Goal: Task Accomplishment & Management: Use online tool/utility

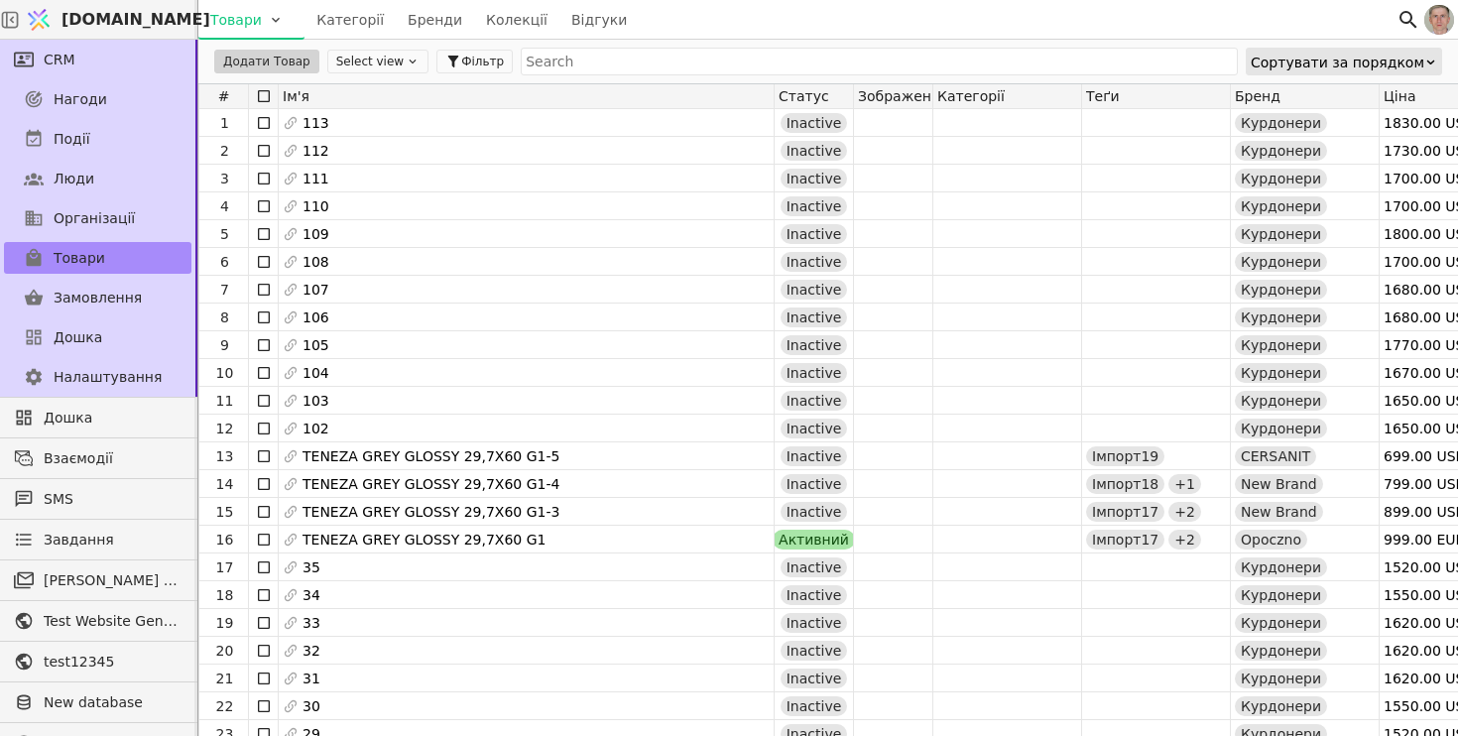
click at [266, 33] on html "[DOMAIN_NAME] Товари Категорії Бренди Колекції Відгуки CRM Нагоди Події Люди Ор…" at bounding box center [729, 368] width 1458 height 736
click at [280, 69] on div "Імпортувати товари" at bounding box center [288, 61] width 171 height 32
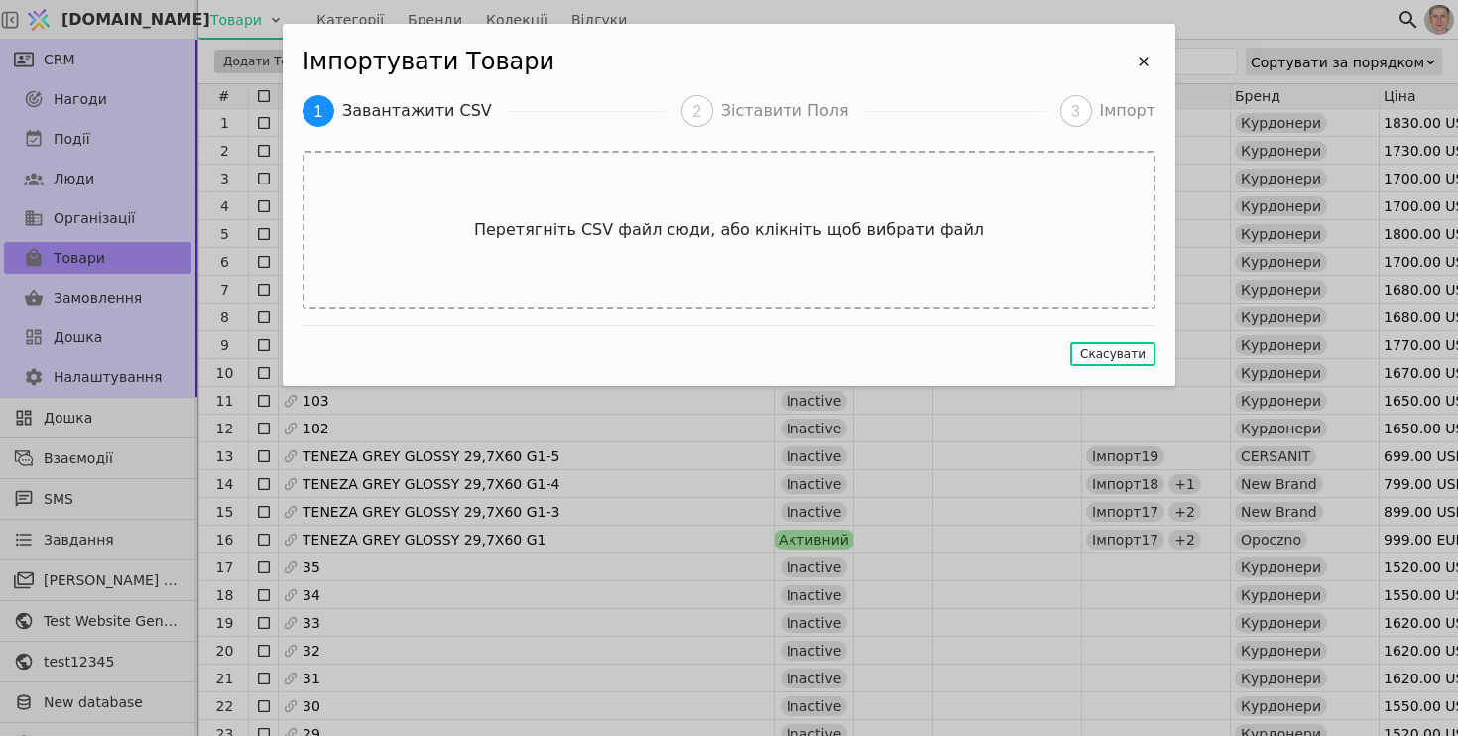
click at [699, 309] on div "1 Завантажити CSV 2 Зіставити Поля 3 Імпорт Перетягніть CSV файл сюди, або клік…" at bounding box center [729, 230] width 853 height 271
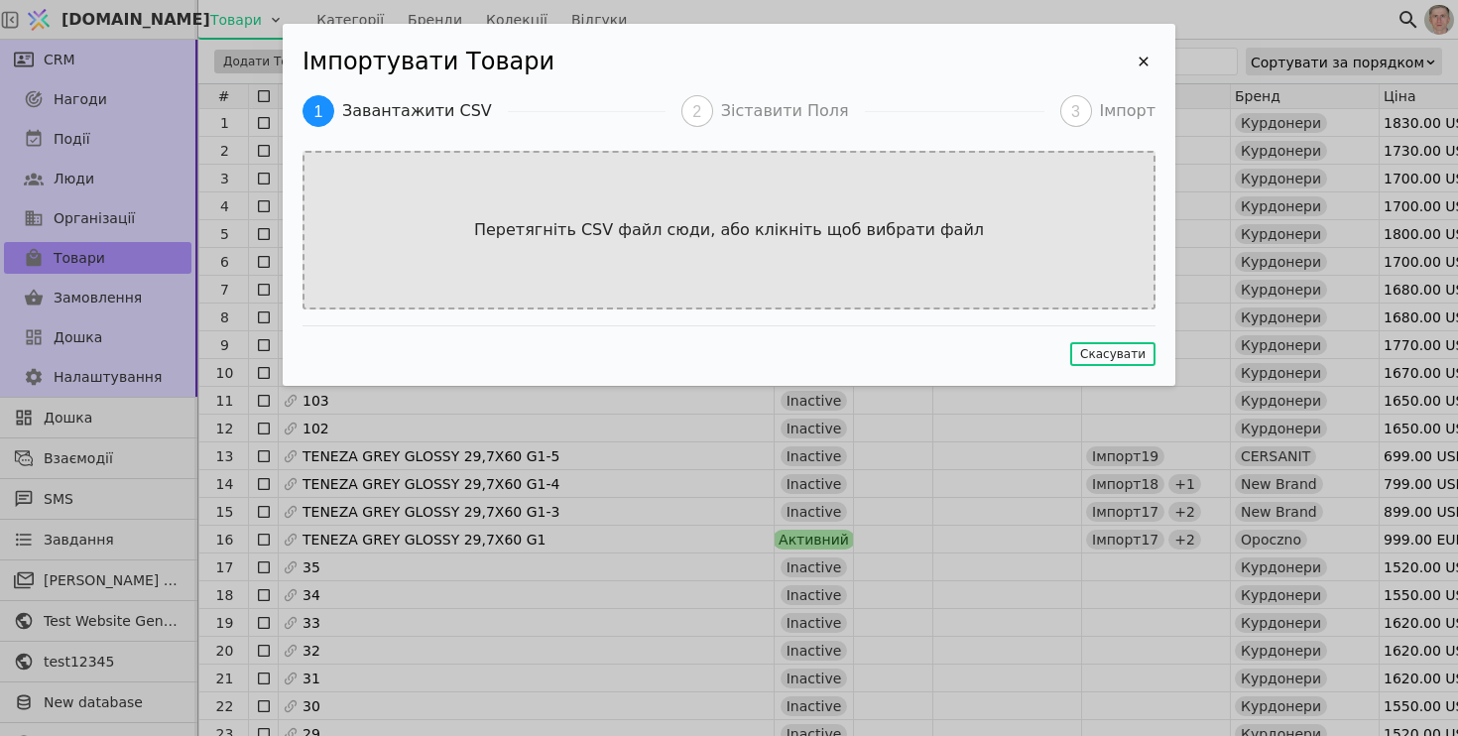
click at [701, 262] on div "Перетягніть CSV файл сюди, або клікніть щоб вибрати файл" at bounding box center [729, 230] width 853 height 159
type input "C:\fakepath\ЛОГІСТИЧНІ ДАНІ 2D_[DATE]–small-v9.csv"
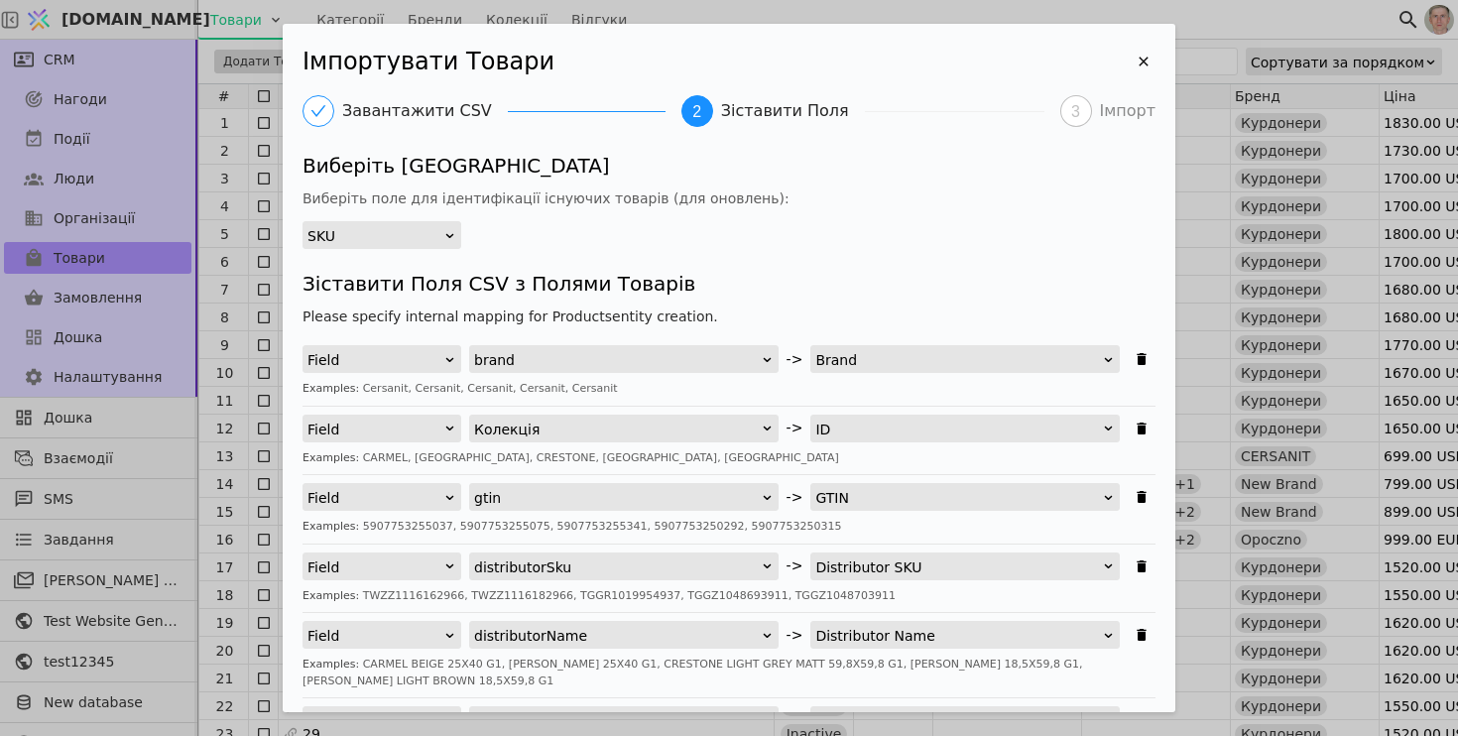
scroll to position [231, 0]
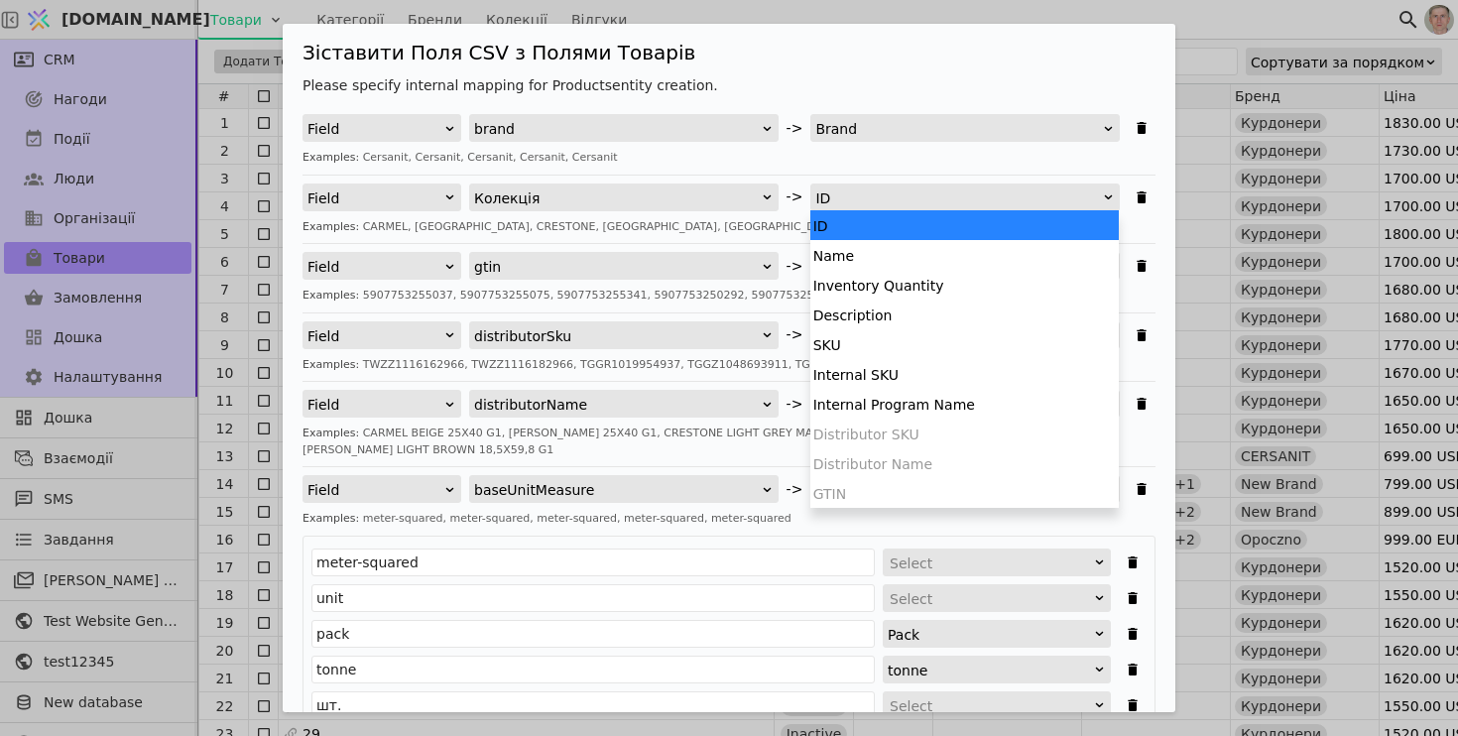
click at [880, 197] on div "ID" at bounding box center [958, 198] width 287 height 28
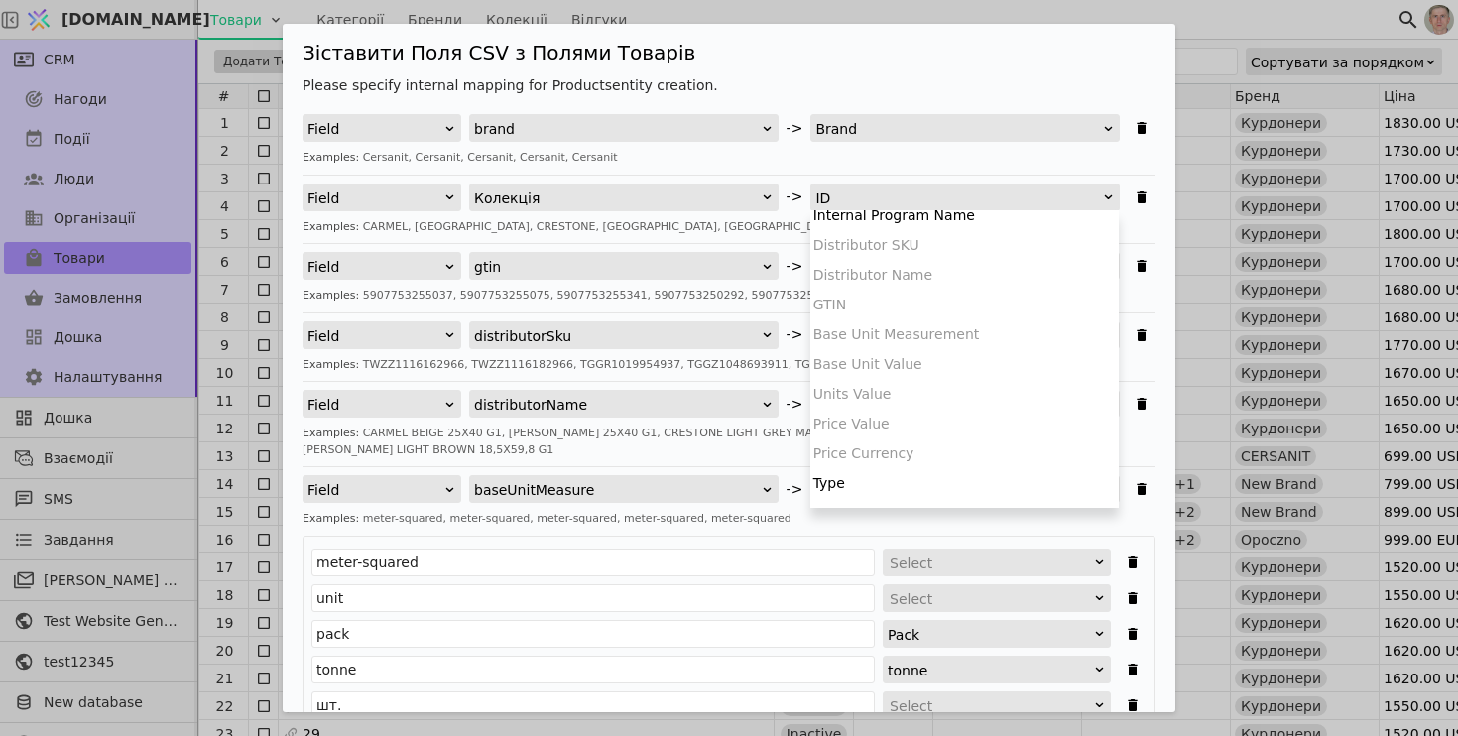
scroll to position [178, 0]
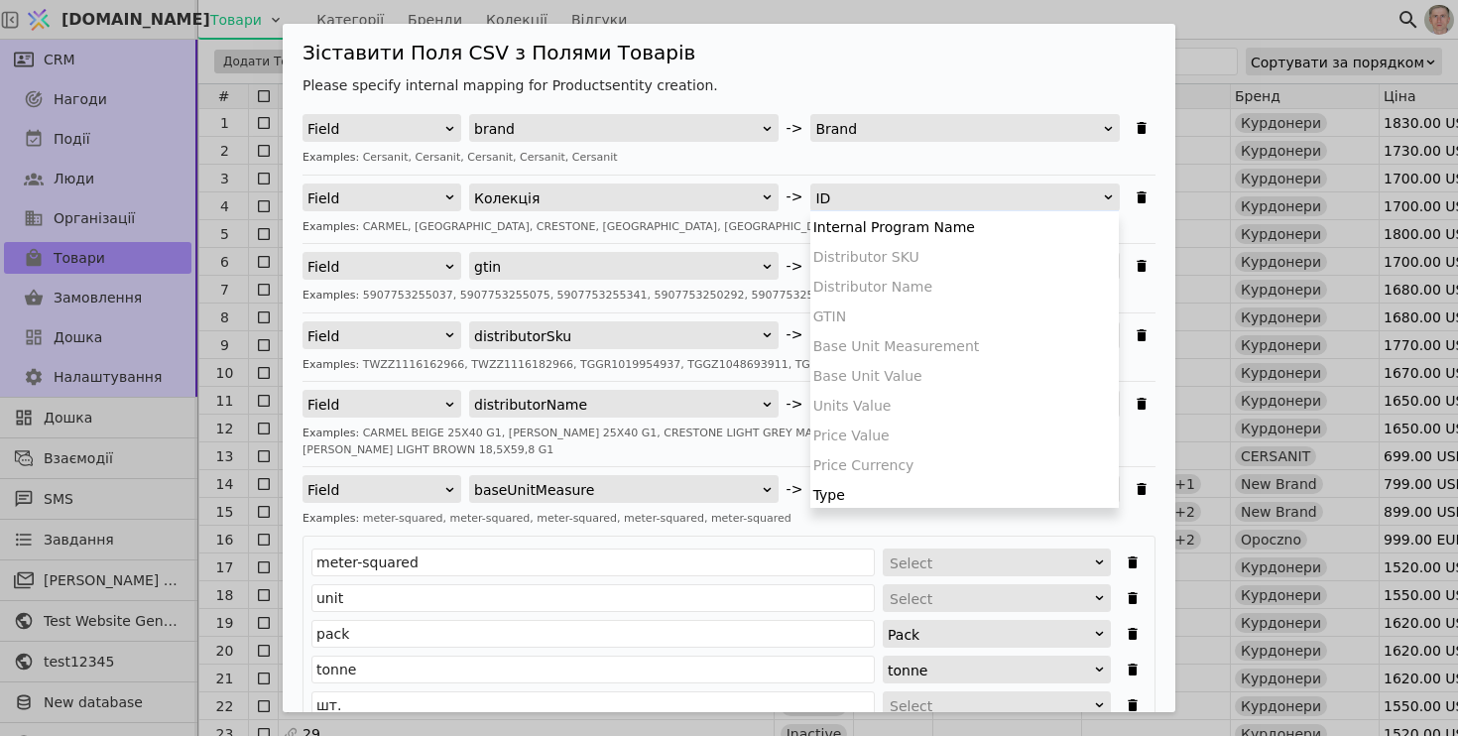
click at [933, 159] on div "Examples: Cersanit, Cersanit, Cersanit, Cersanit, Cersanit" at bounding box center [729, 158] width 853 height 17
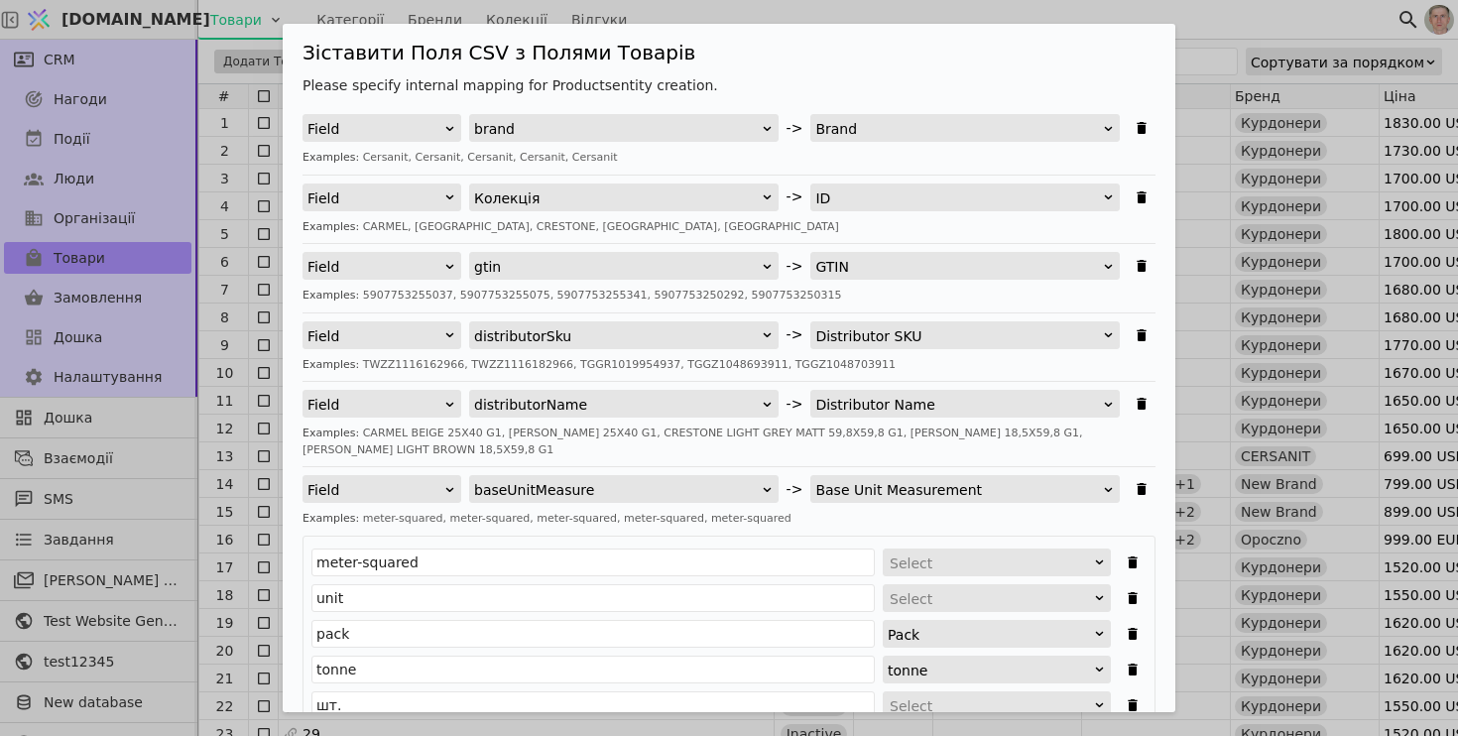
click at [885, 199] on div "ID" at bounding box center [958, 198] width 287 height 28
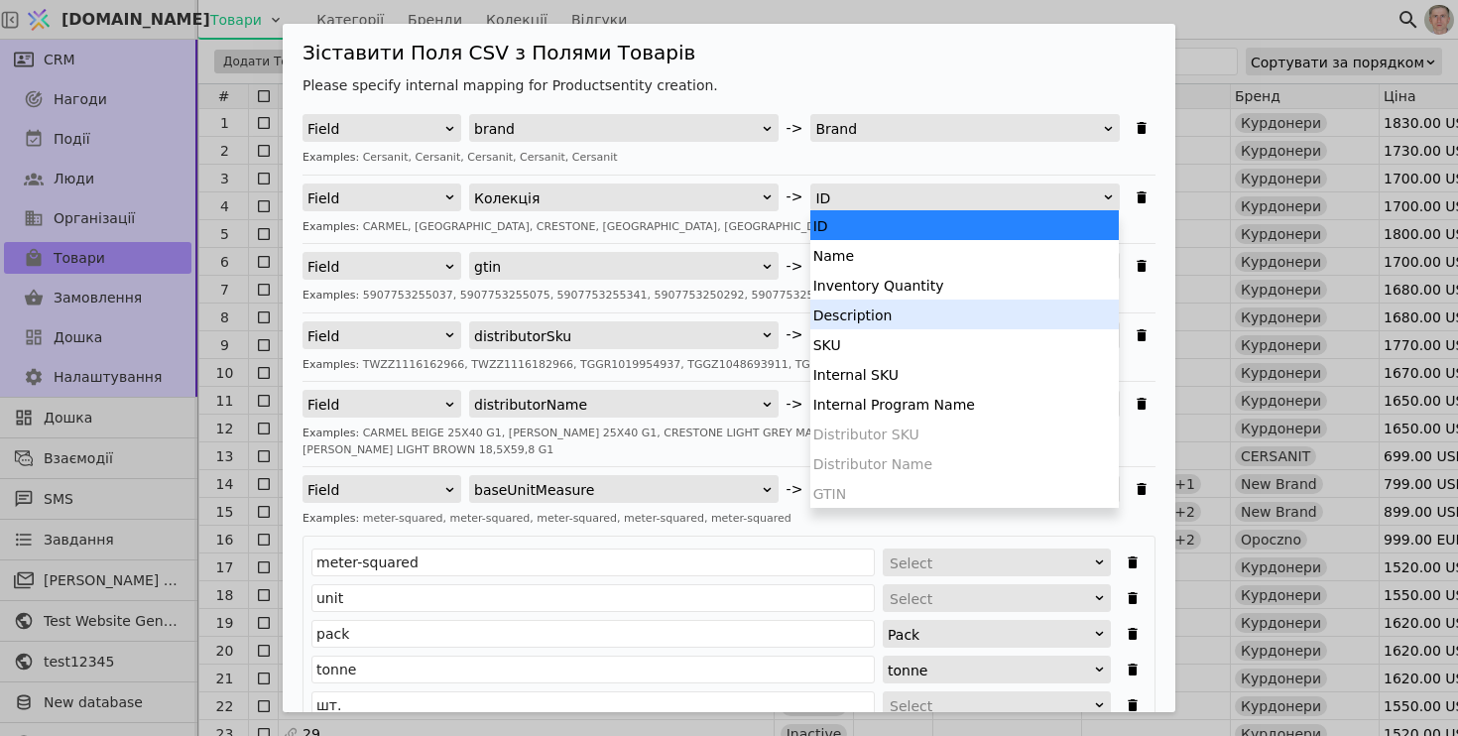
click at [919, 312] on div "Description" at bounding box center [964, 315] width 308 height 30
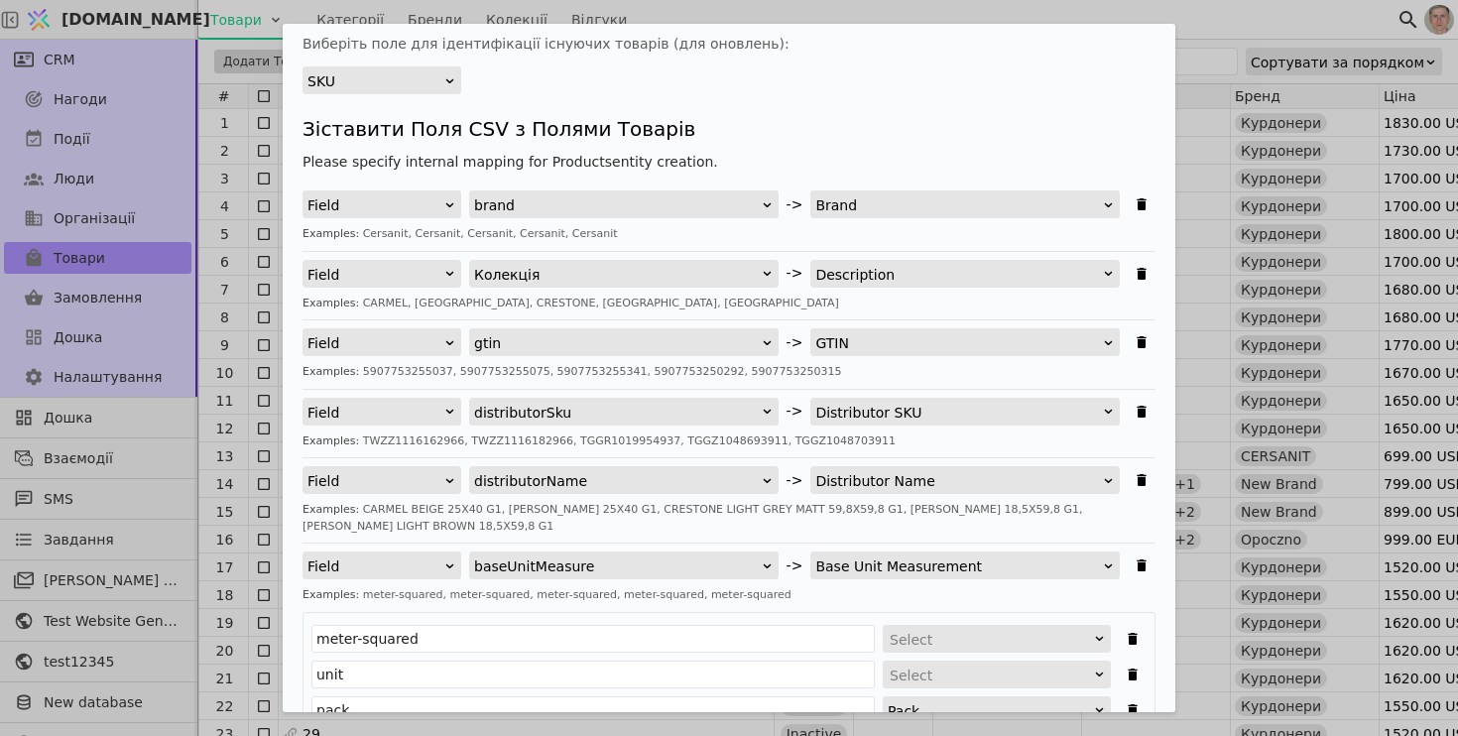
scroll to position [0, 0]
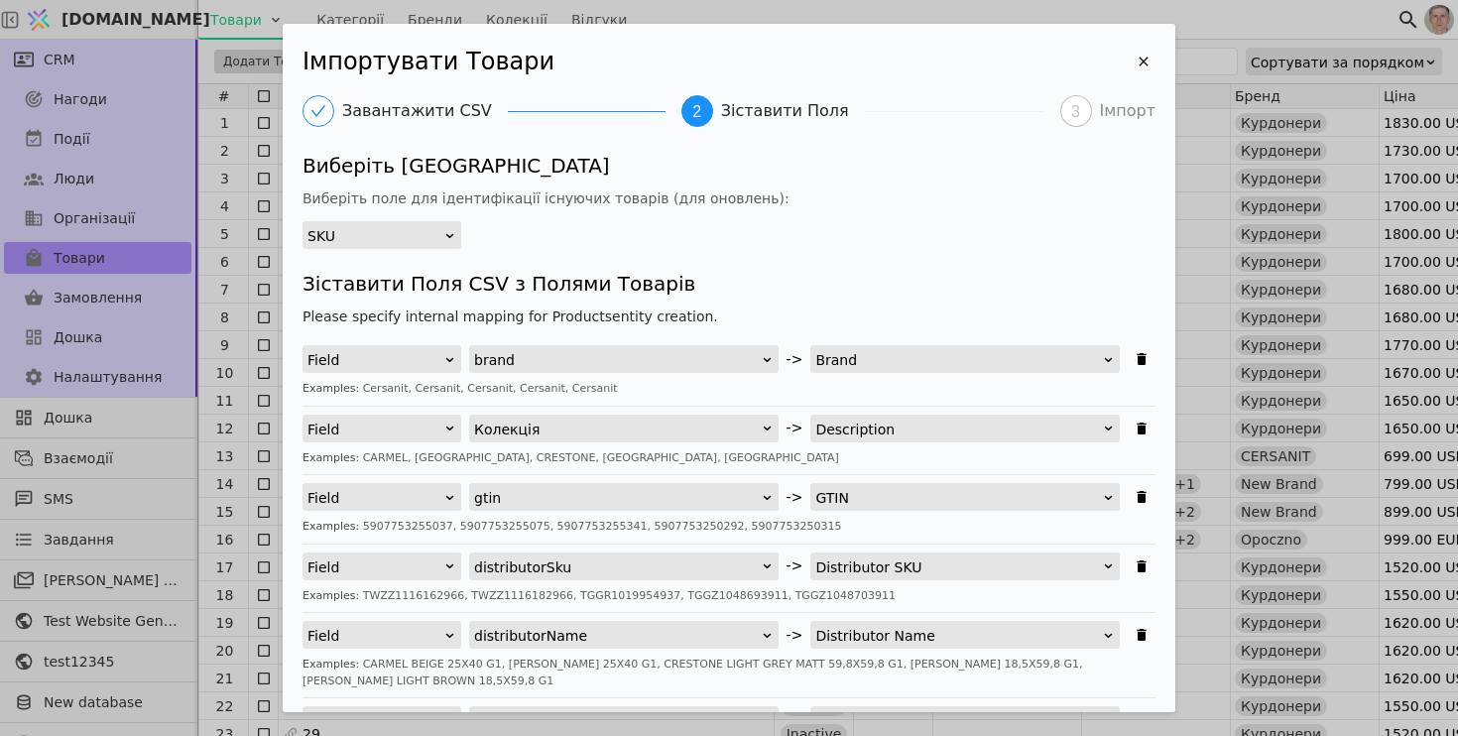
click at [401, 228] on div "SKU" at bounding box center [375, 236] width 136 height 28
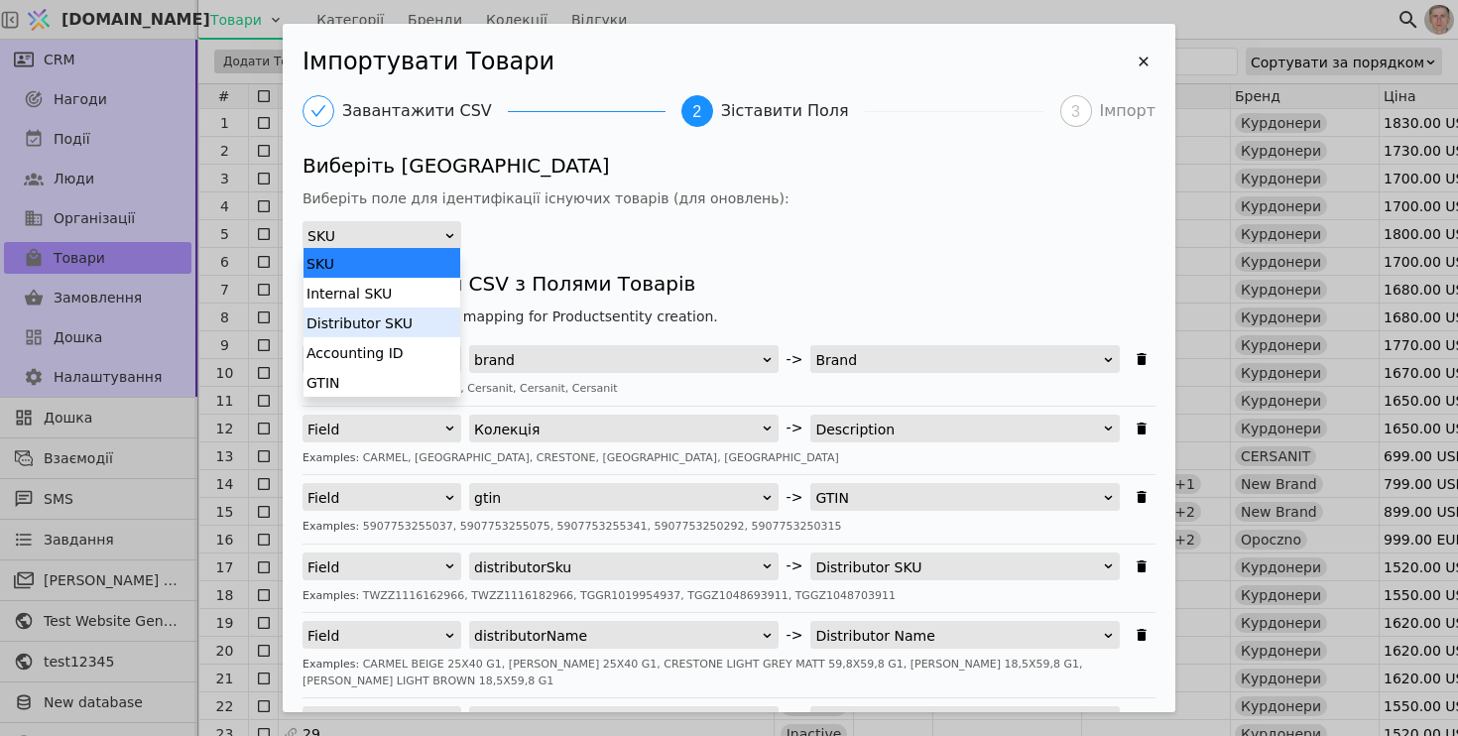
click at [429, 325] on div "Distributor SKU" at bounding box center [382, 322] width 157 height 30
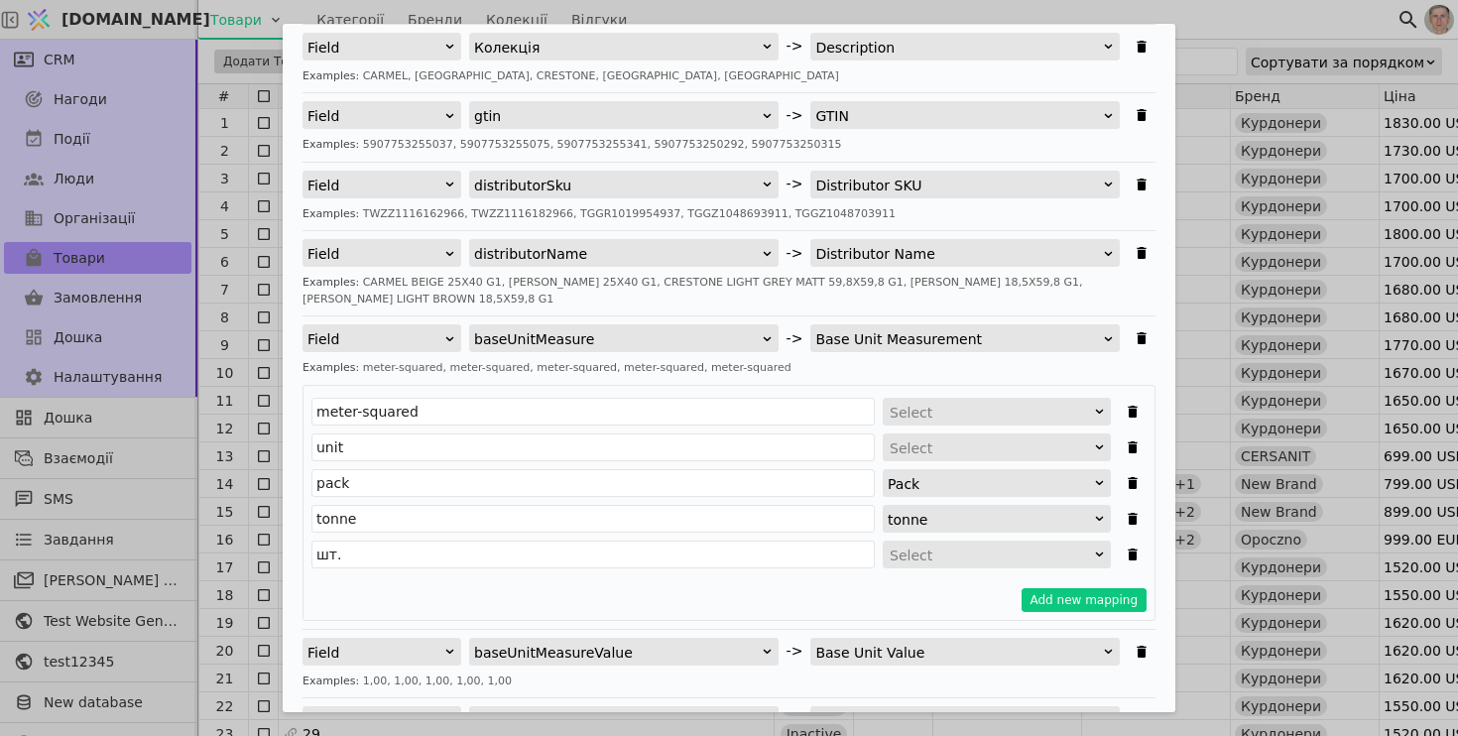
scroll to position [4, 0]
click at [936, 445] on div "Select" at bounding box center [990, 448] width 201 height 28
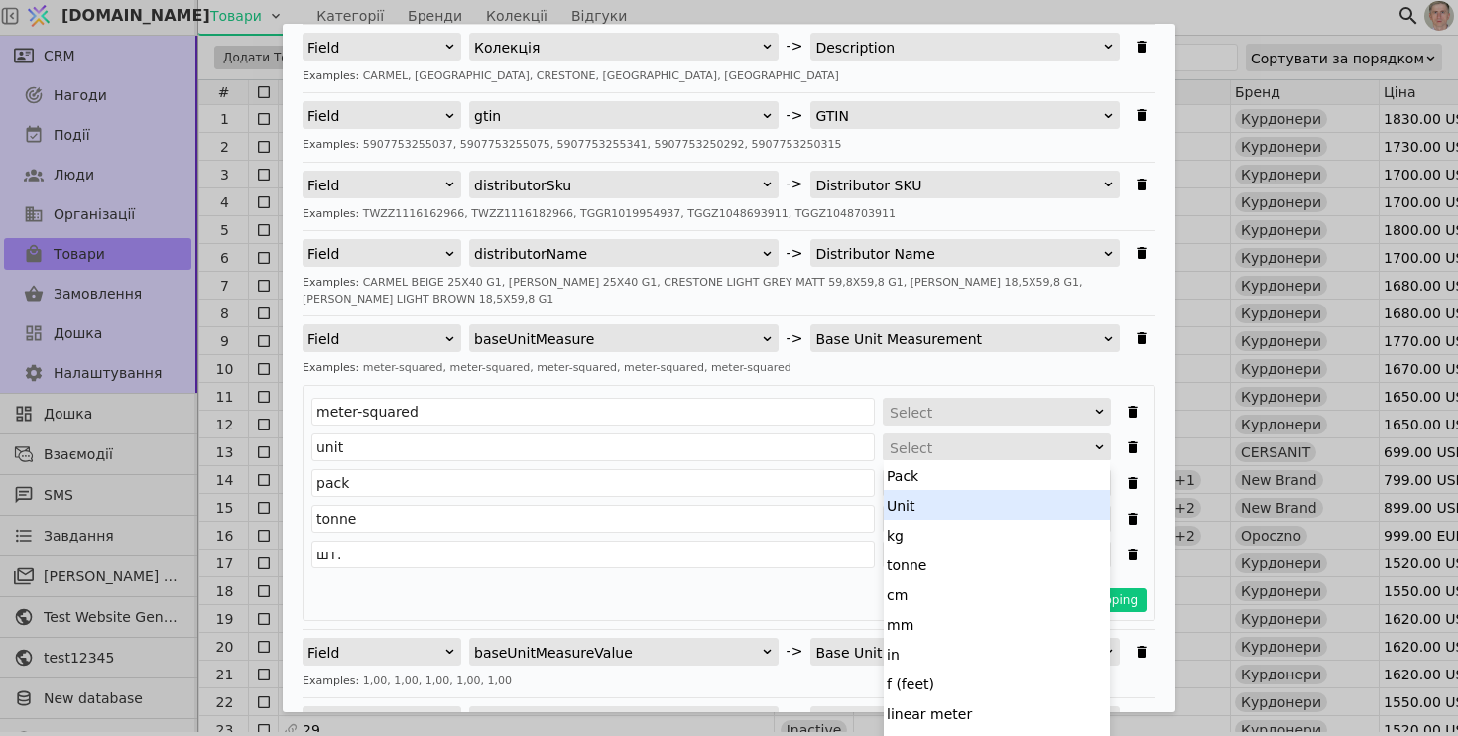
click at [945, 509] on div "Unit" at bounding box center [997, 505] width 226 height 30
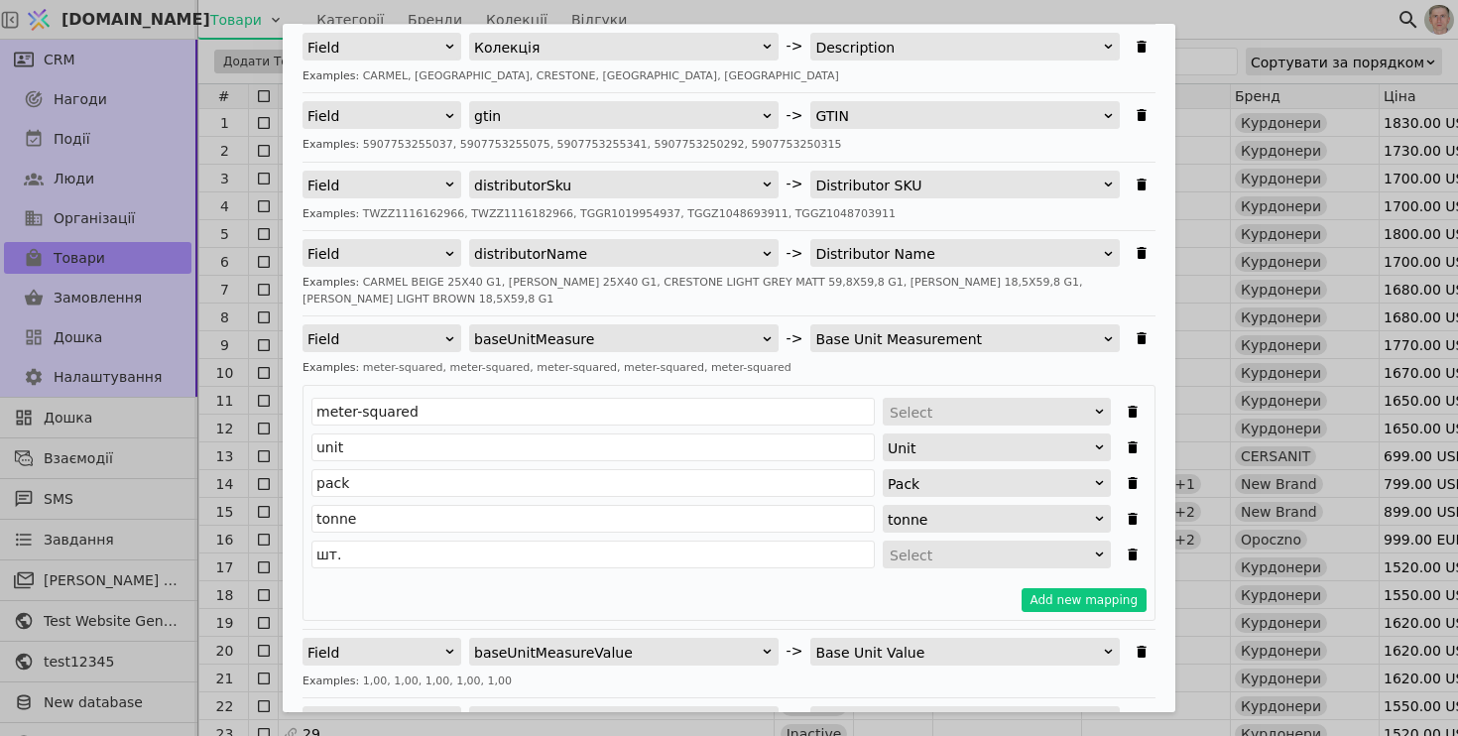
scroll to position [23, 0]
click at [937, 556] on div "Select" at bounding box center [990, 556] width 201 height 28
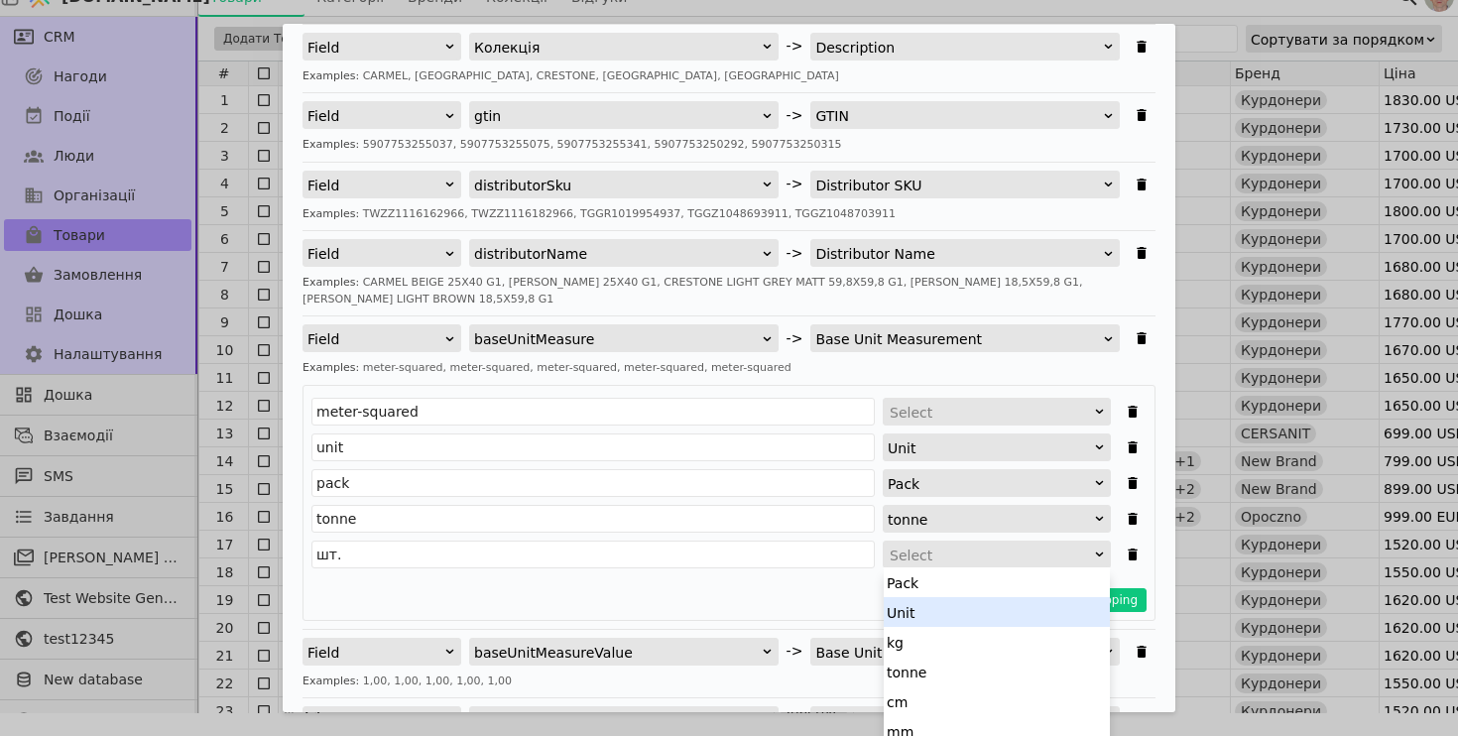
click at [947, 614] on div "Unit" at bounding box center [997, 612] width 226 height 30
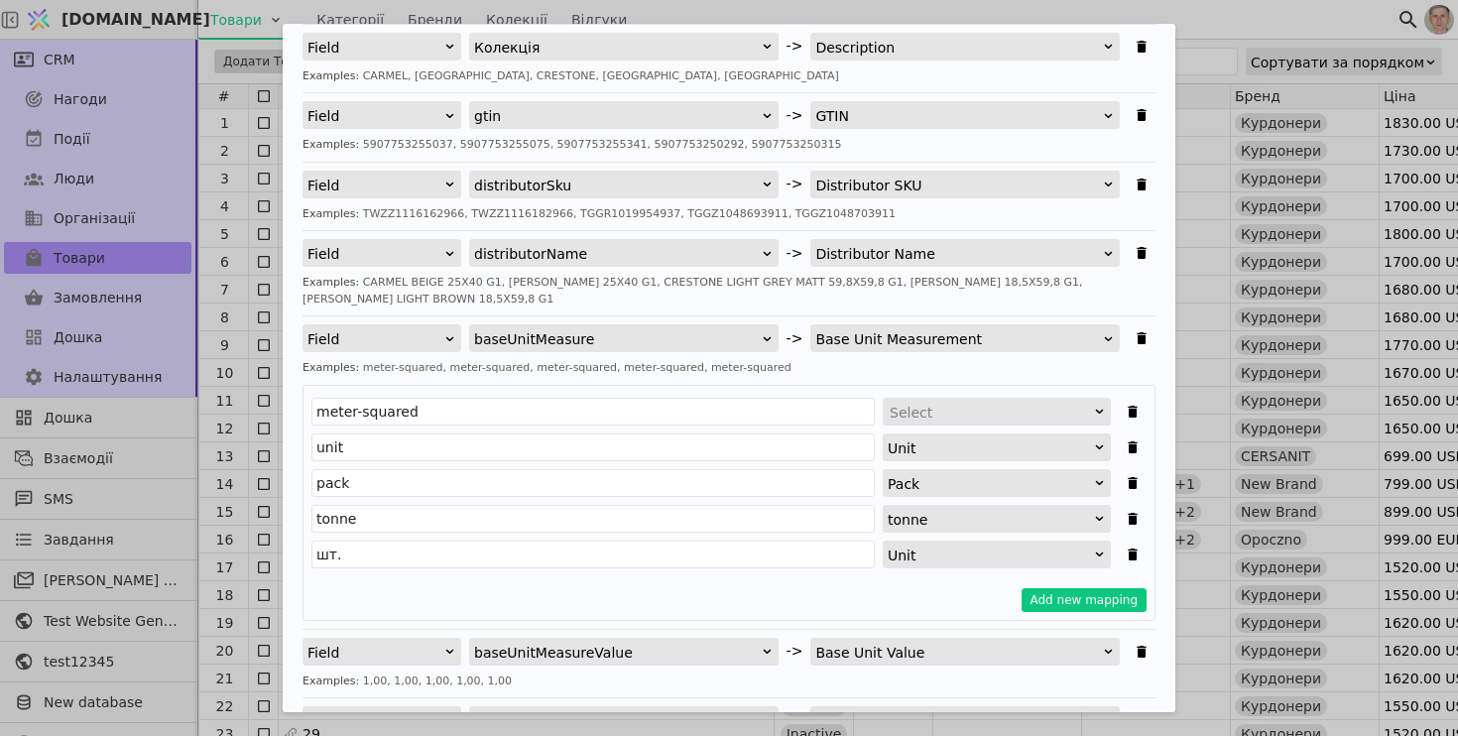
scroll to position [0, 0]
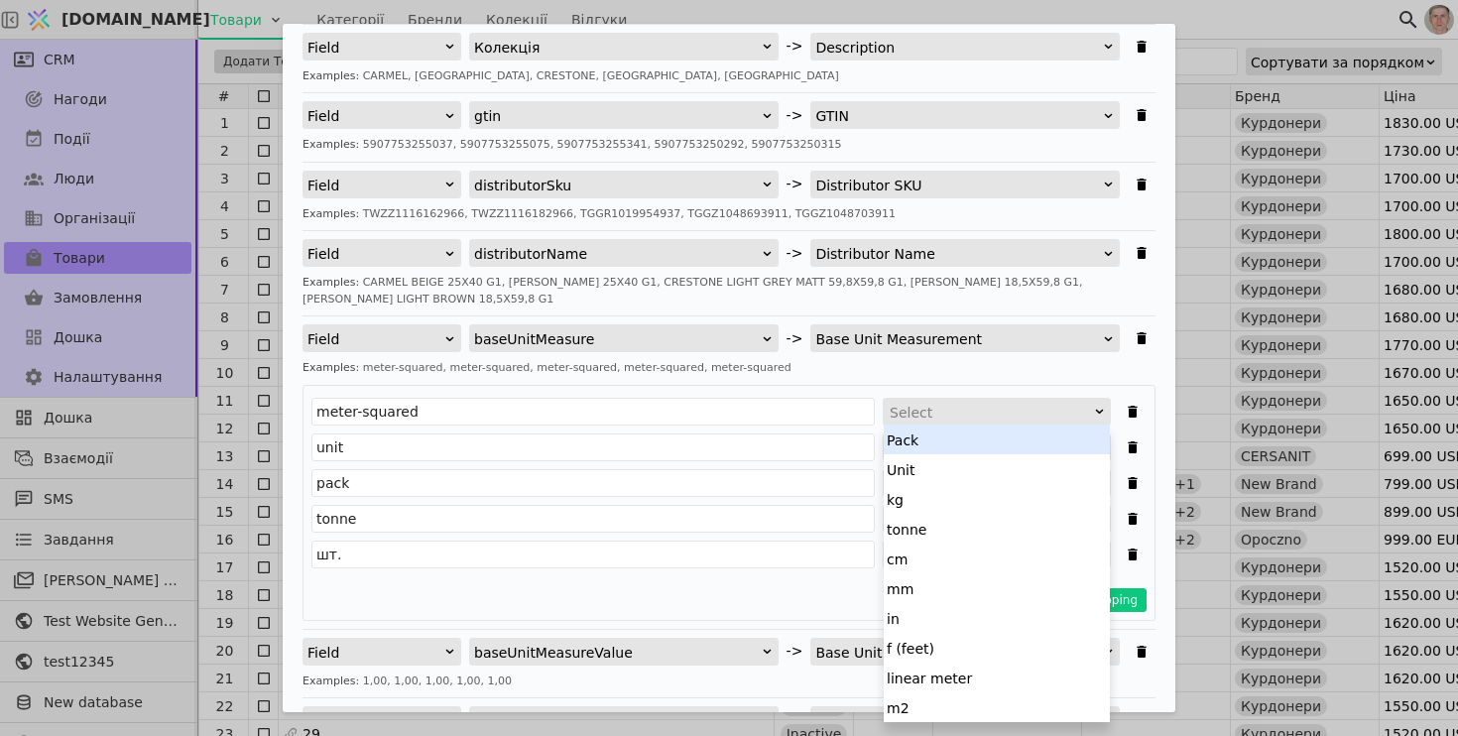
click at [971, 414] on div "Select" at bounding box center [990, 413] width 201 height 28
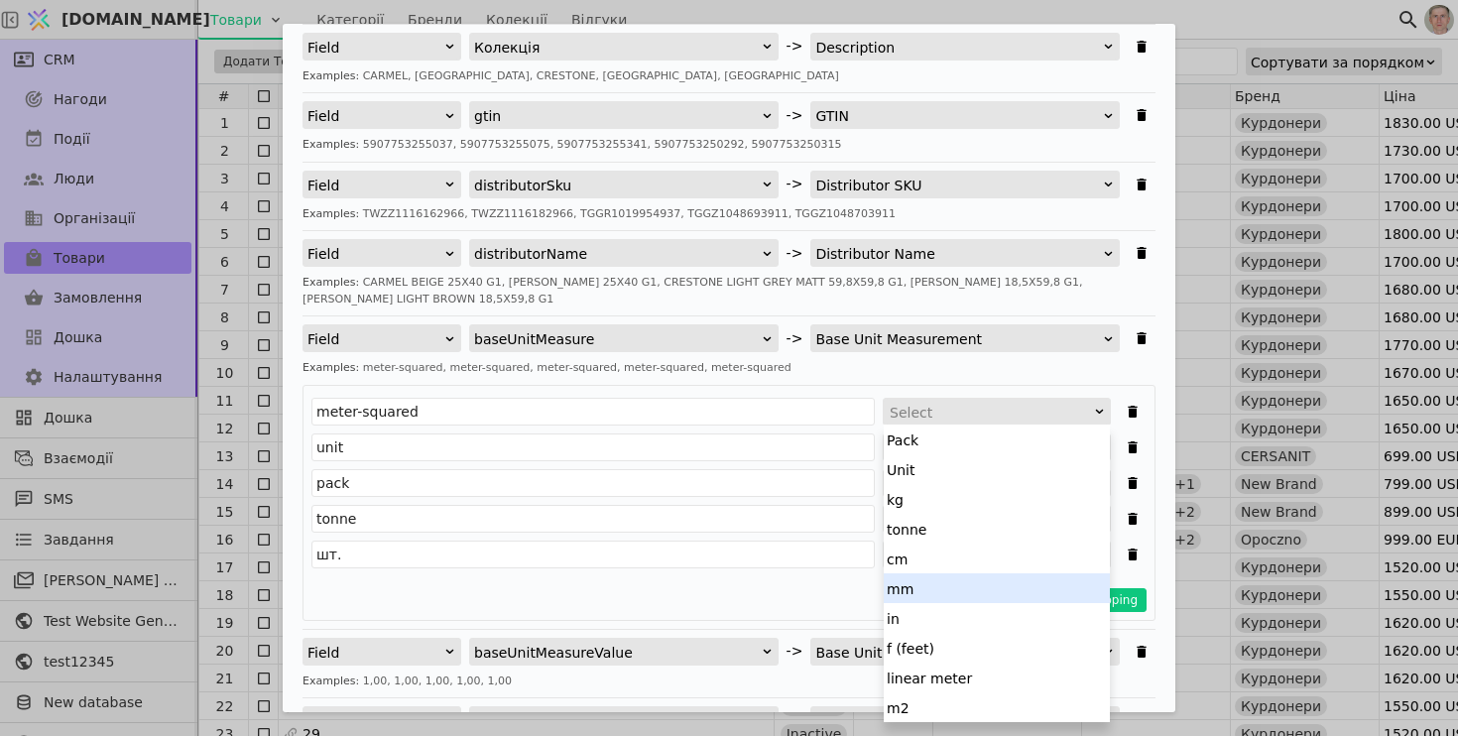
scroll to position [60, 0]
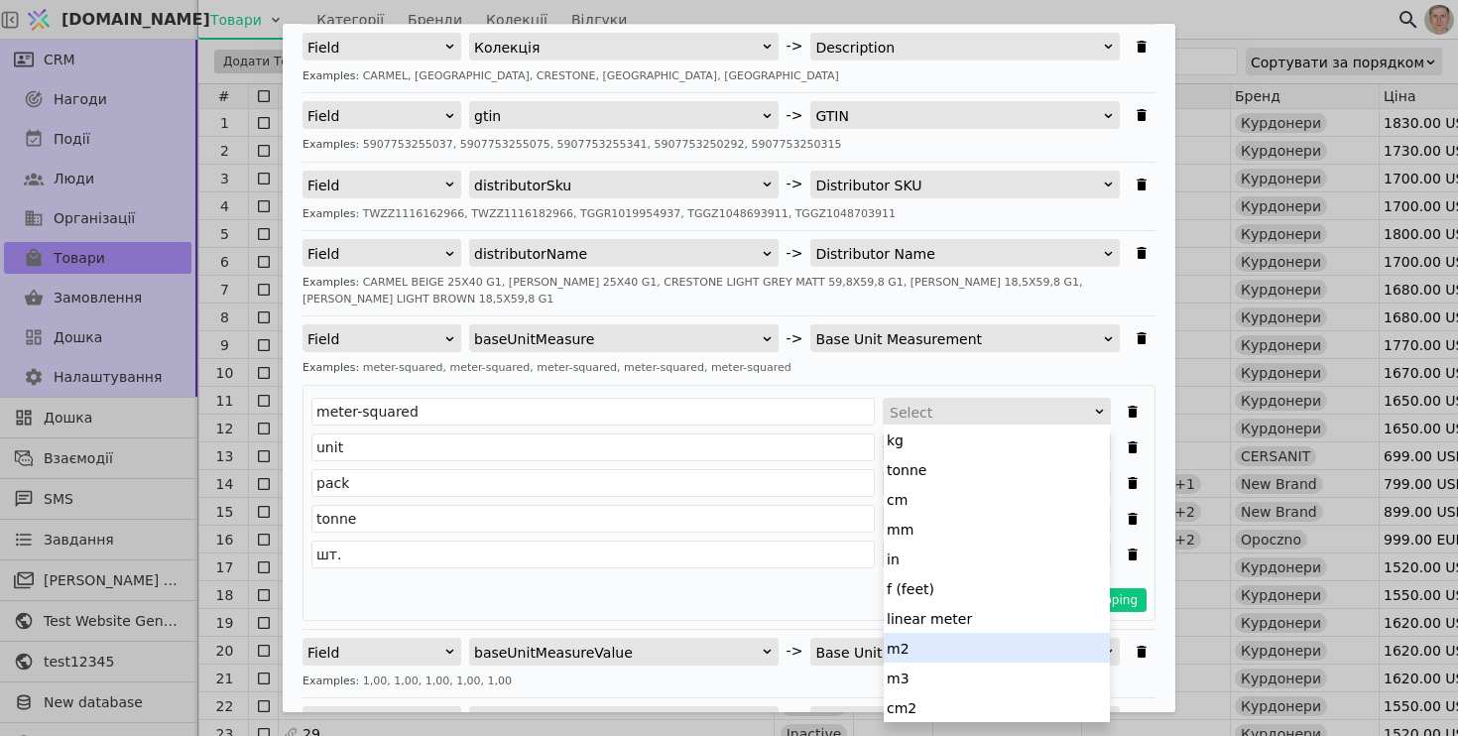
click at [941, 650] on div "m2" at bounding box center [997, 648] width 226 height 30
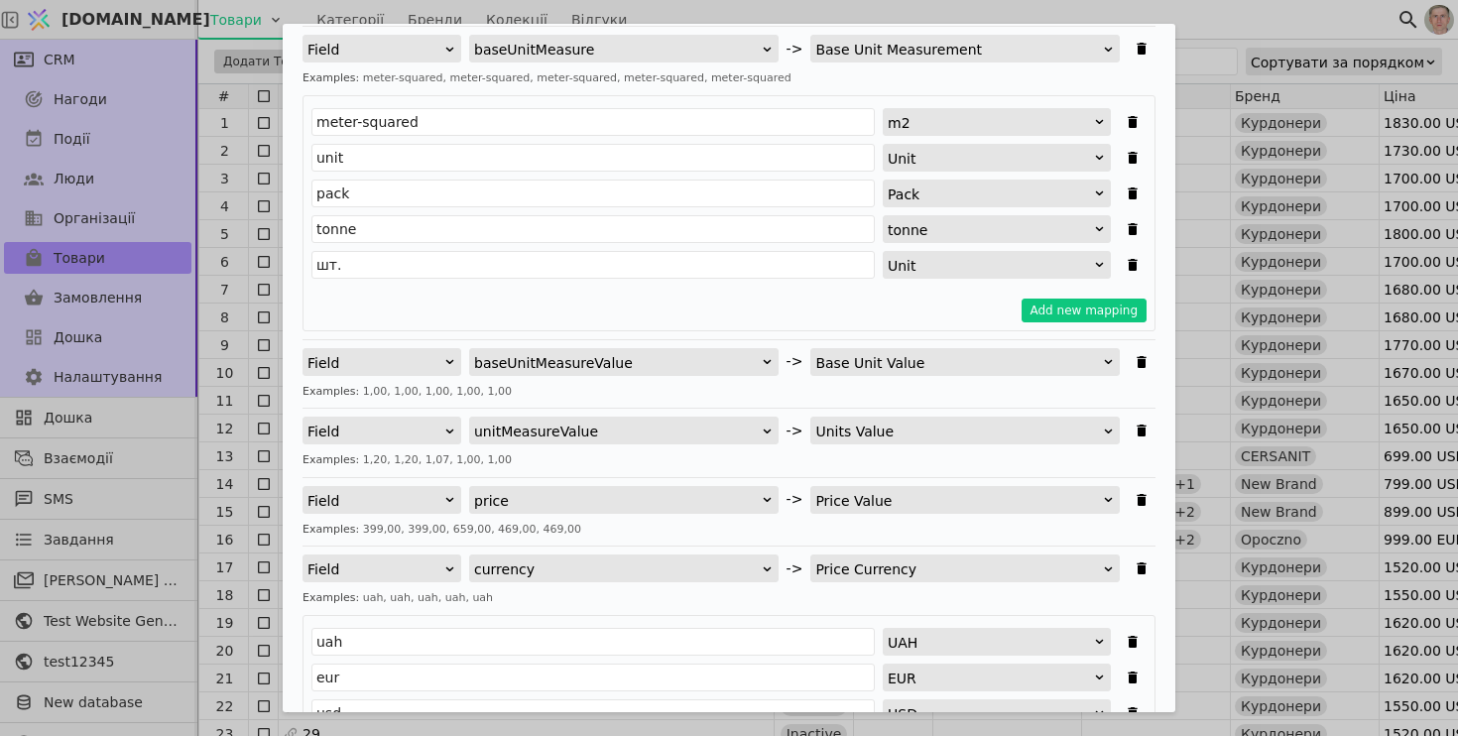
scroll to position [978, 0]
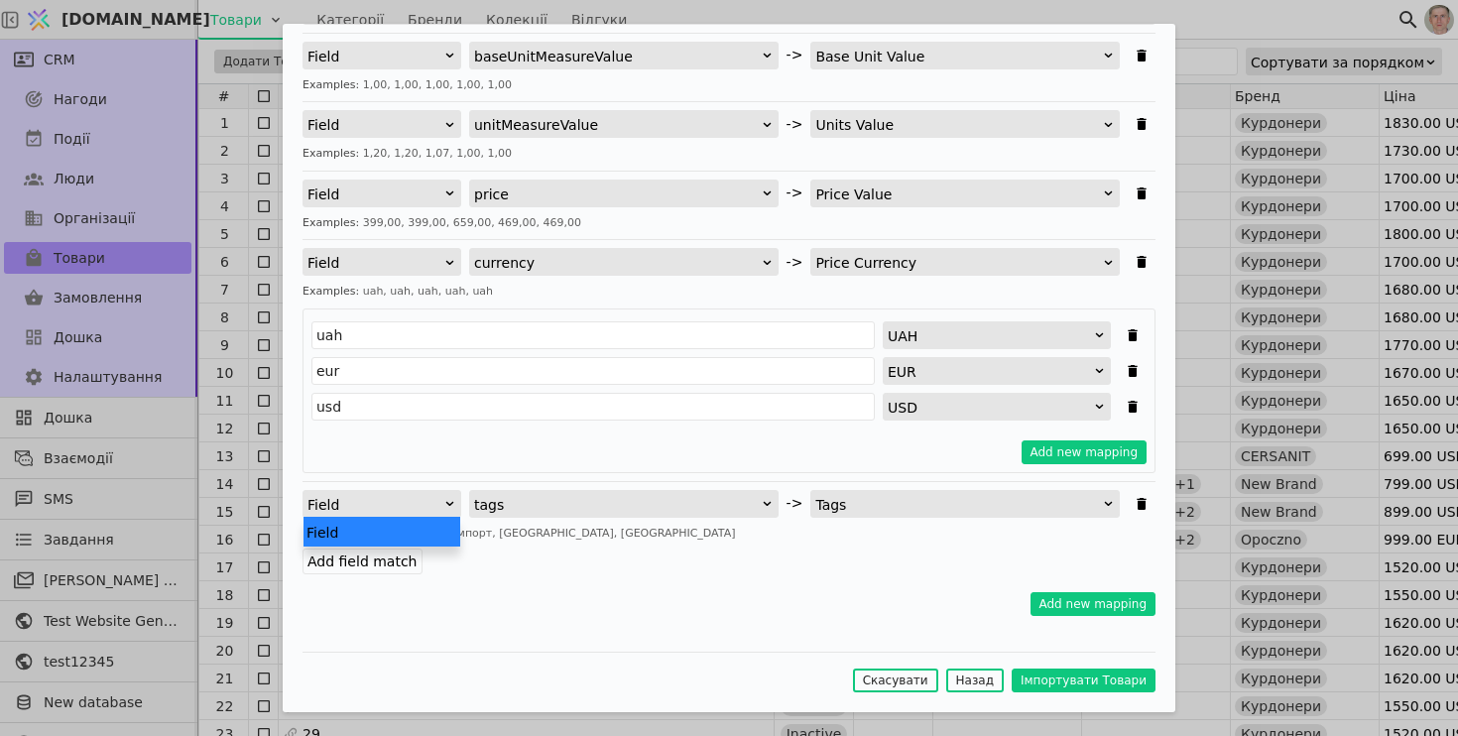
click at [387, 510] on div "Field" at bounding box center [375, 505] width 136 height 28
click at [1148, 509] on icon "Імпортувати Товари" at bounding box center [1142, 504] width 16 height 16
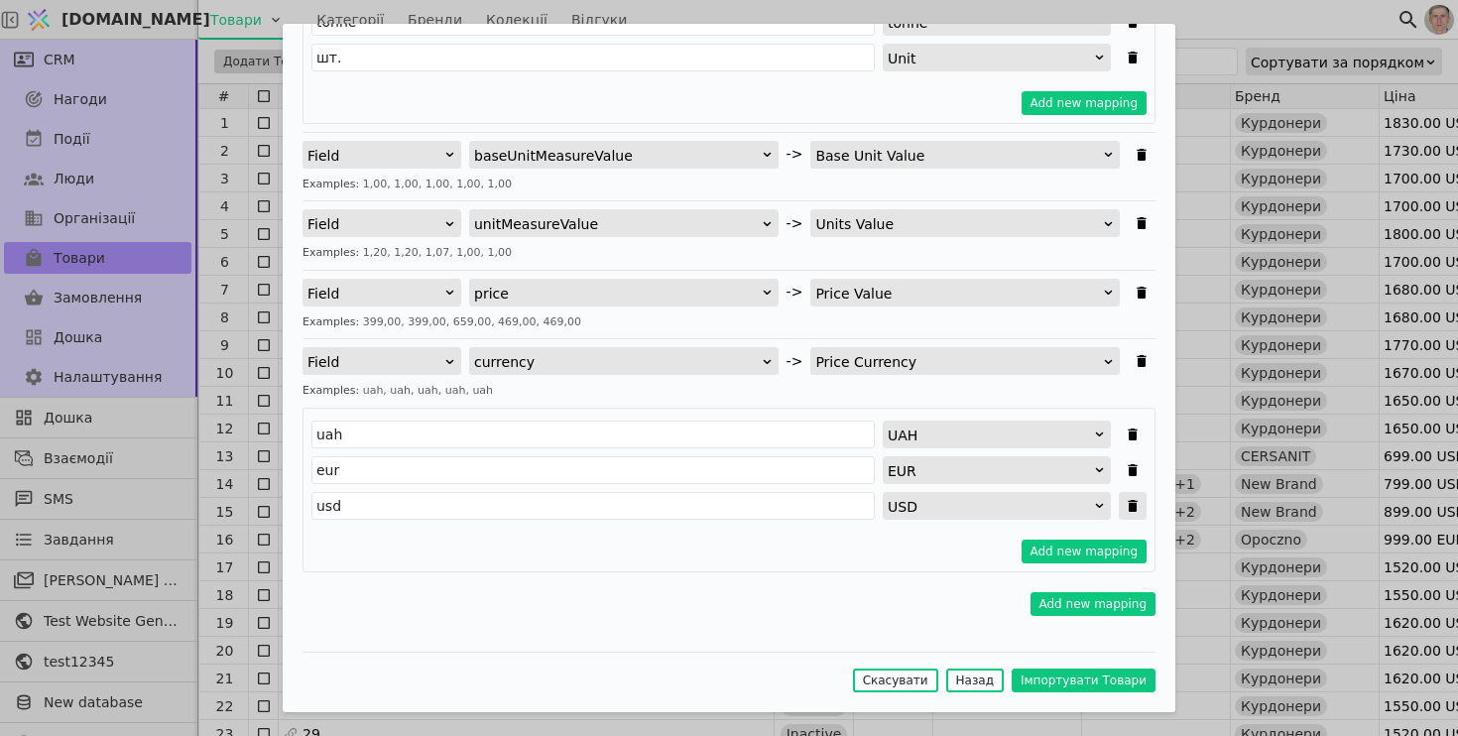
scroll to position [878, 0]
click at [1093, 603] on button "Add new mapping" at bounding box center [1094, 605] width 126 height 24
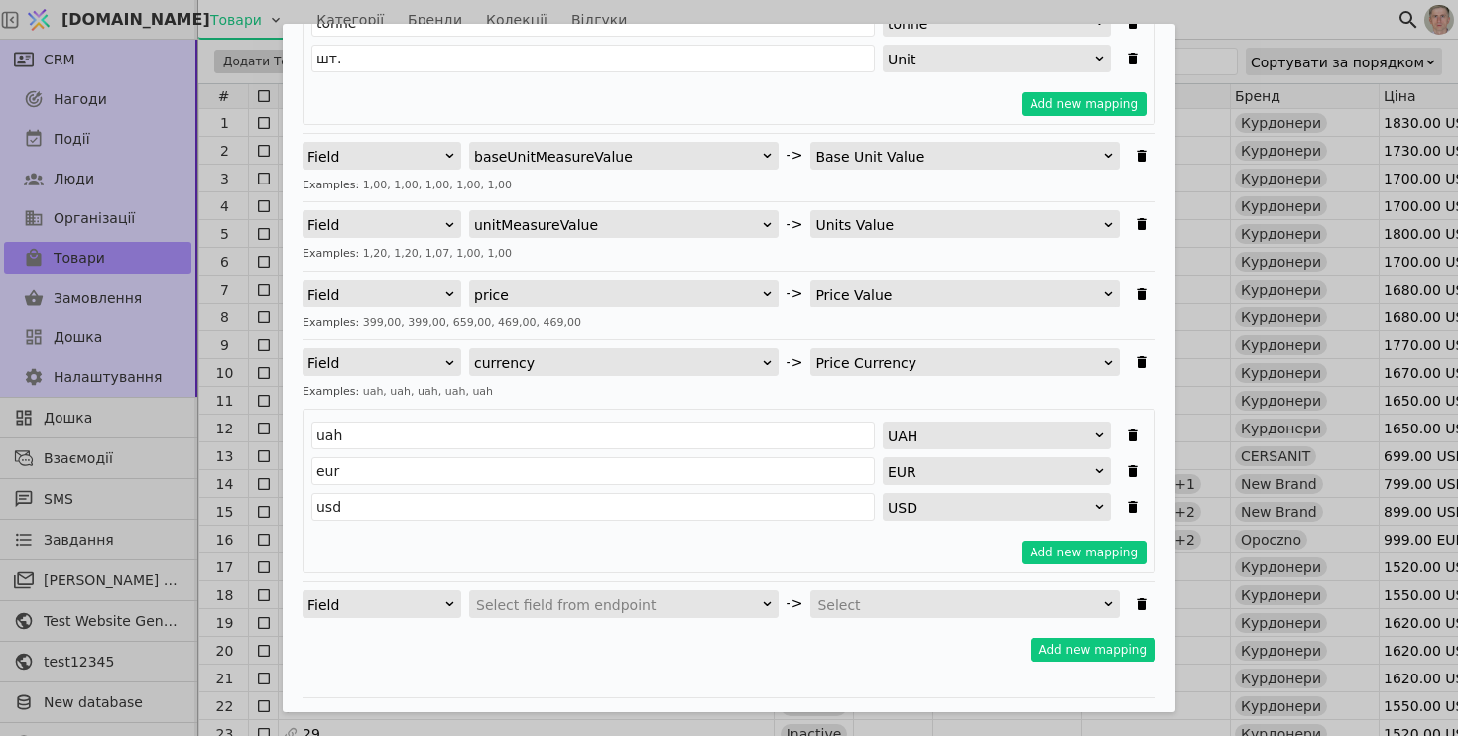
click at [399, 603] on div "Field" at bounding box center [375, 605] width 136 height 28
click at [390, 655] on div "Constant" at bounding box center [382, 661] width 157 height 30
click at [678, 597] on input "Імпортувати Товари" at bounding box center [625, 604] width 313 height 28
type input "Ш"
type input "і"
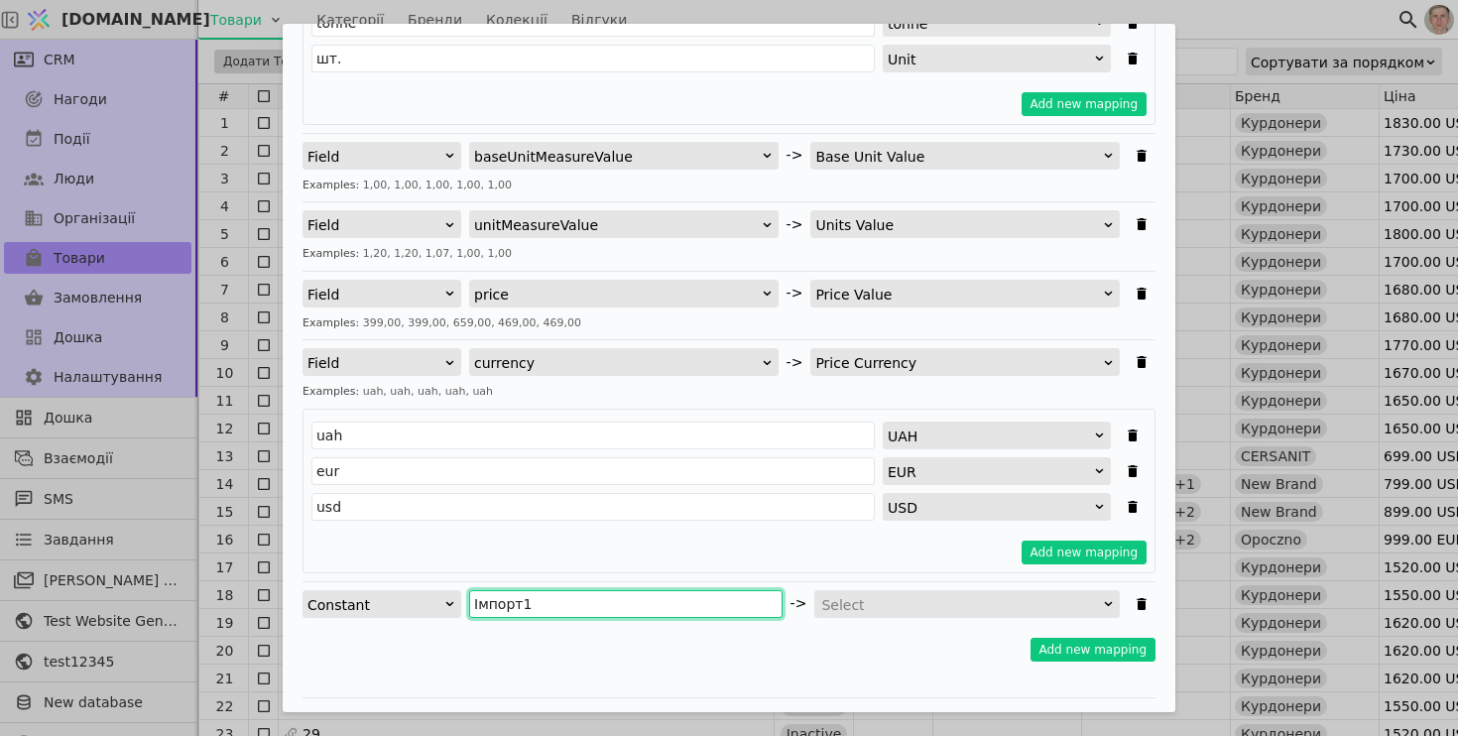
type input "Імпорт1"
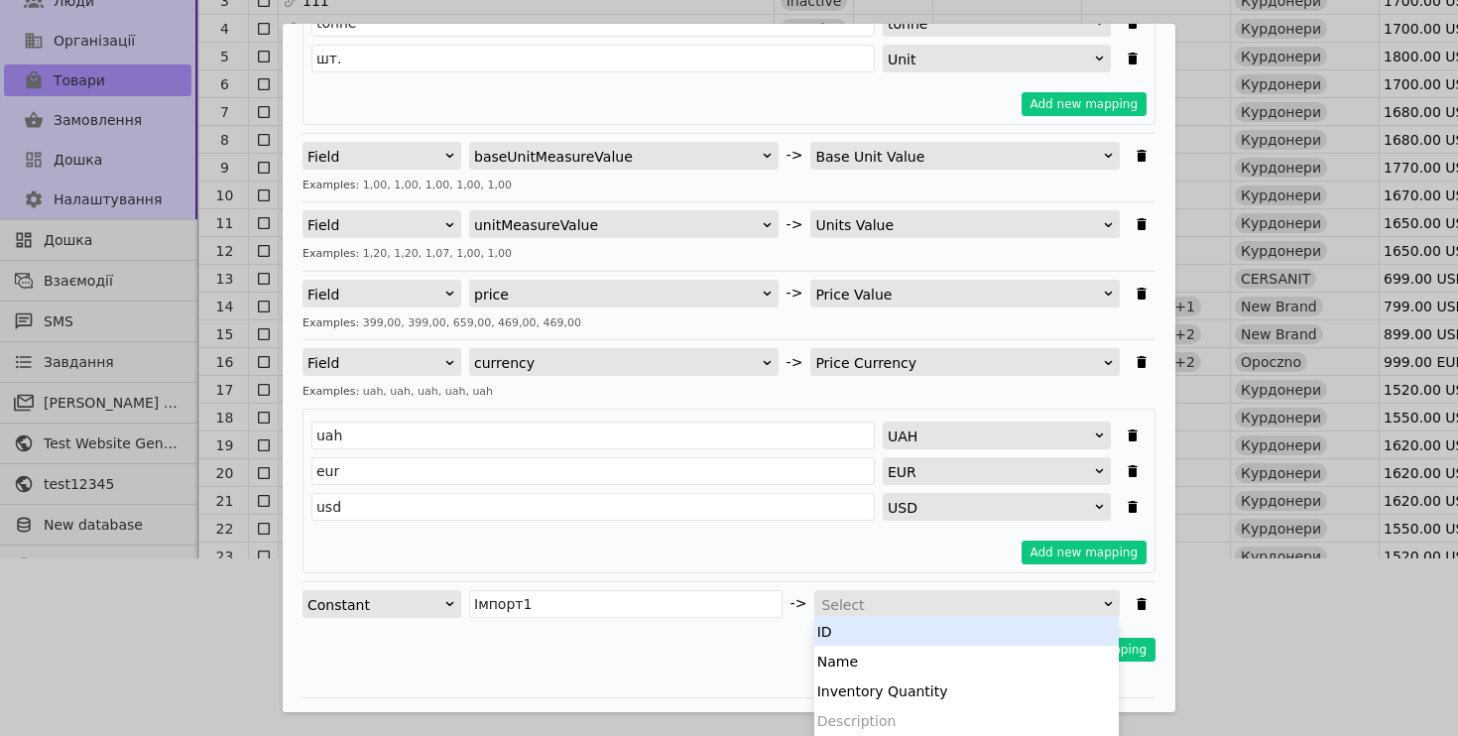
click at [900, 607] on div "Select" at bounding box center [960, 605] width 279 height 28
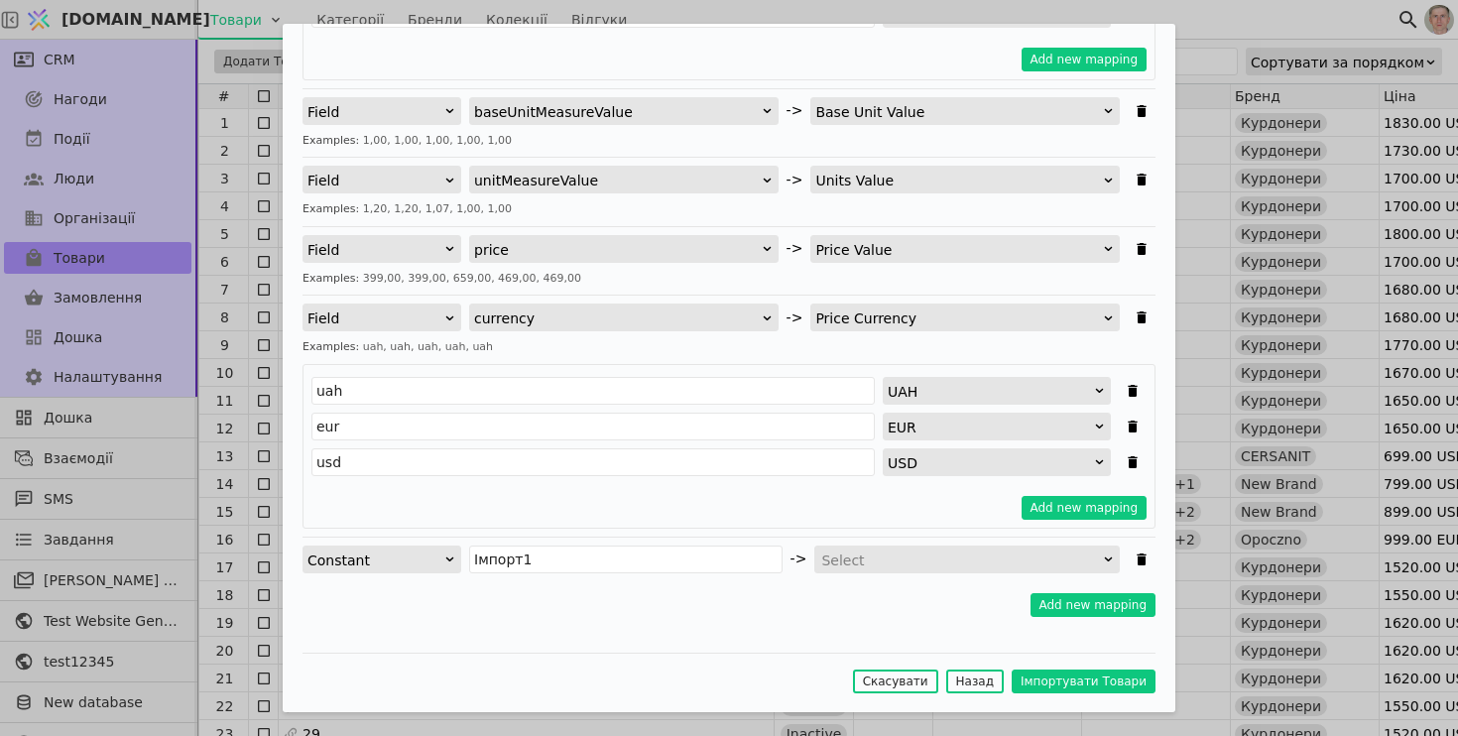
scroll to position [0, 0]
click at [744, 623] on div "Please specify internal mapping for Products entity creation. Field brand -> Br…" at bounding box center [729, 10] width 853 height 1253
click at [966, 565] on div "Select" at bounding box center [960, 561] width 279 height 28
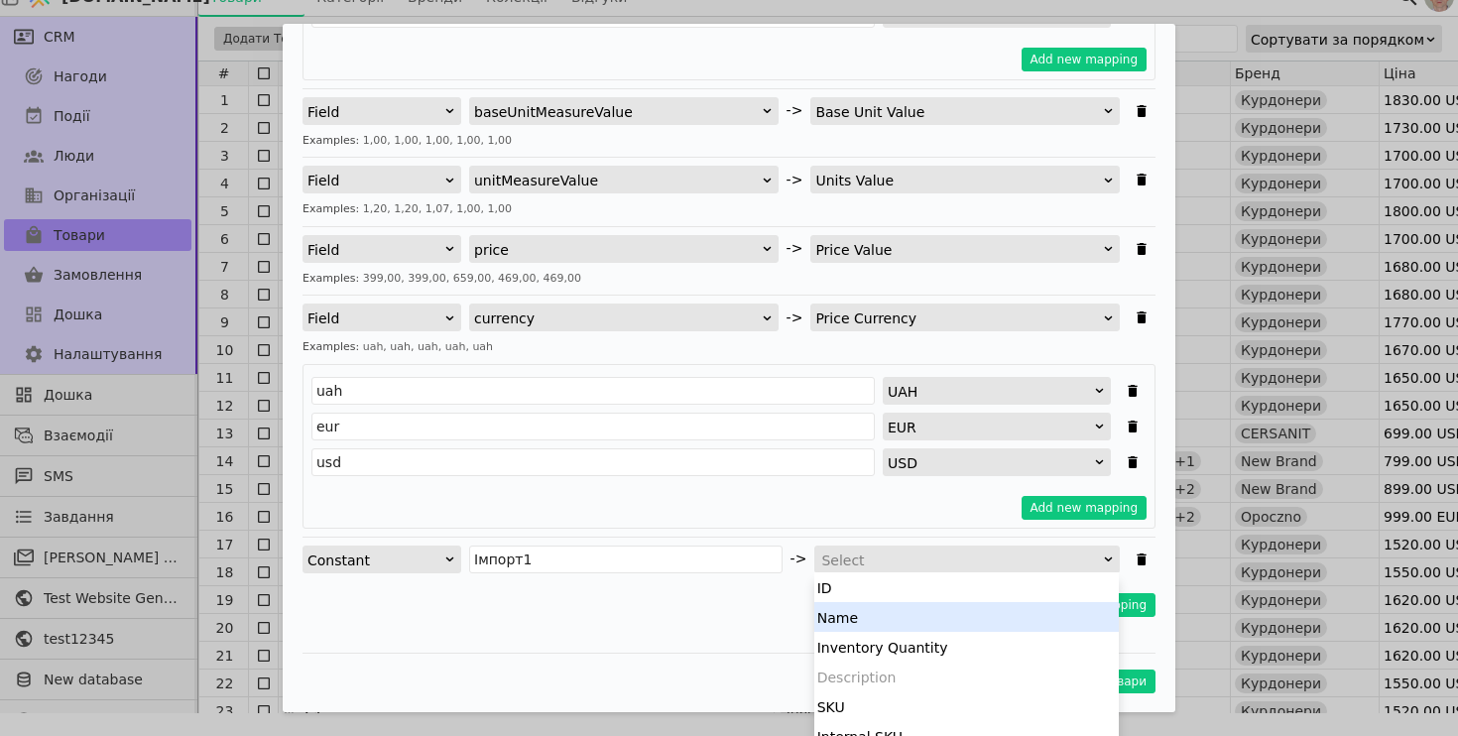
scroll to position [520, 0]
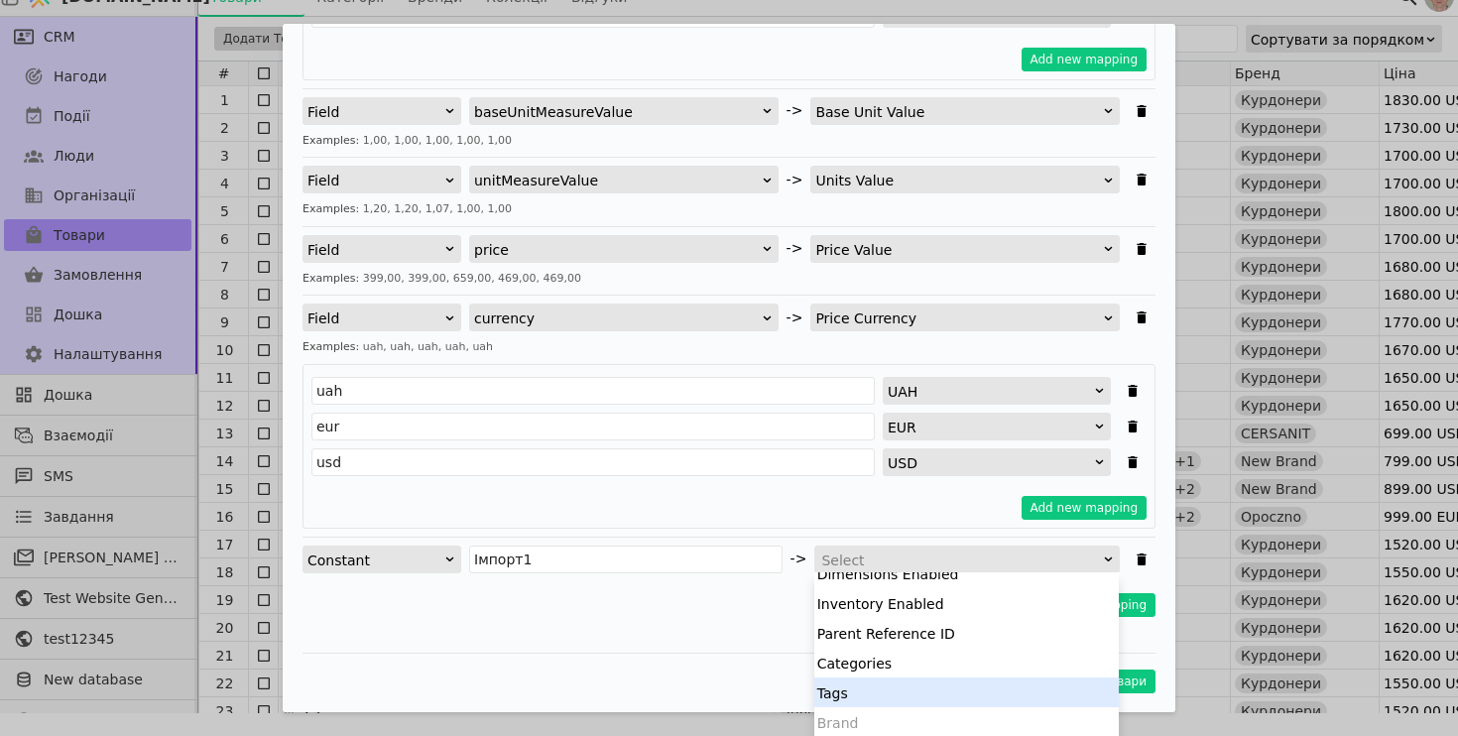
click at [880, 699] on div "Tags" at bounding box center [966, 692] width 305 height 30
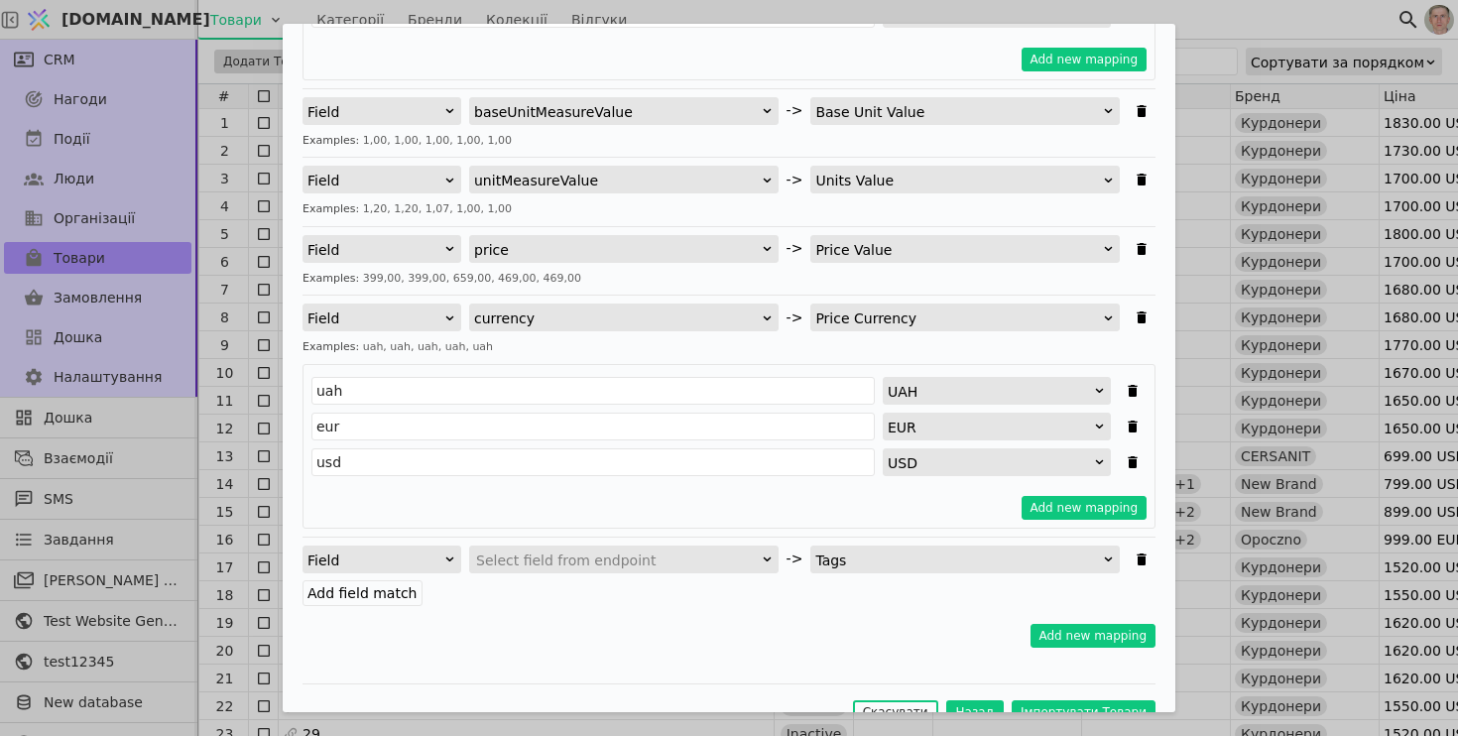
scroll to position [953, 0]
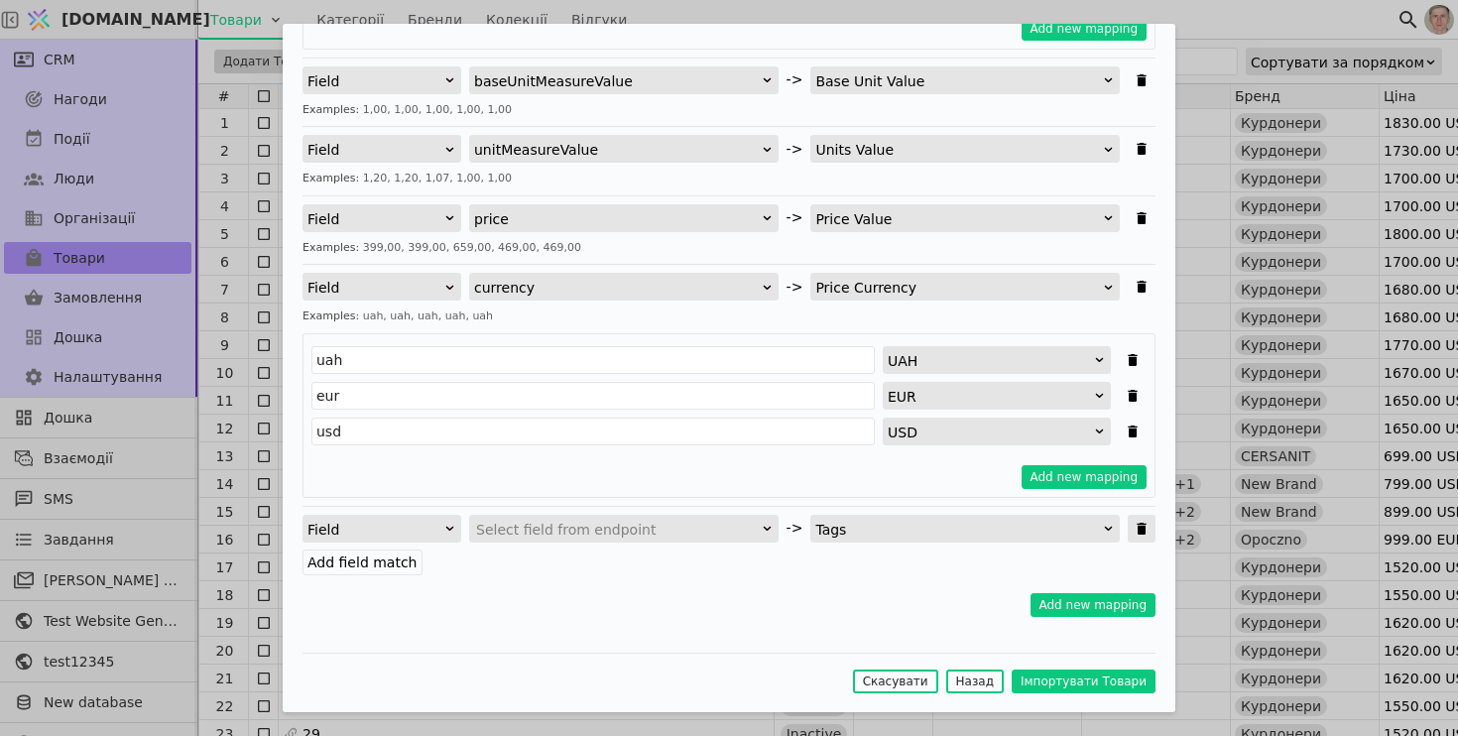
click at [1151, 531] on span "Імпортувати Товари" at bounding box center [1142, 529] width 28 height 28
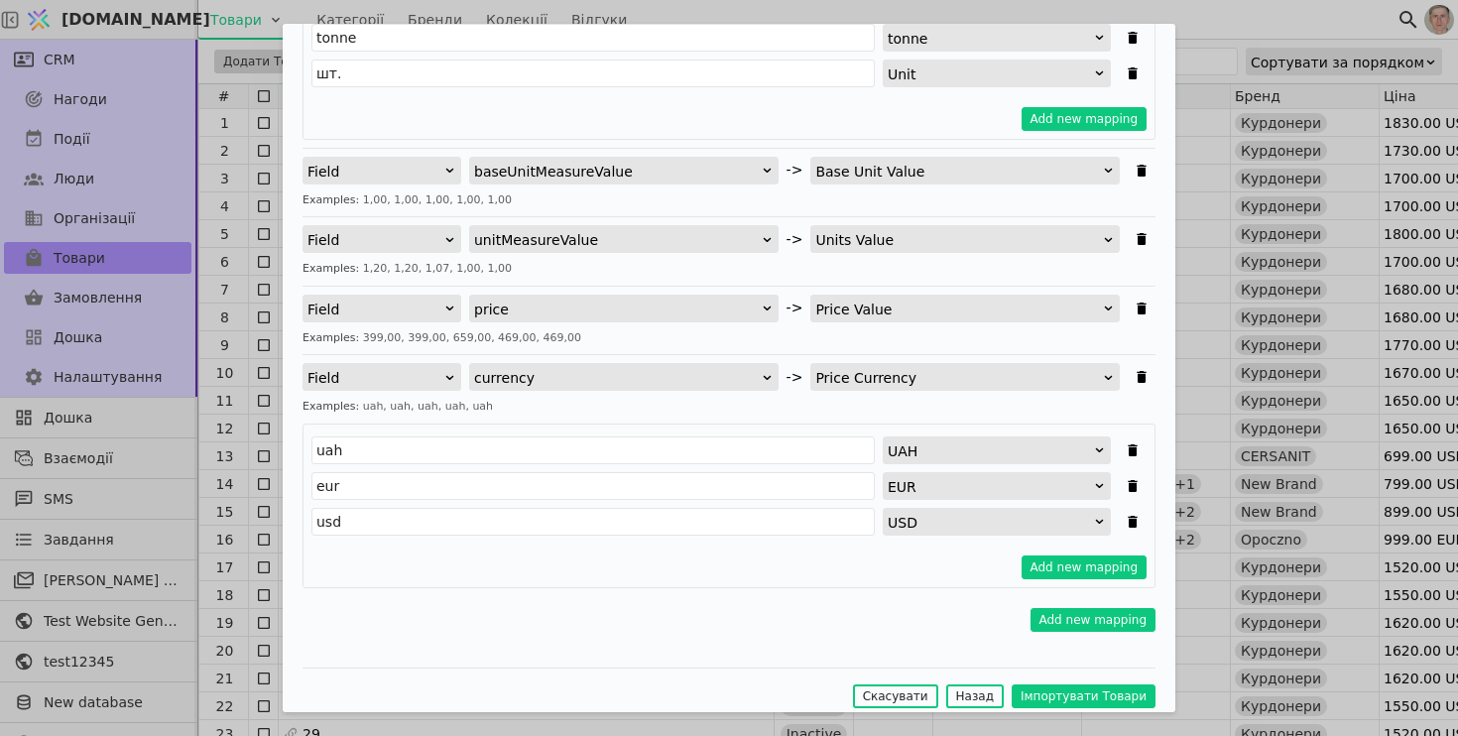
scroll to position [878, 0]
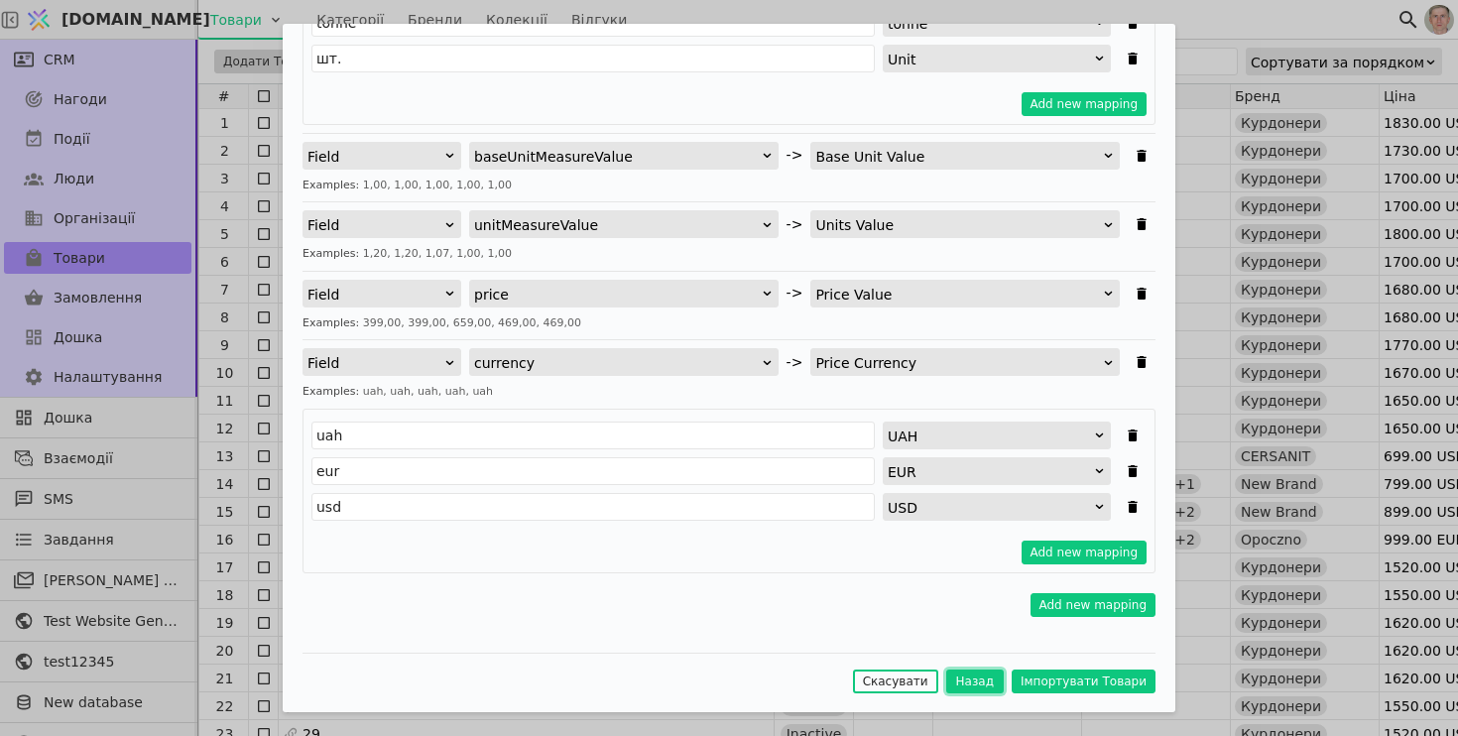
click at [981, 676] on button "Назад" at bounding box center [975, 682] width 58 height 24
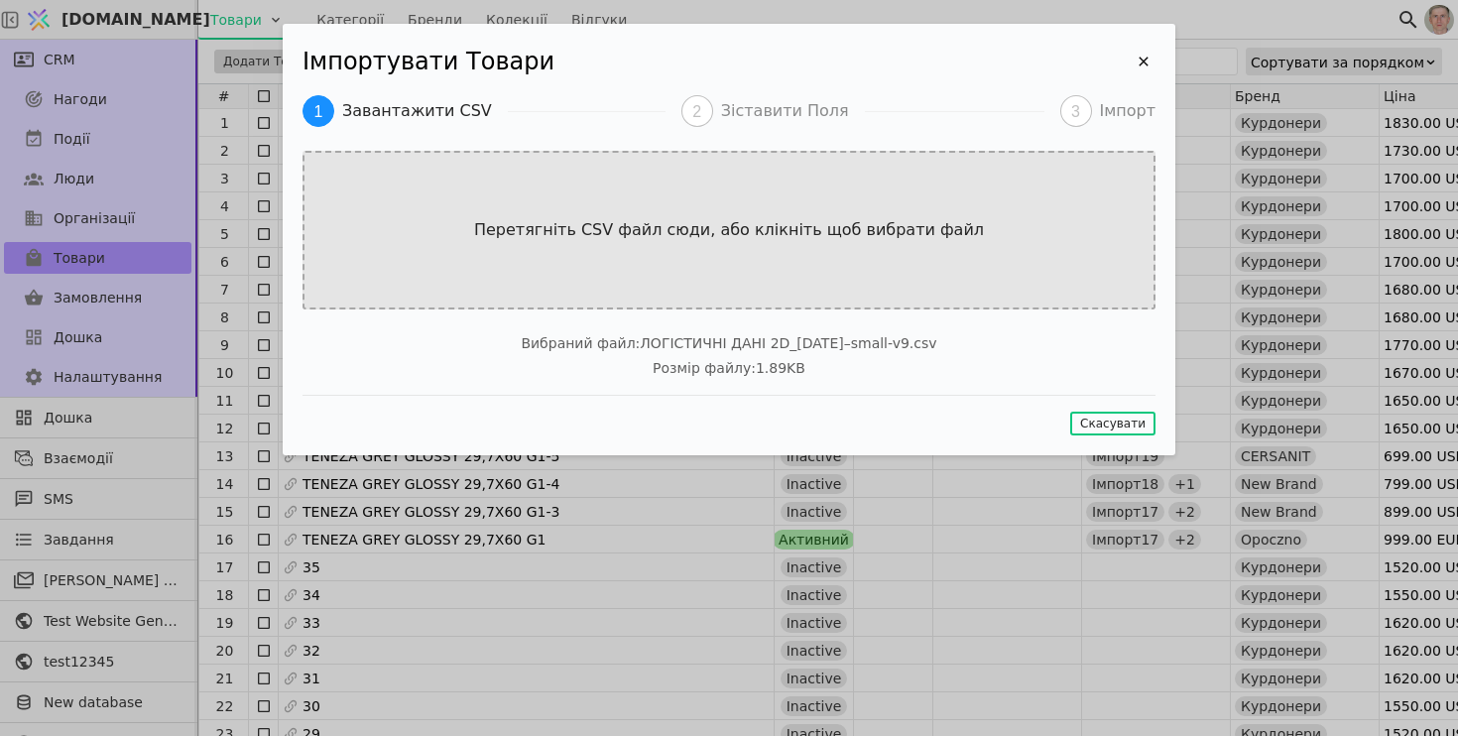
click at [786, 219] on p "Перетягніть CSV файл сюди, або клікніть щоб вибрати файл" at bounding box center [729, 230] width 550 height 24
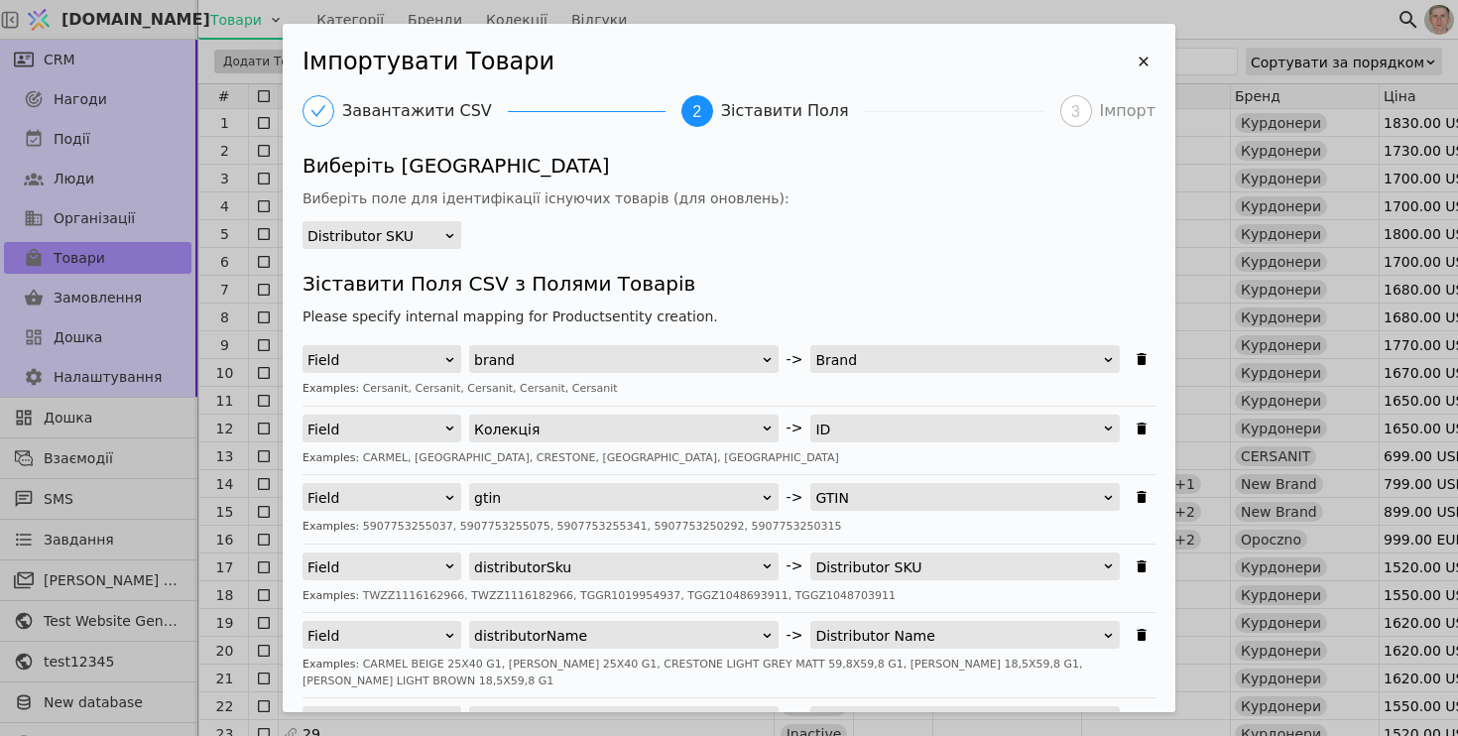
scroll to position [978, 0]
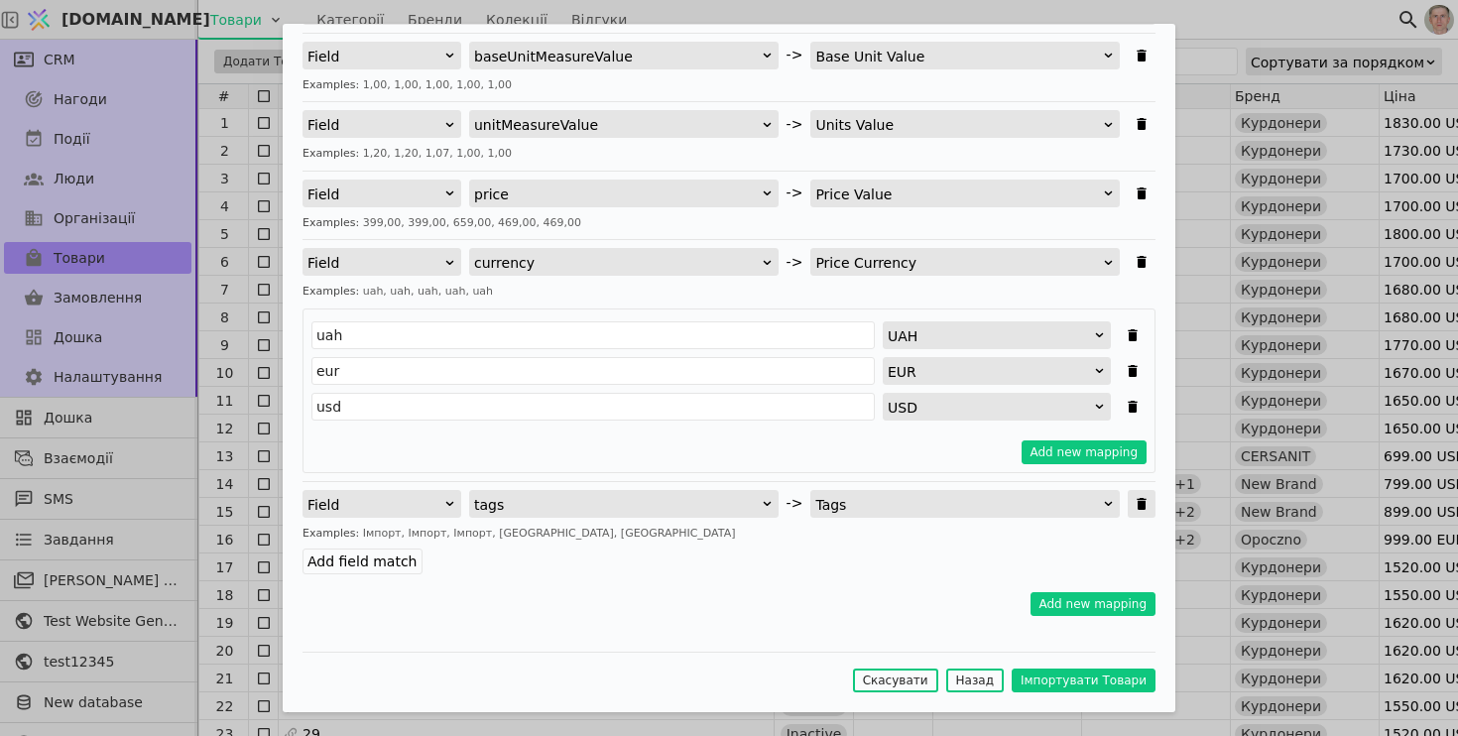
click at [1149, 503] on icon "Імпортувати Товари" at bounding box center [1142, 504] width 16 height 16
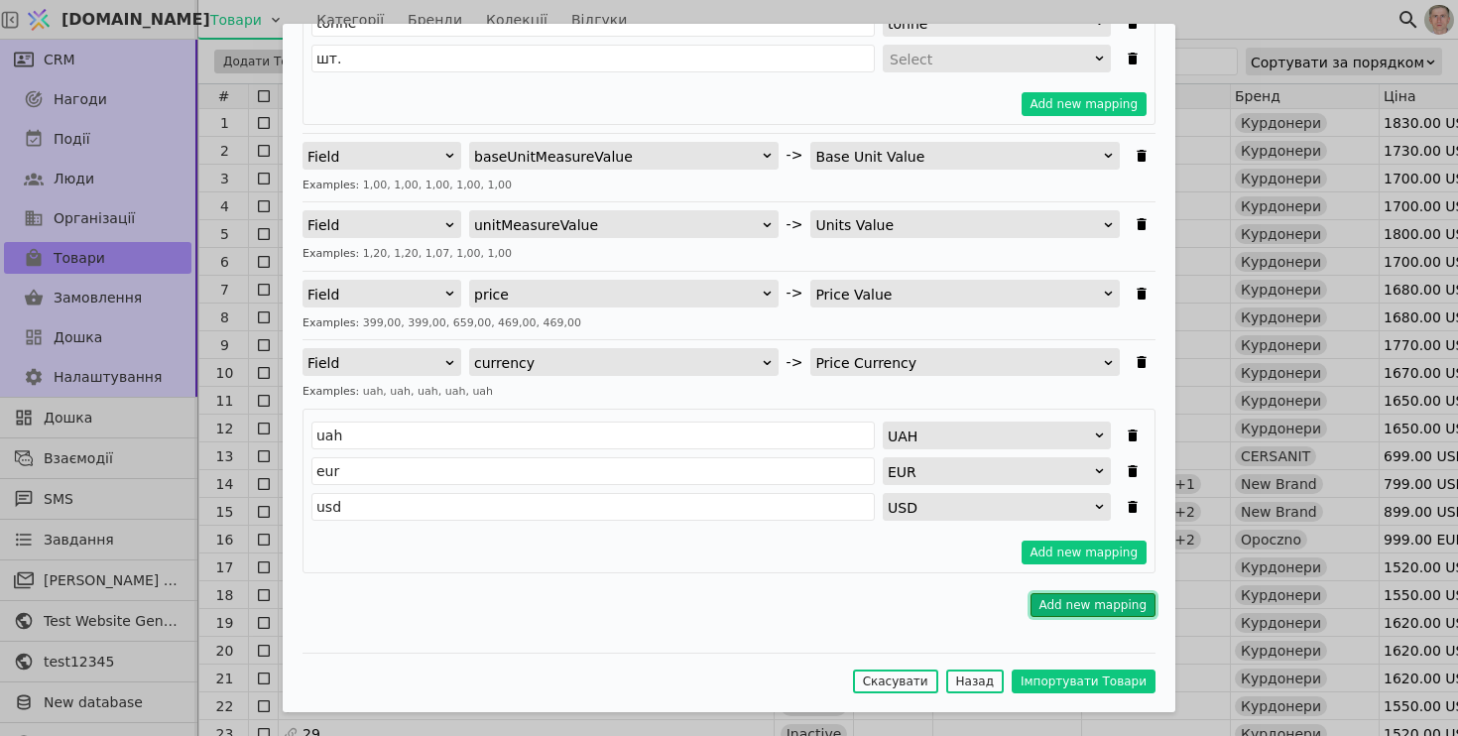
click at [1081, 608] on button "Add new mapping" at bounding box center [1094, 605] width 126 height 24
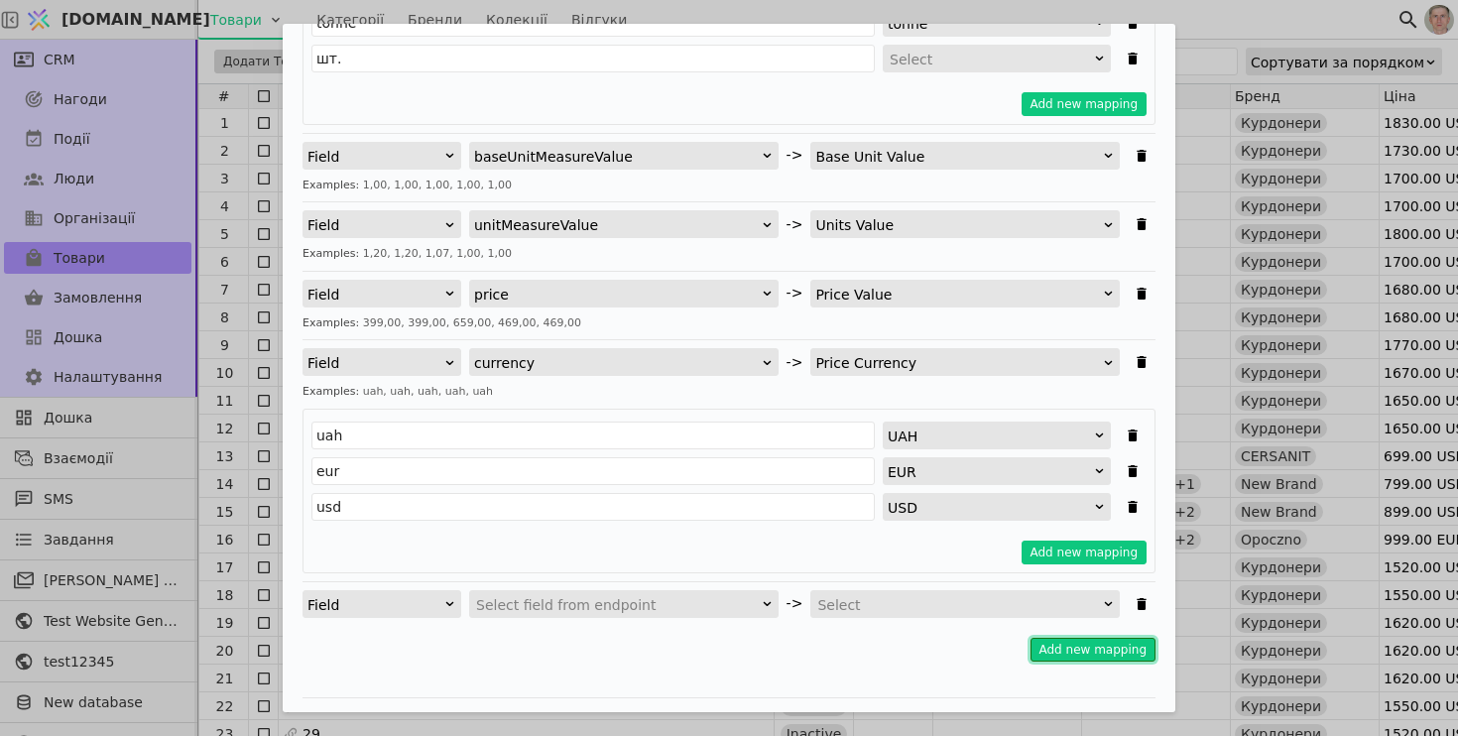
scroll to position [922, 0]
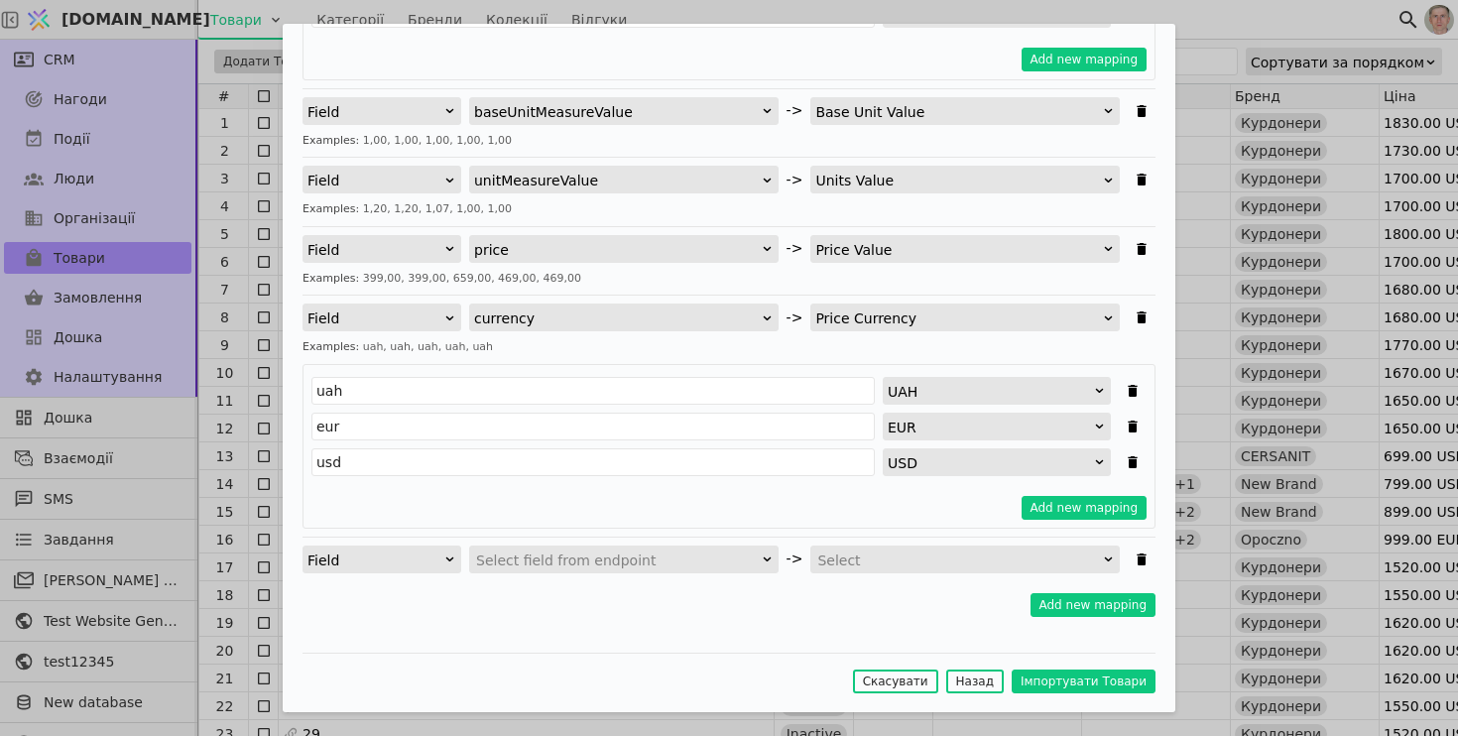
click at [423, 560] on div "Field" at bounding box center [375, 561] width 136 height 28
click at [418, 617] on div "Constant" at bounding box center [382, 616] width 157 height 30
click at [886, 562] on div "Select" at bounding box center [960, 561] width 279 height 28
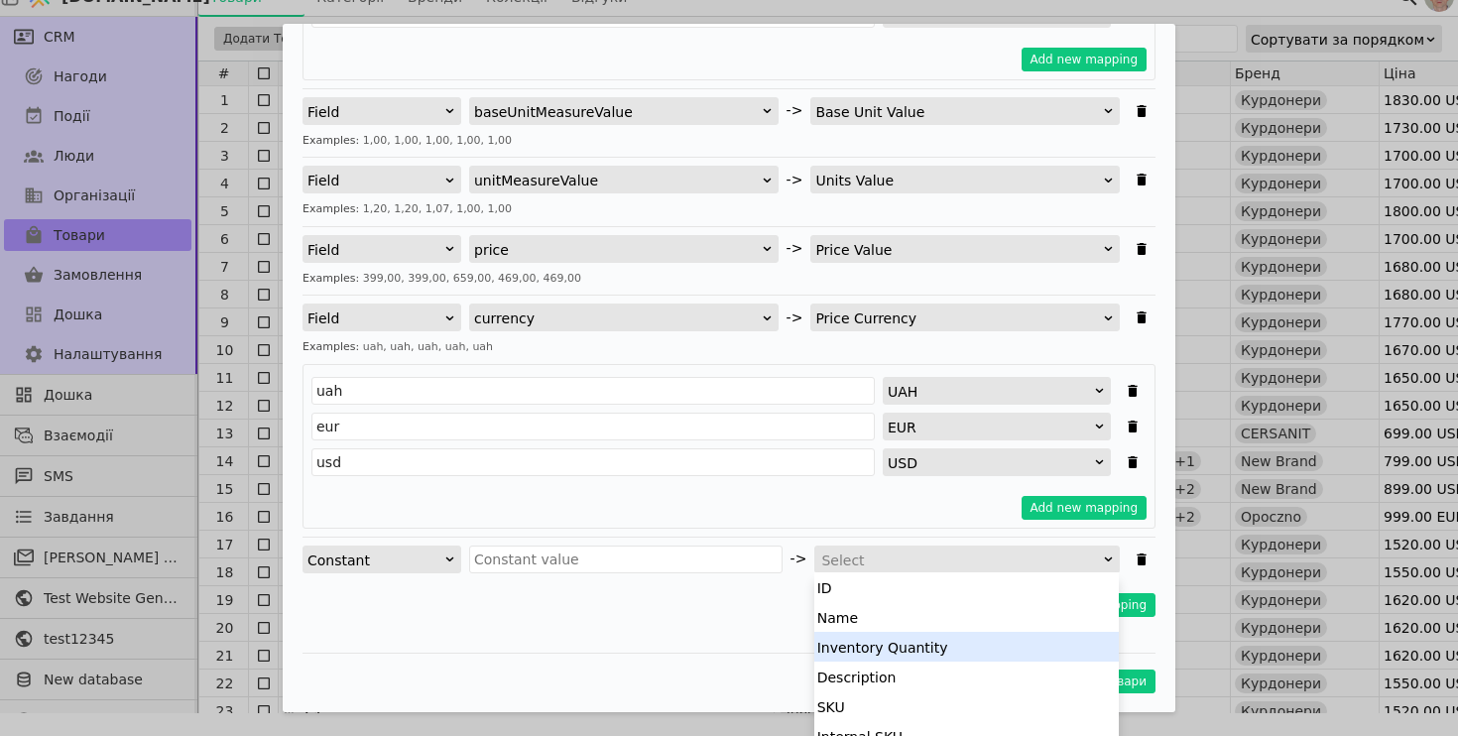
scroll to position [520, 0]
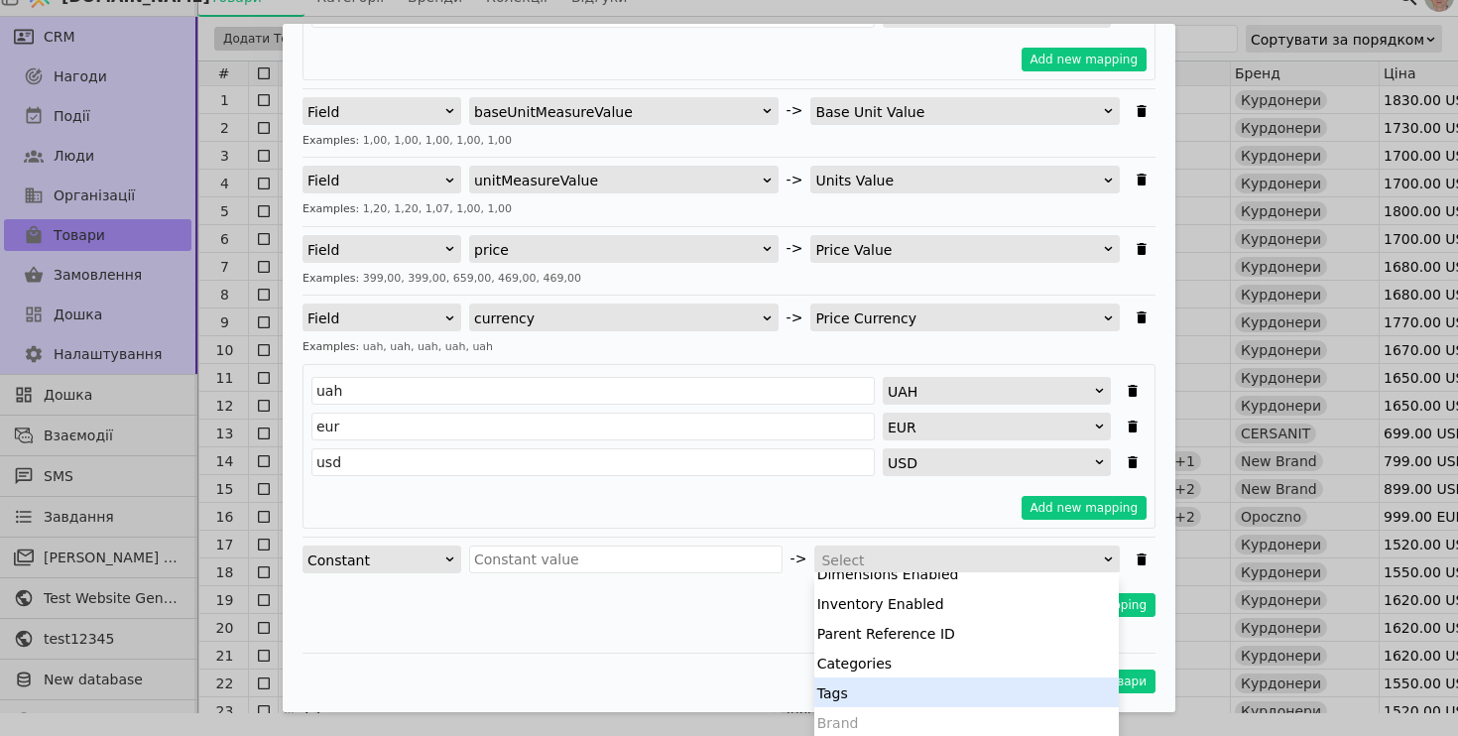
click at [862, 702] on div "Tags" at bounding box center [966, 692] width 305 height 30
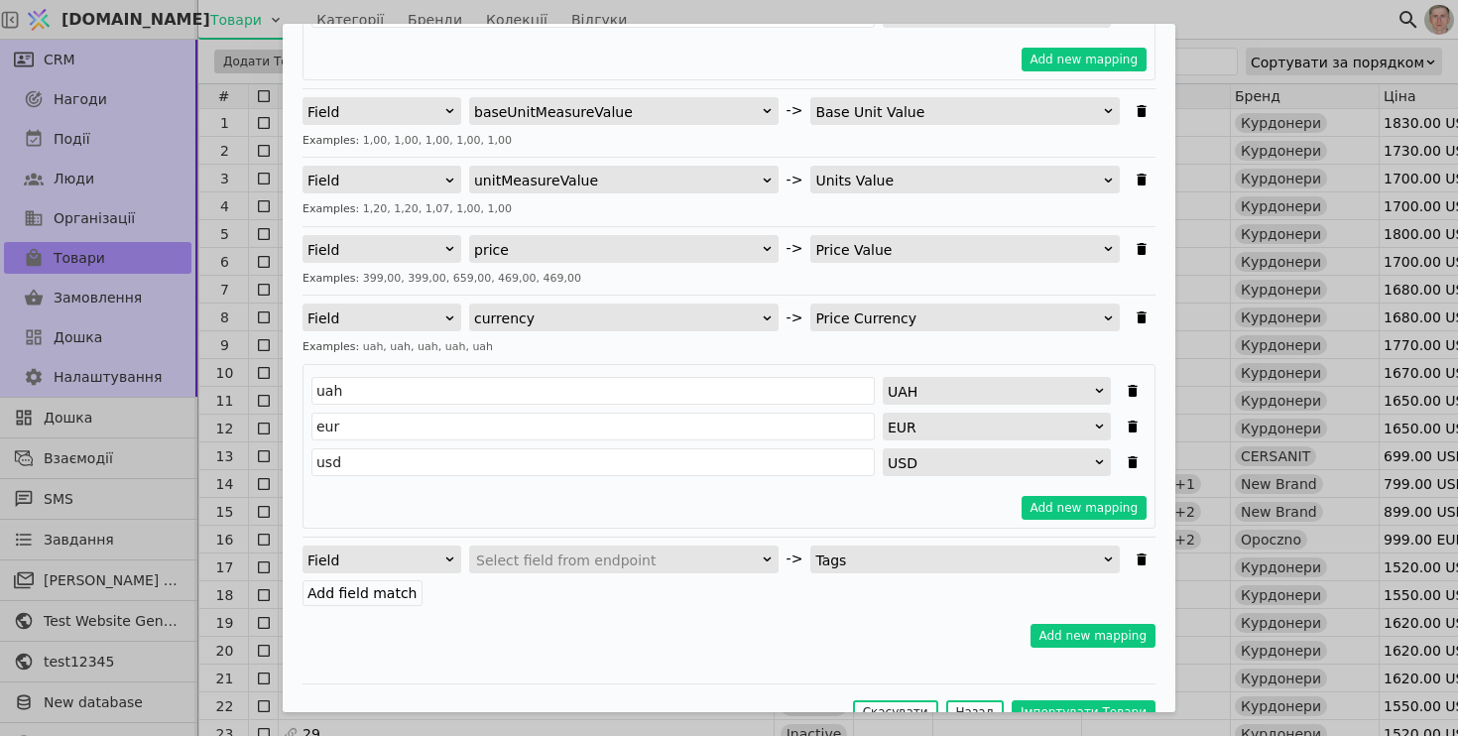
scroll to position [0, 0]
click at [377, 598] on label "Add field match" at bounding box center [363, 593] width 120 height 26
click at [0, 0] on input "Add field match" at bounding box center [0, 0] width 0 height 0
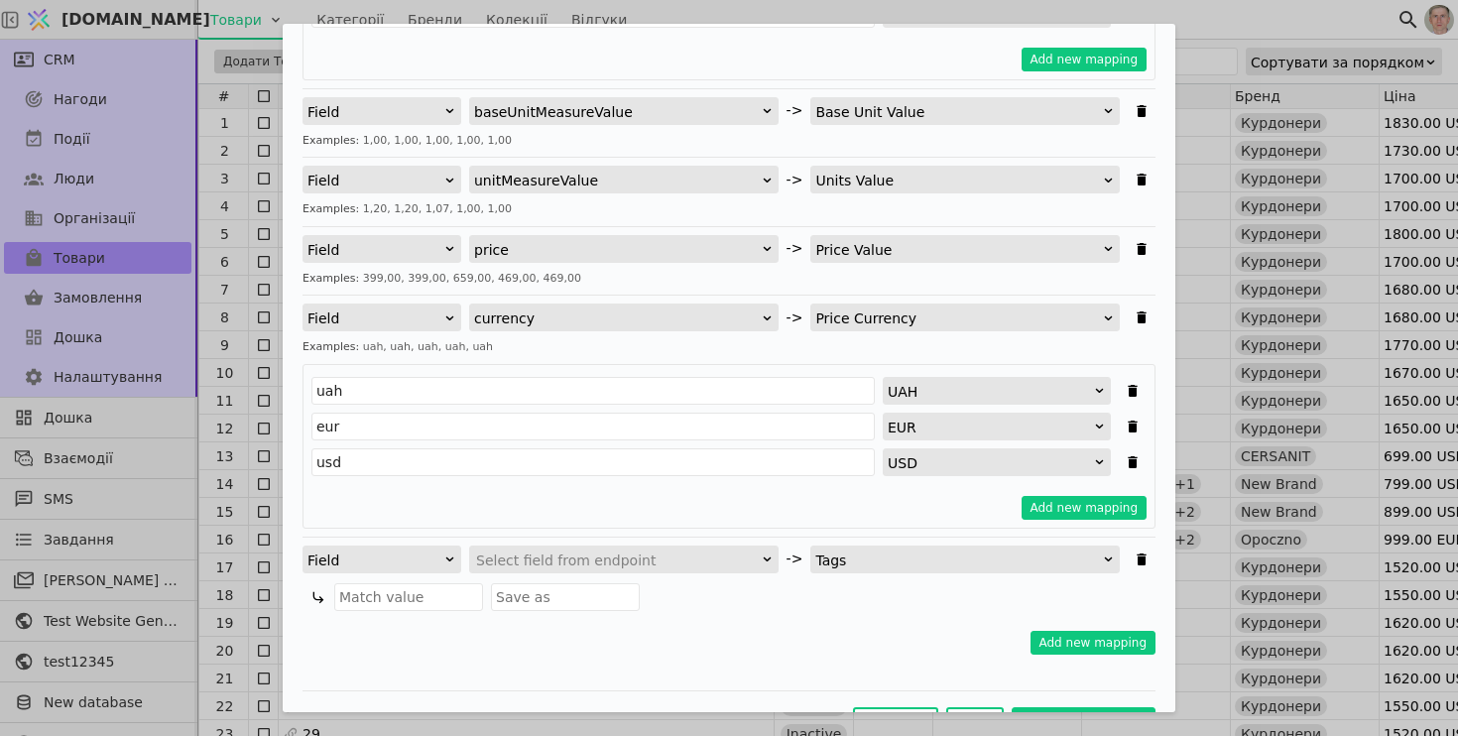
click at [557, 573] on div "Field Select field from endpoint -> Tags Add field match" at bounding box center [729, 578] width 853 height 65
click at [380, 557] on div "Field" at bounding box center [375, 561] width 136 height 28
click at [648, 670] on div "Please specify internal mapping for Products entity creation. Field brand -> Br…" at bounding box center [729, 29] width 853 height 1290
click at [1145, 557] on icon "Імпортувати Товари" at bounding box center [1141, 559] width 9 height 12
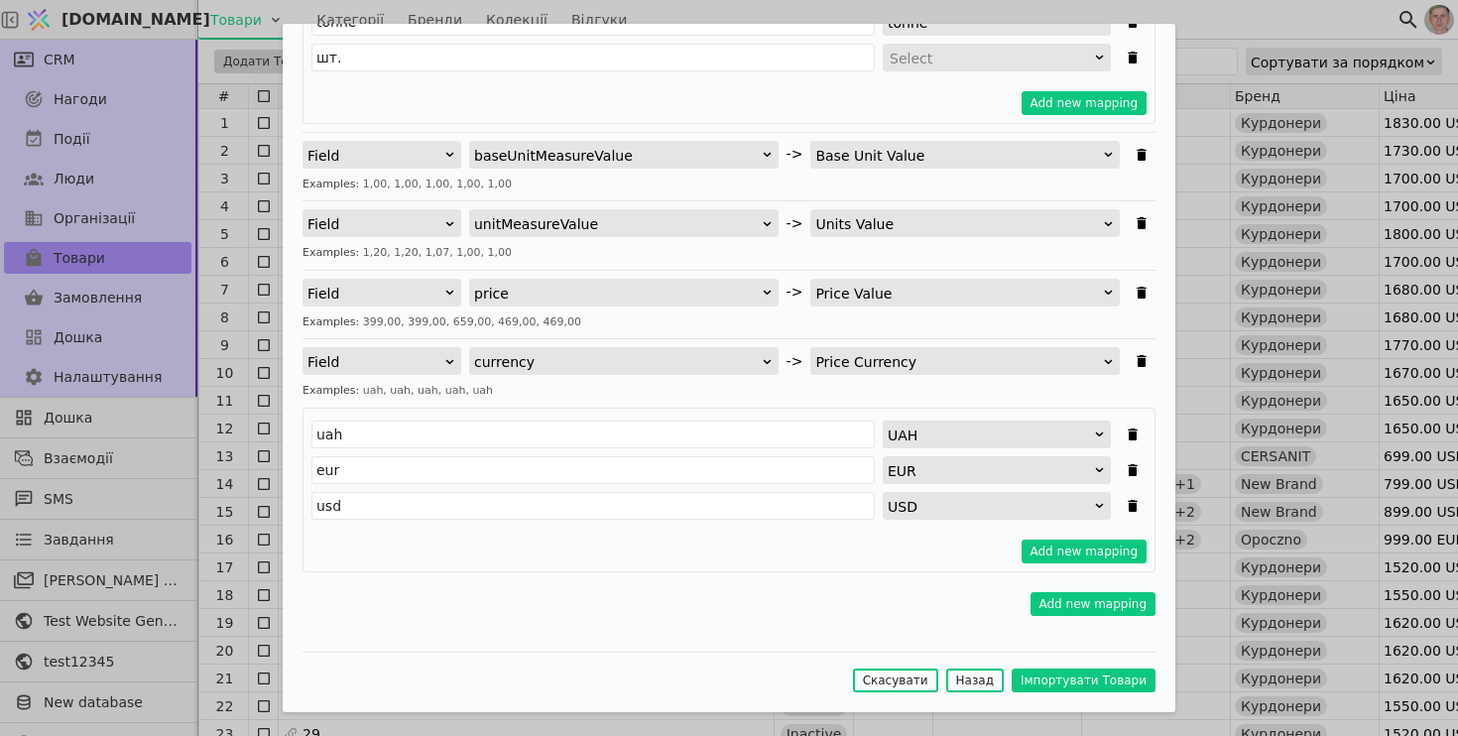
scroll to position [878, 0]
click at [1063, 605] on button "Add new mapping" at bounding box center [1094, 605] width 126 height 24
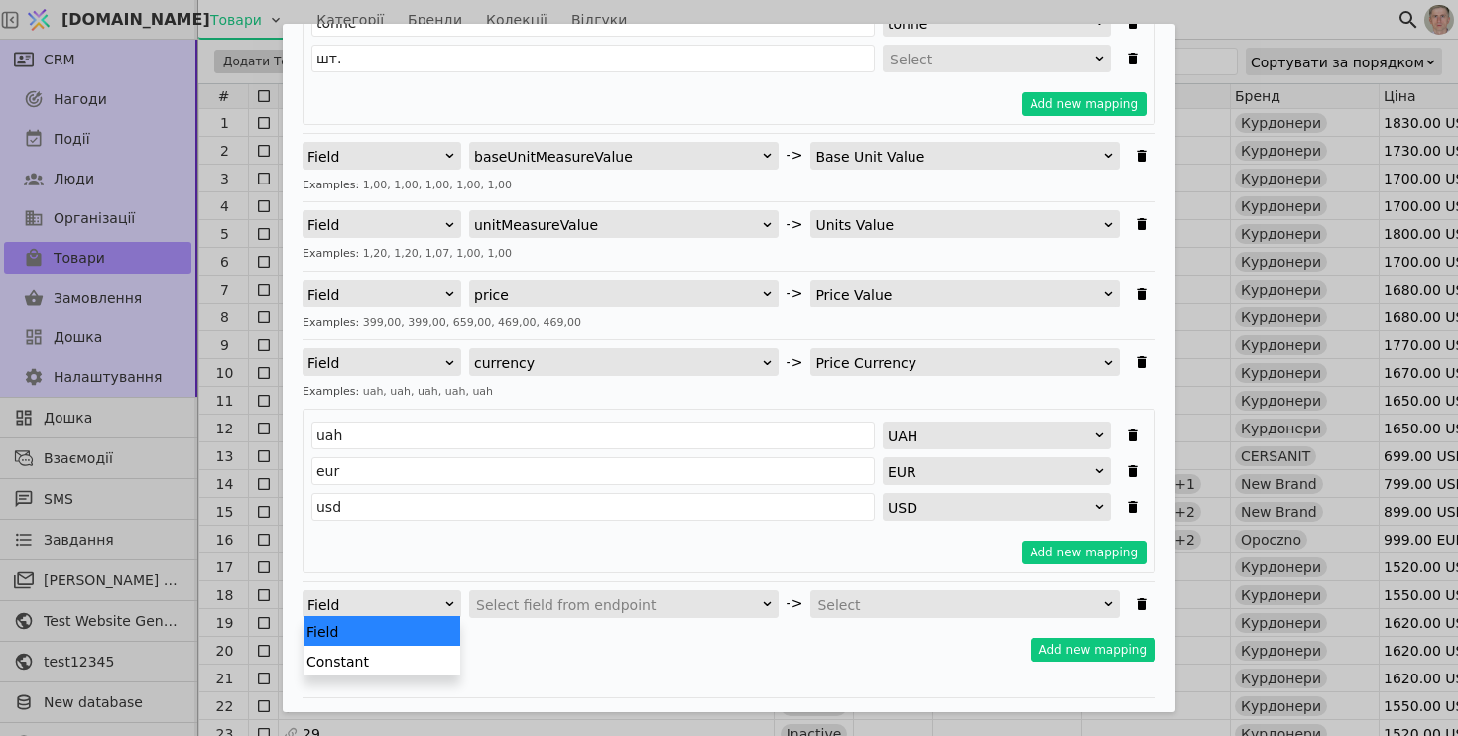
click at [400, 613] on div "Field" at bounding box center [375, 605] width 136 height 28
click at [397, 657] on div "Constant" at bounding box center [382, 661] width 157 height 30
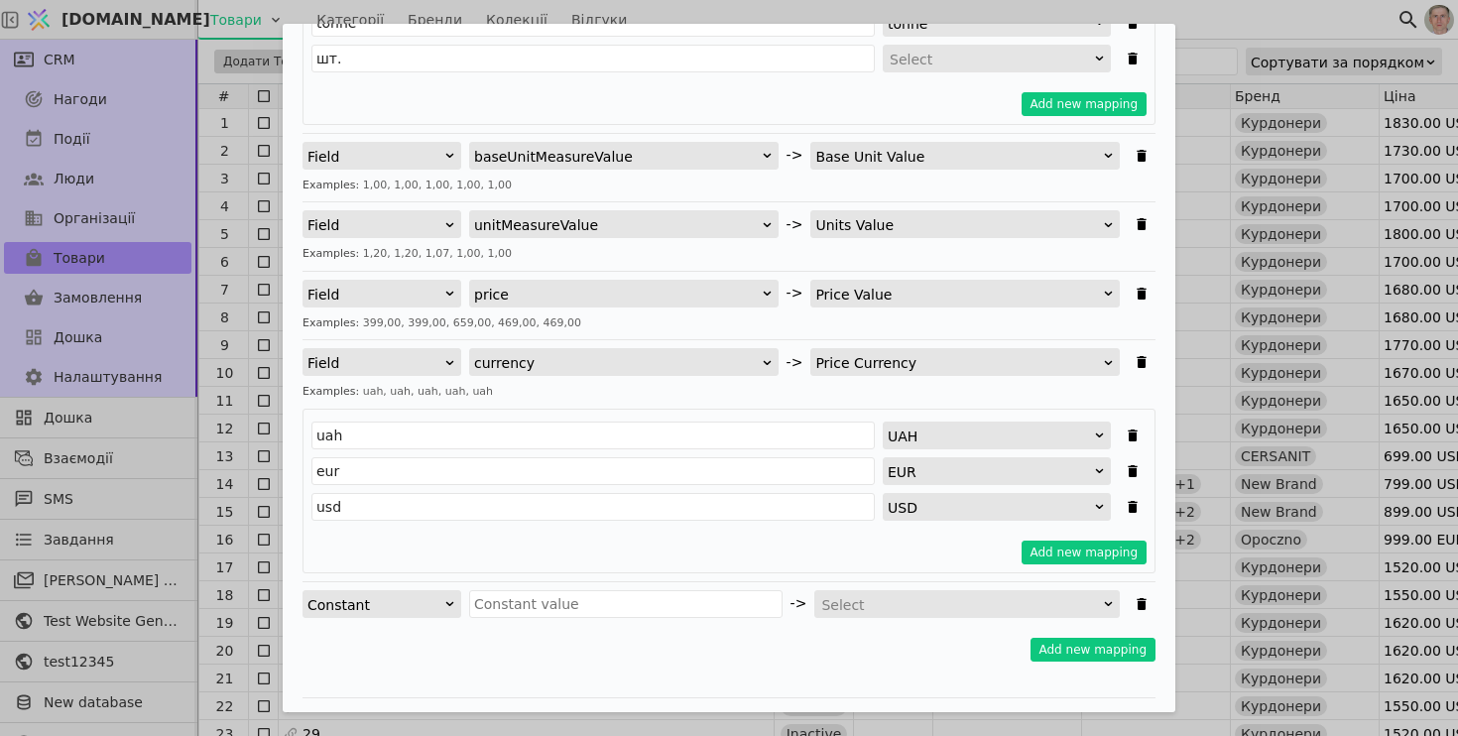
scroll to position [178, 0]
click at [970, 598] on div "Select" at bounding box center [960, 605] width 279 height 28
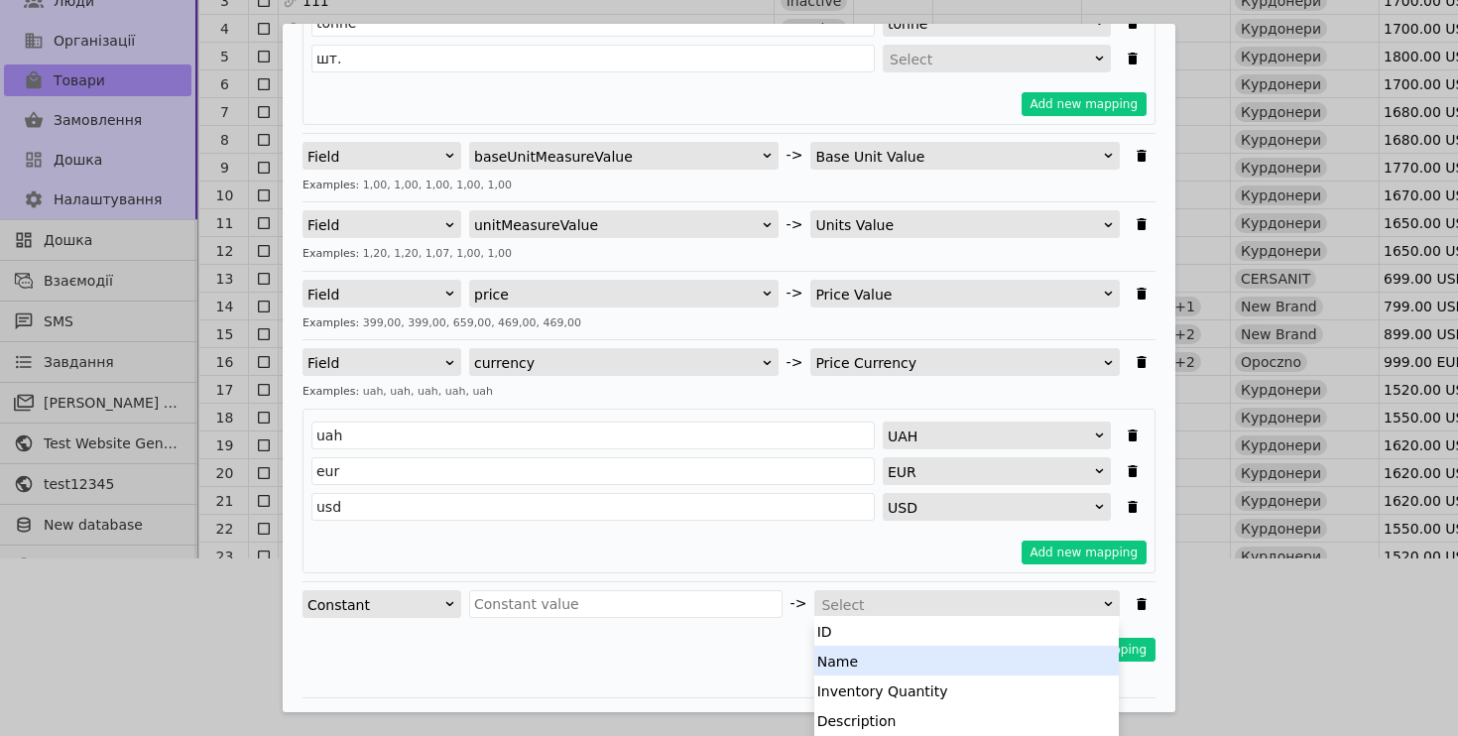
scroll to position [387, 0]
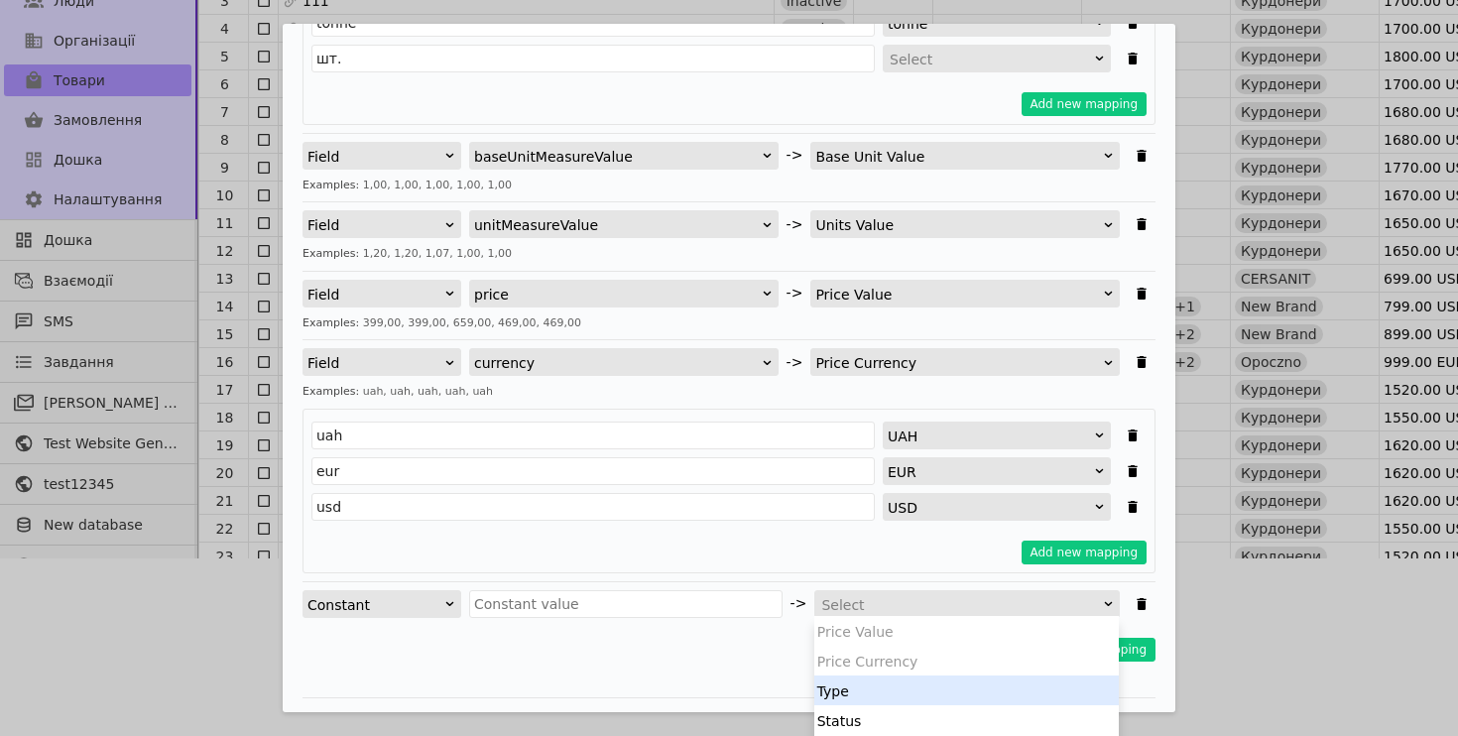
drag, startPoint x: 918, startPoint y: 697, endPoint x: 974, endPoint y: 470, distance: 234.1
click at [974, 474] on body "[DOMAIN_NAME] Товари Категорії Бренди Колекції Відгуки CRM Нагоди Події Люди Ор…" at bounding box center [729, 190] width 1458 height 736
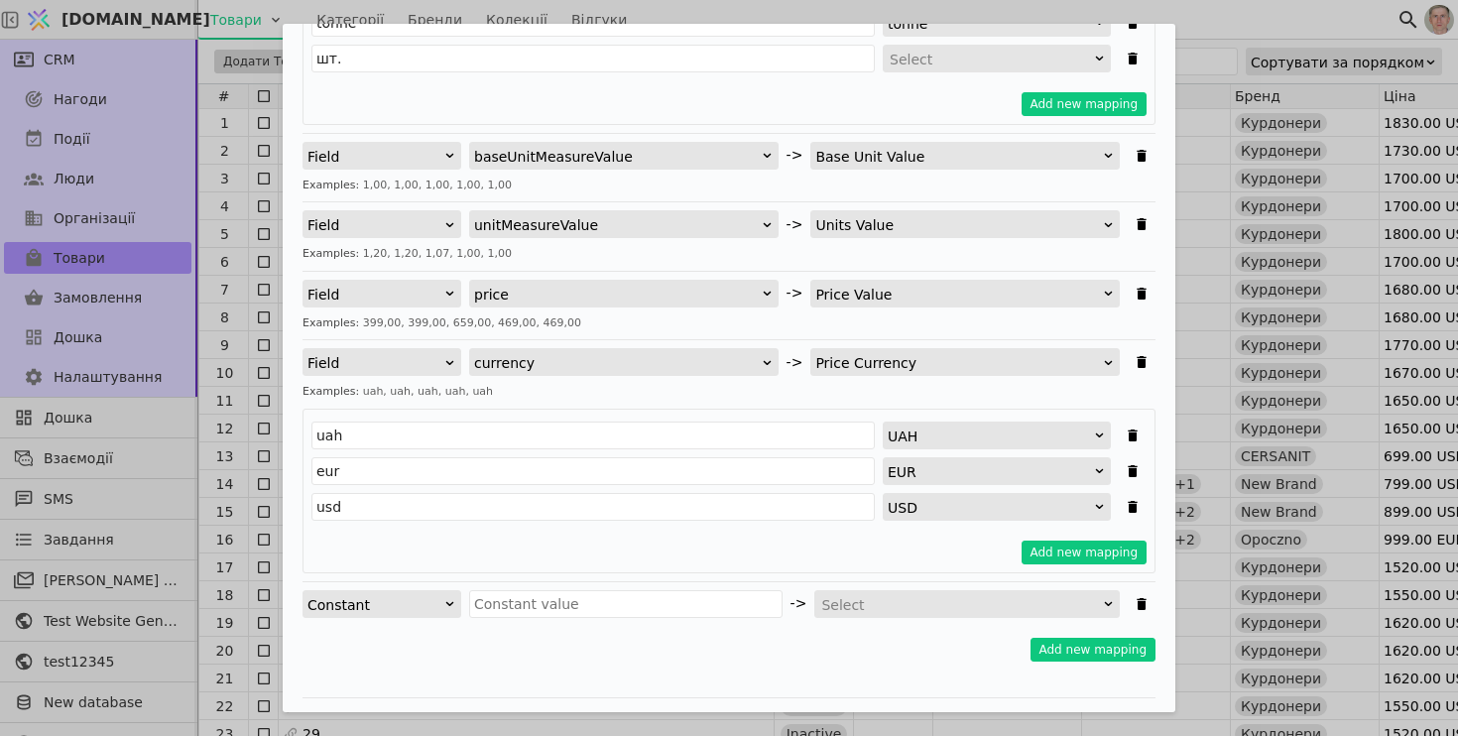
click at [737, 662] on div "Please specify internal mapping for Products entity creation. Field brand -> Br…" at bounding box center [729, 55] width 853 height 1253
click at [917, 604] on div "Select" at bounding box center [960, 605] width 279 height 28
click at [741, 659] on div "Add new mapping" at bounding box center [729, 650] width 853 height 24
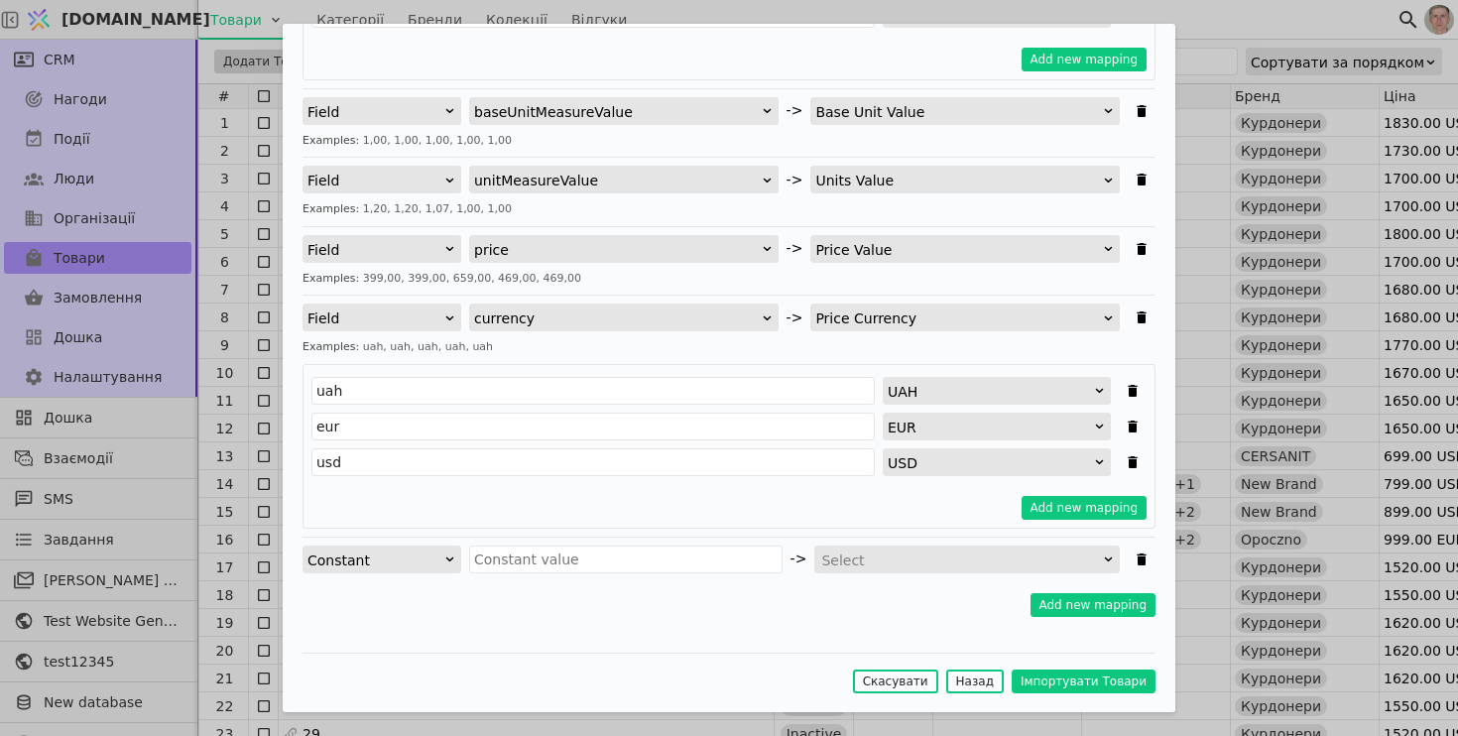
scroll to position [23, 0]
click at [945, 553] on div "Select" at bounding box center [960, 561] width 279 height 28
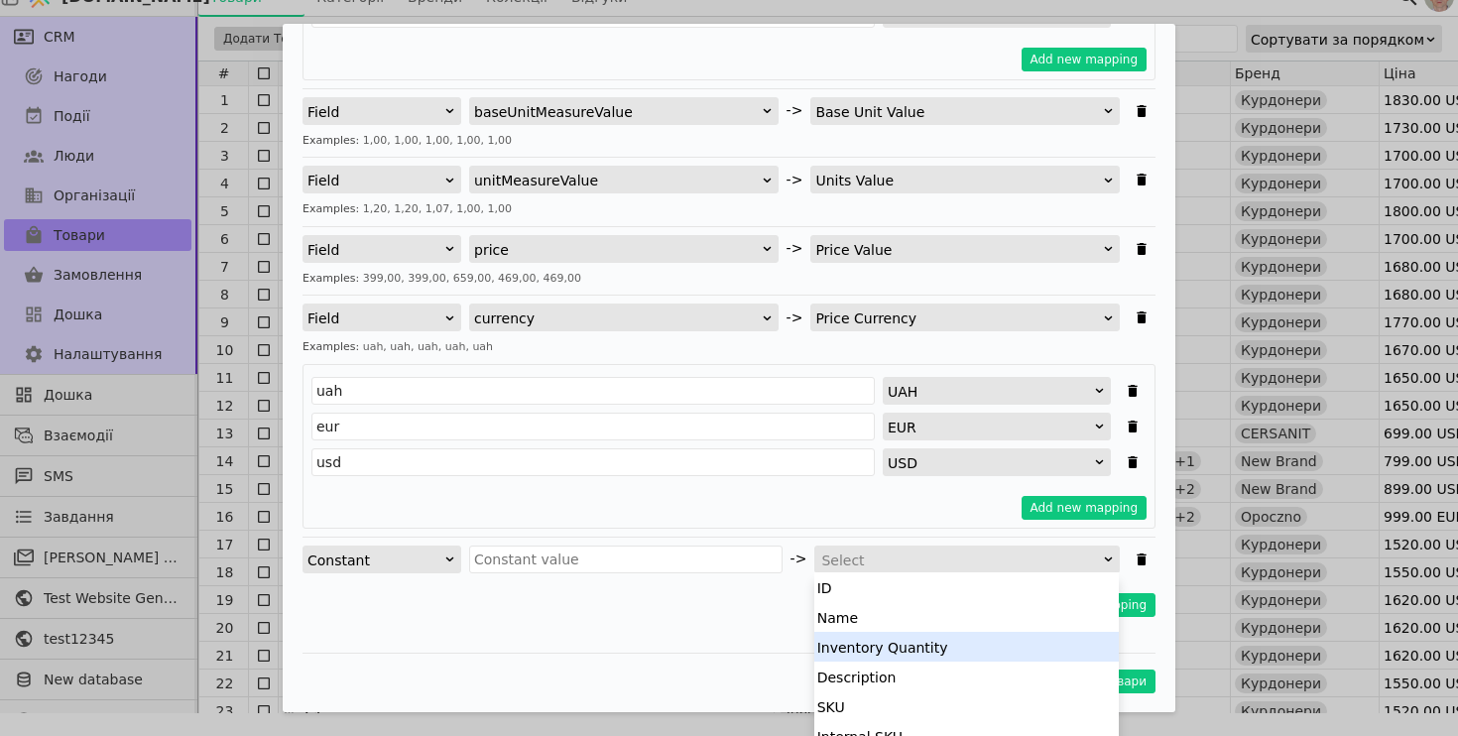
scroll to position [520, 0]
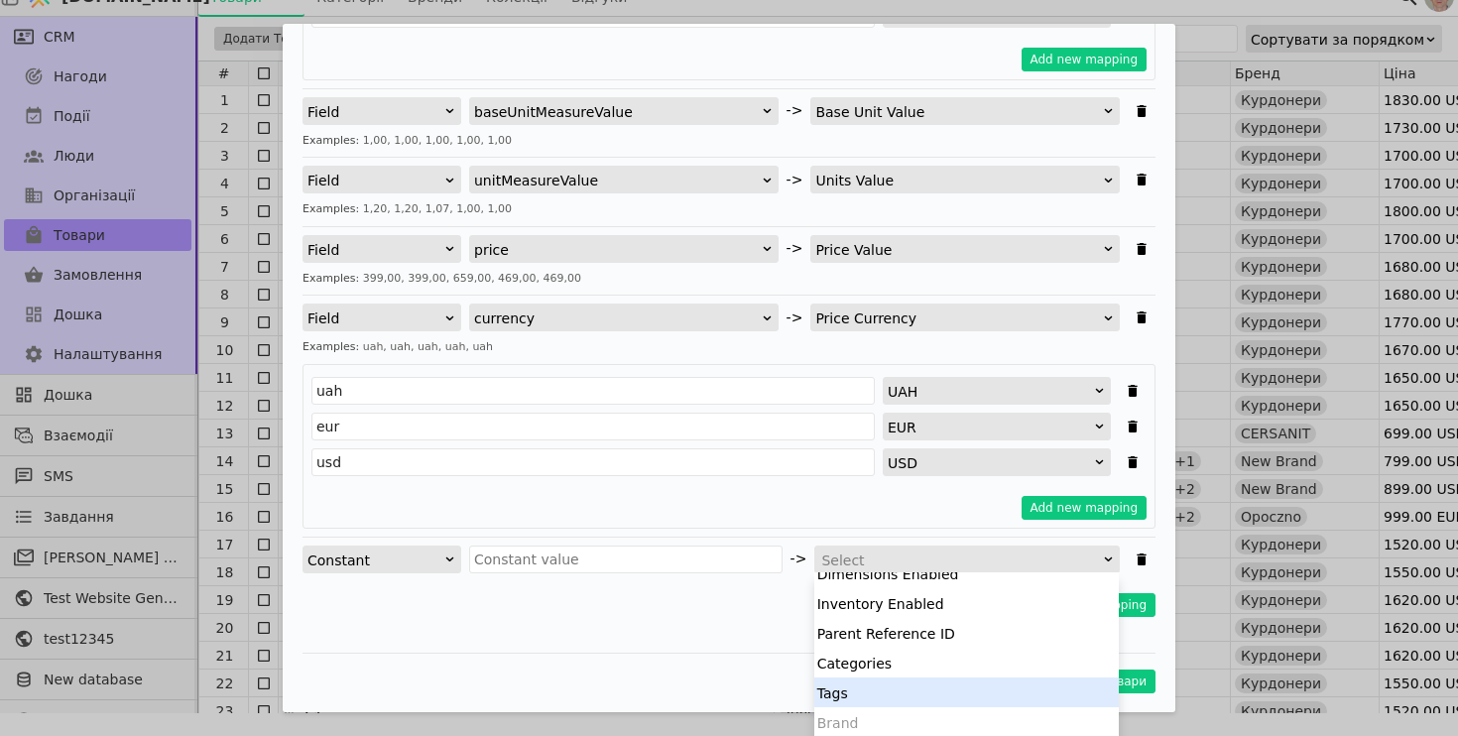
click at [920, 689] on div "Tags" at bounding box center [966, 692] width 305 height 30
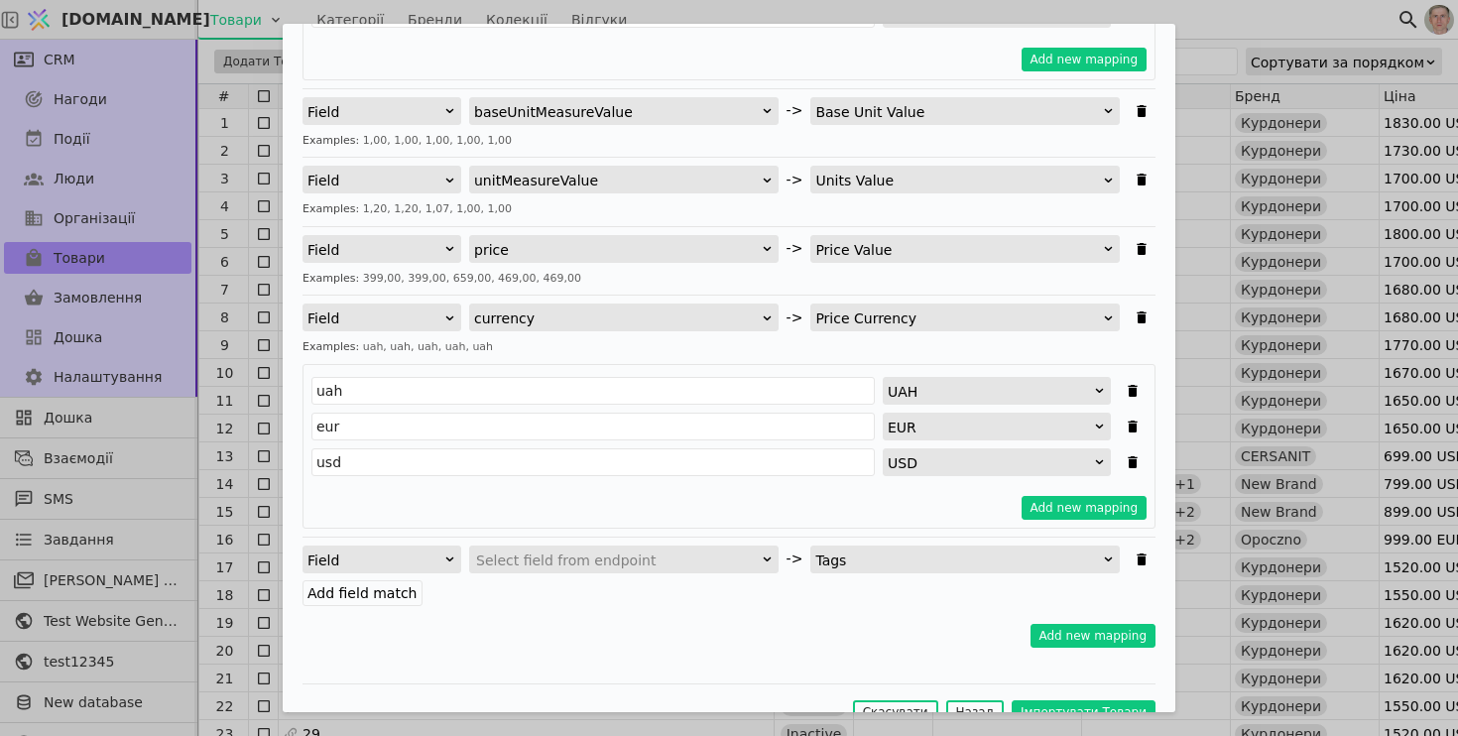
scroll to position [0, 0]
click at [1141, 562] on icon "Імпортувати Товари" at bounding box center [1141, 559] width 9 height 12
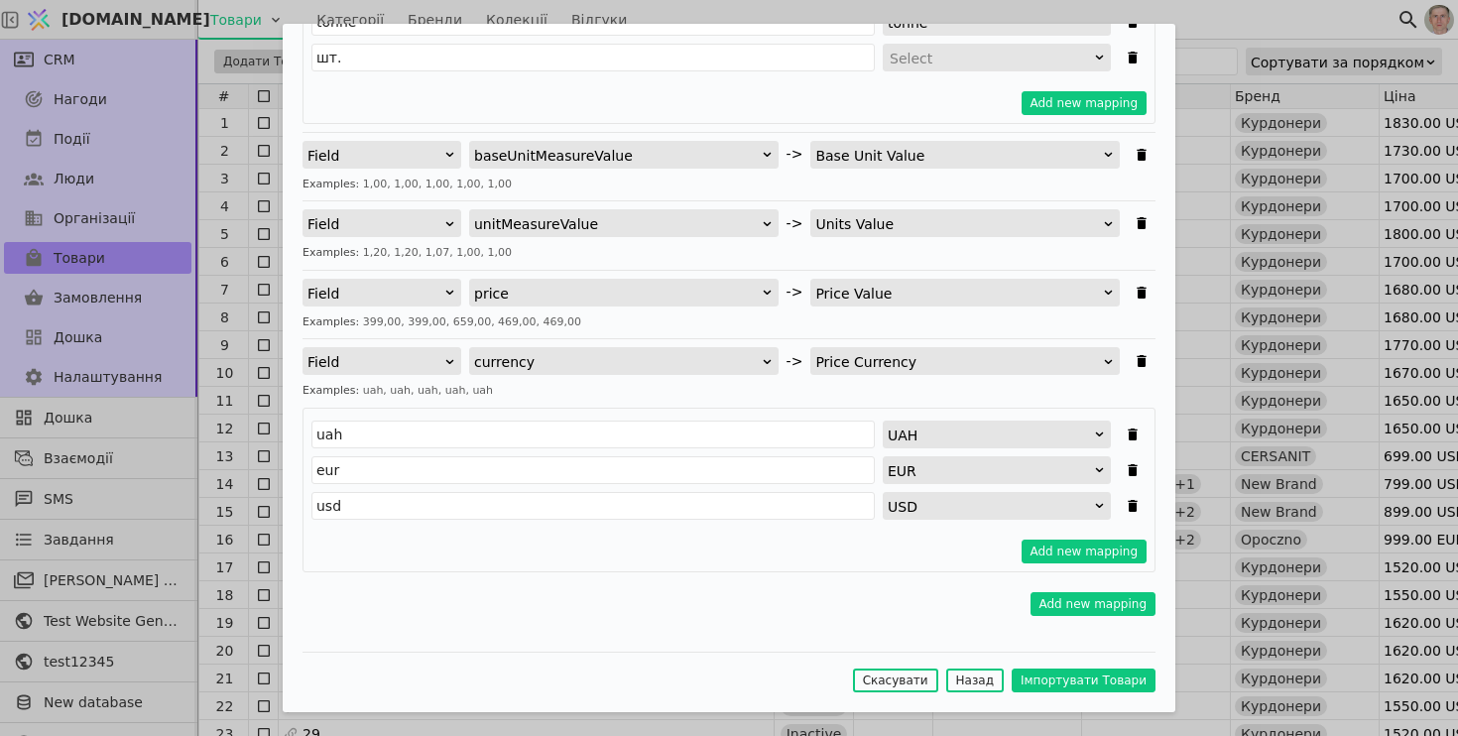
scroll to position [878, 0]
click at [1129, 604] on button "Add new mapping" at bounding box center [1094, 605] width 126 height 24
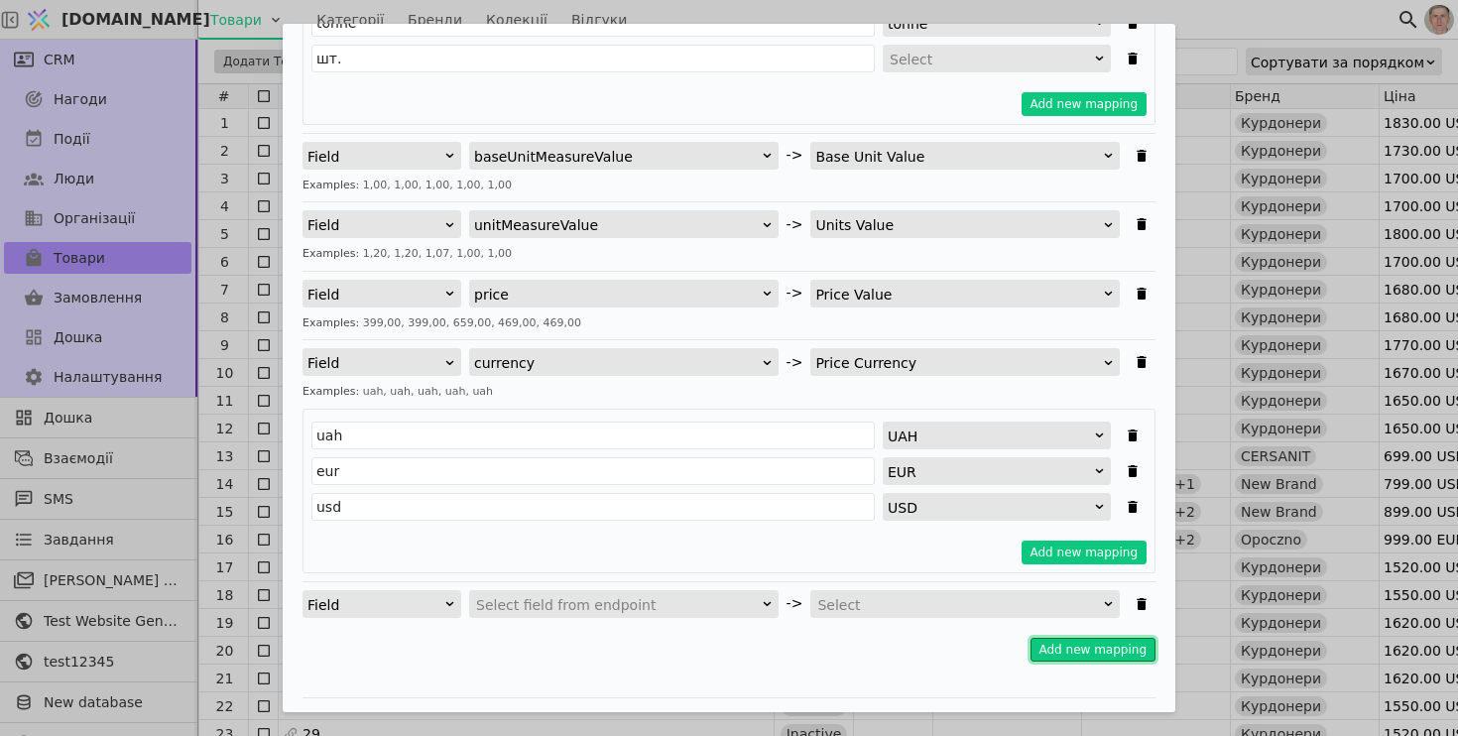
scroll to position [922, 0]
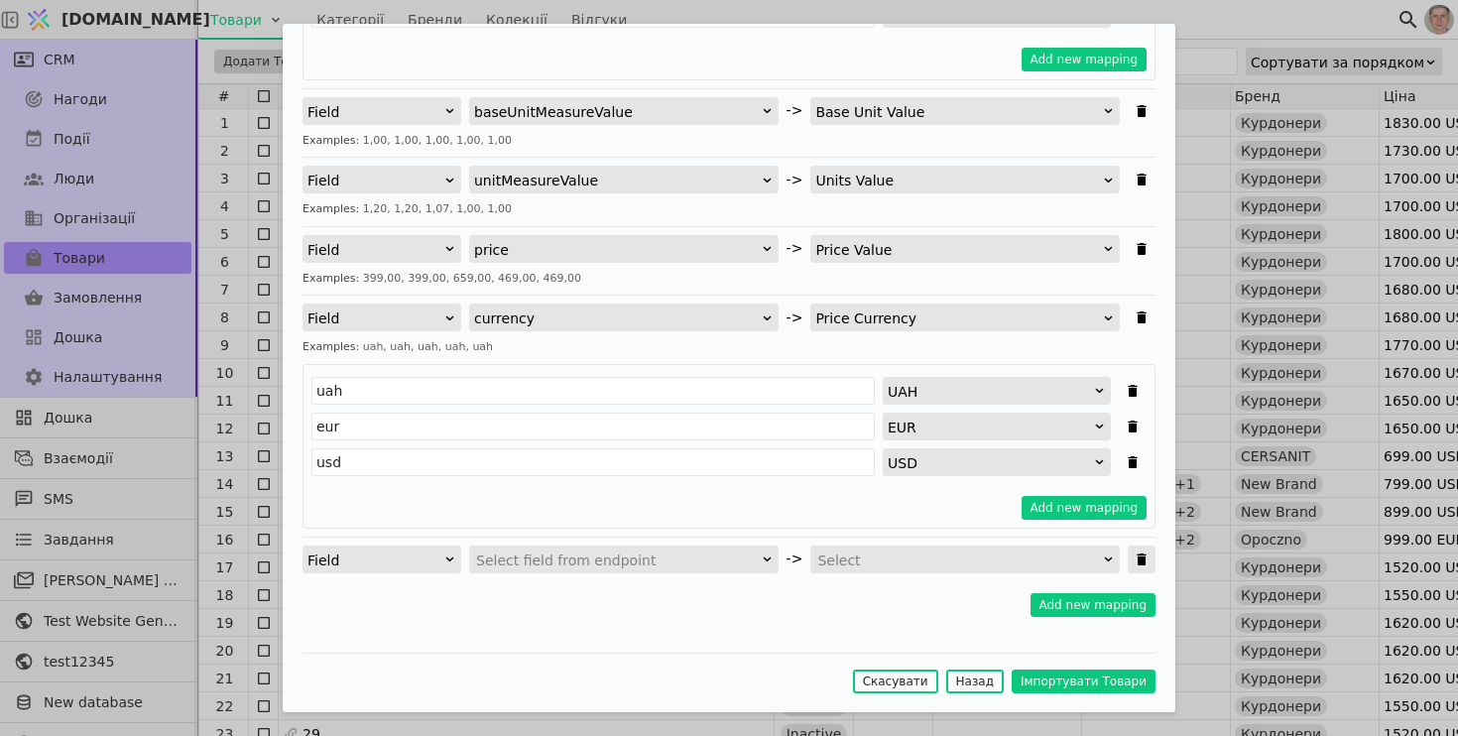
click at [1144, 560] on icon "Імпортувати Товари" at bounding box center [1141, 559] width 9 height 12
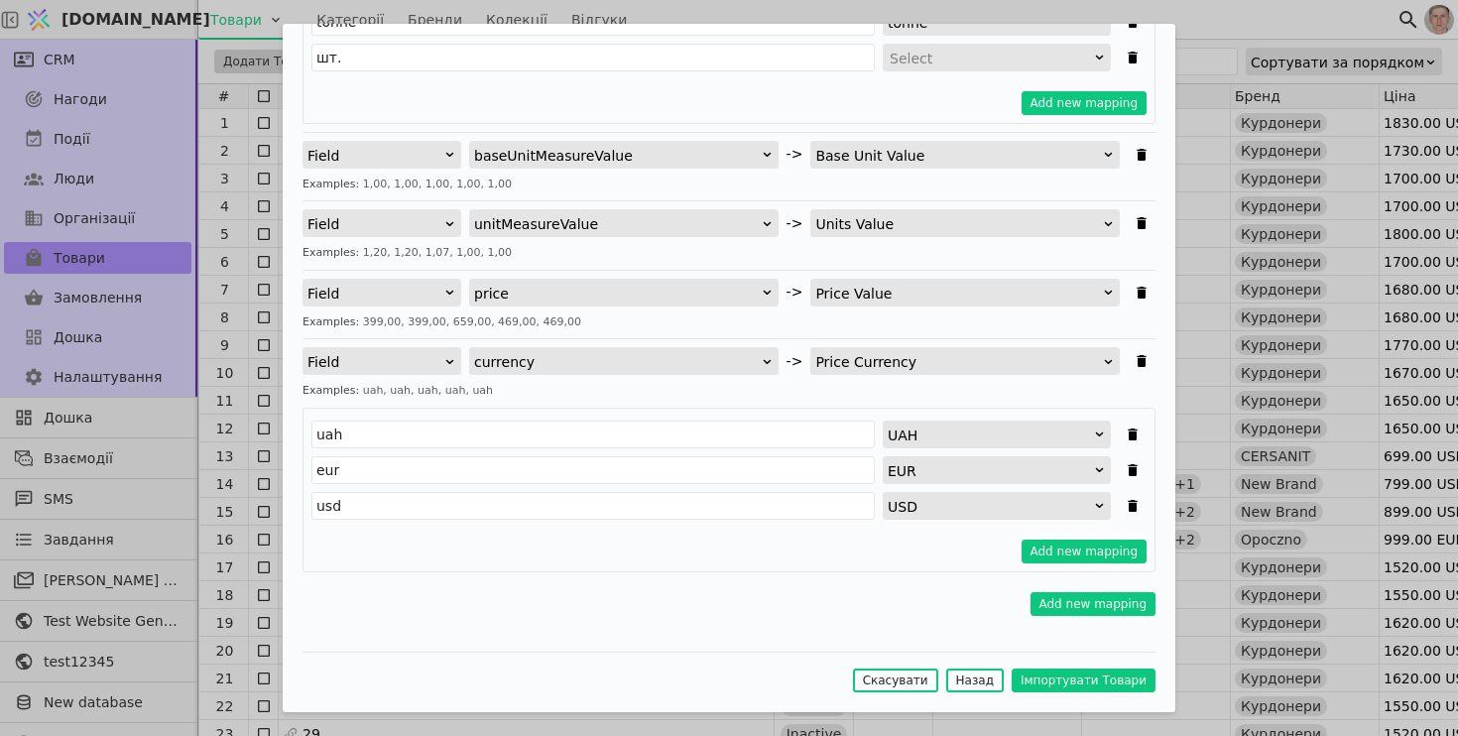
scroll to position [878, 0]
click at [1099, 597] on button "Add new mapping" at bounding box center [1094, 605] width 126 height 24
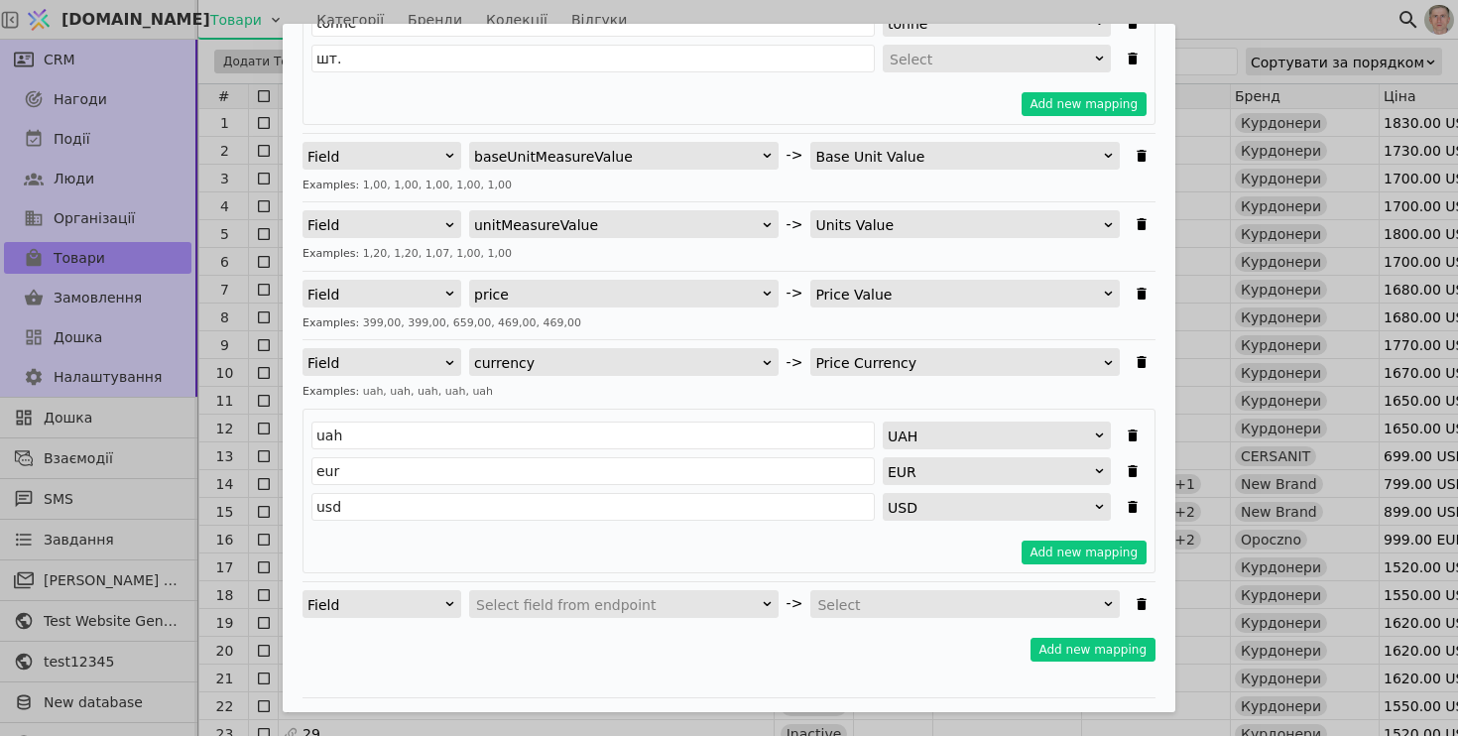
click at [1027, 600] on div "Select" at bounding box center [958, 605] width 283 height 28
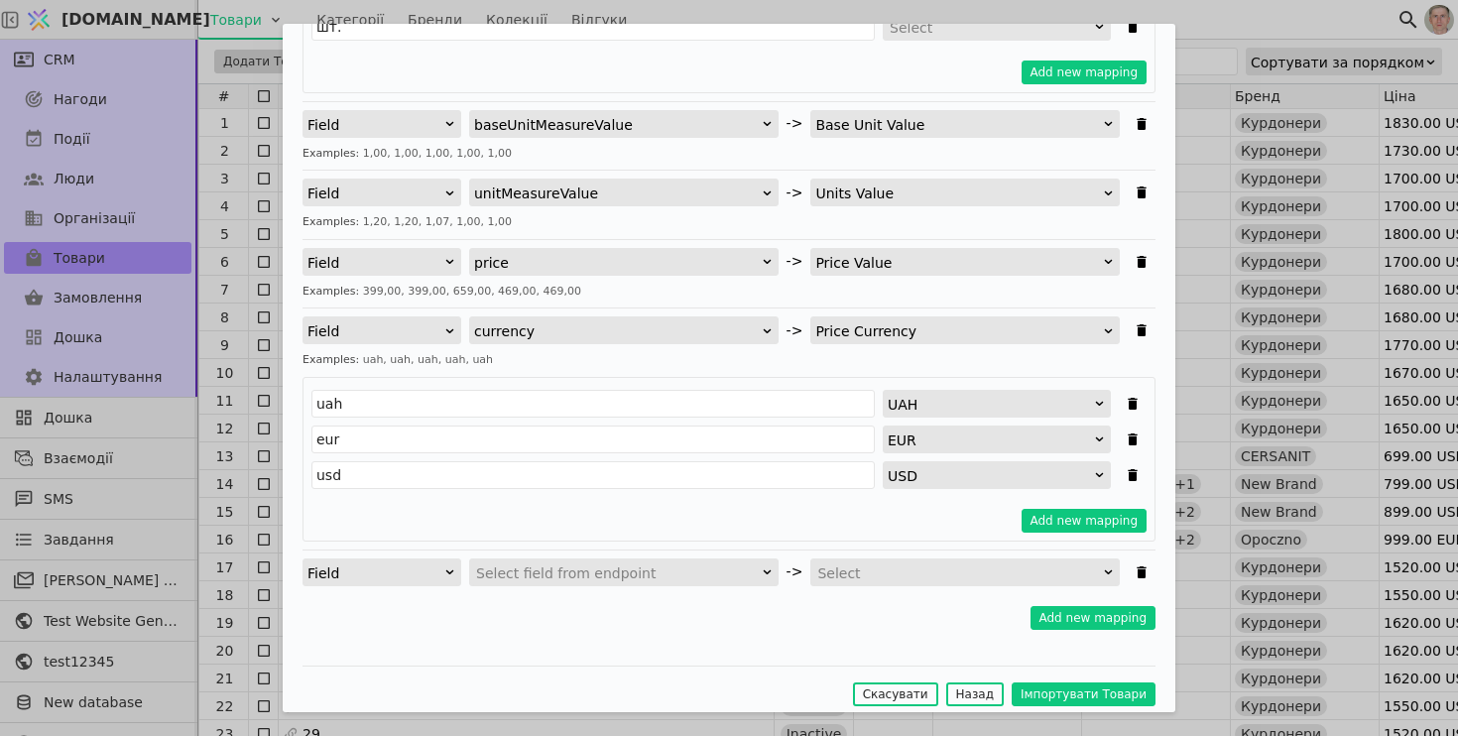
scroll to position [922, 0]
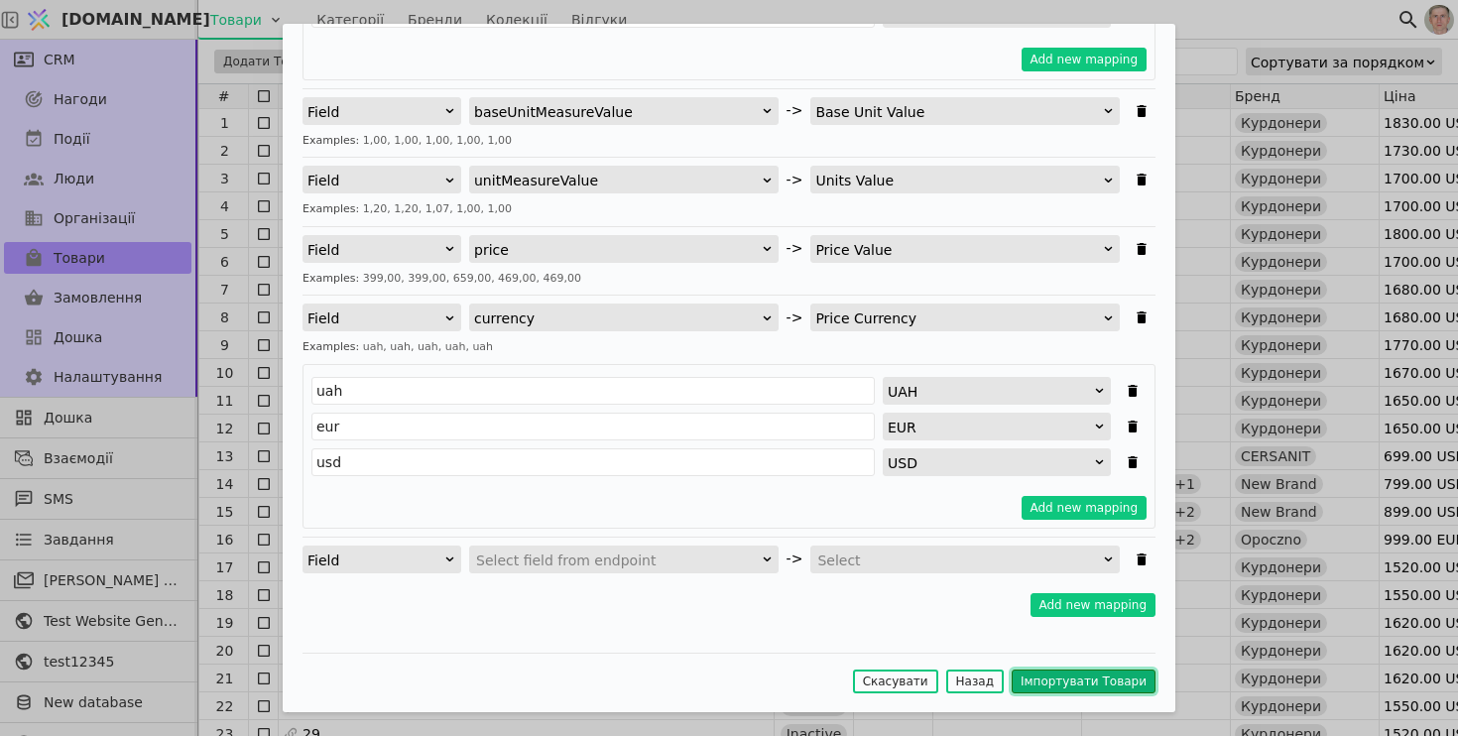
click at [1075, 687] on button "Імпортувати Товари" at bounding box center [1084, 682] width 144 height 24
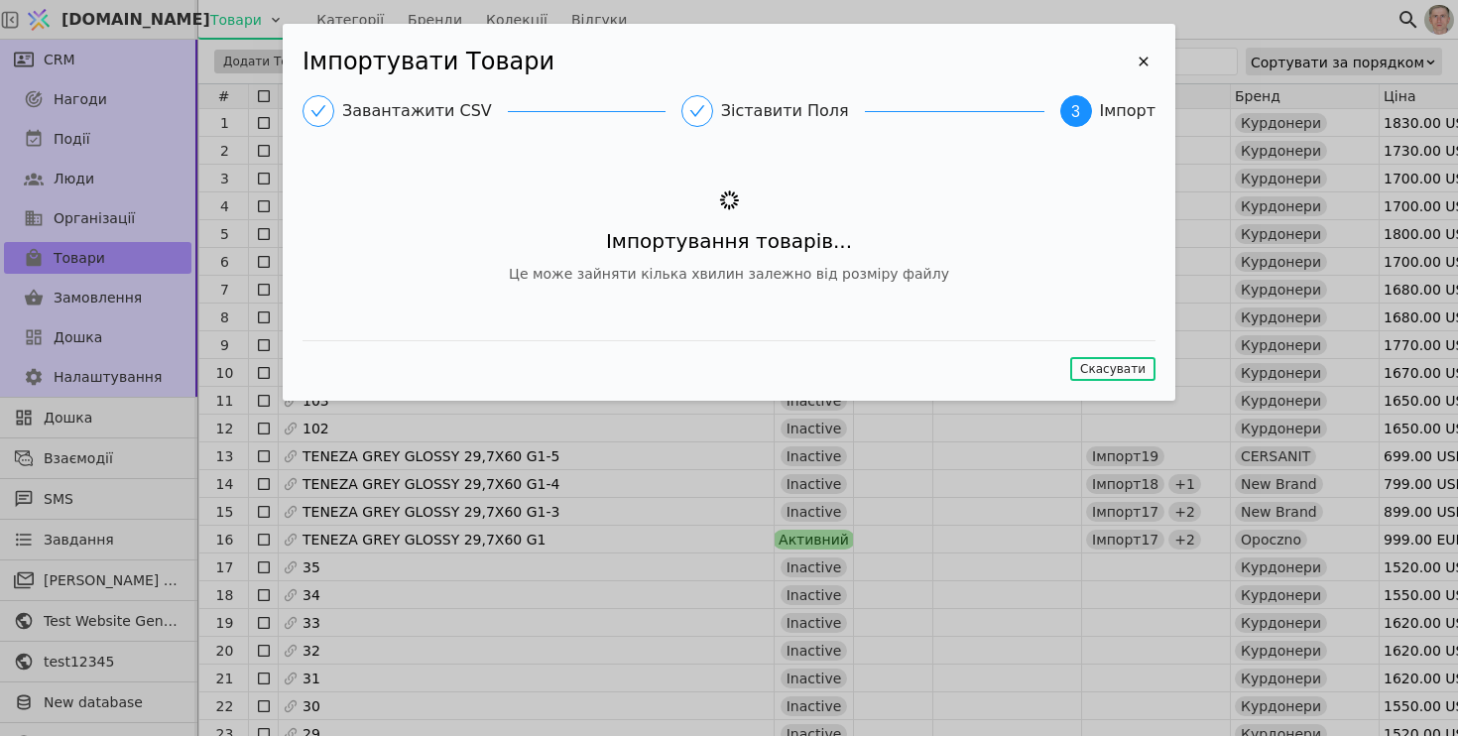
scroll to position [0, 0]
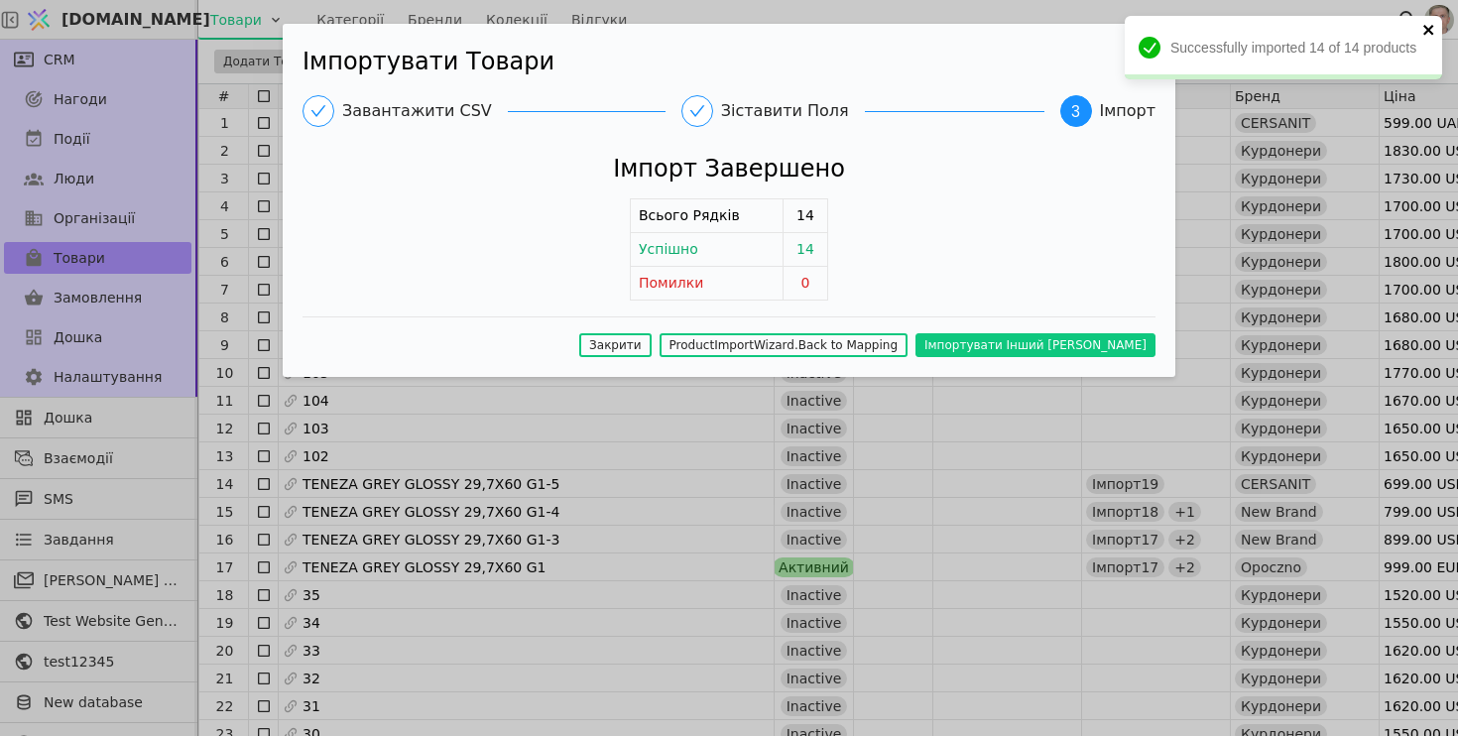
click at [1428, 29] on icon "close" at bounding box center [1428, 30] width 10 height 10
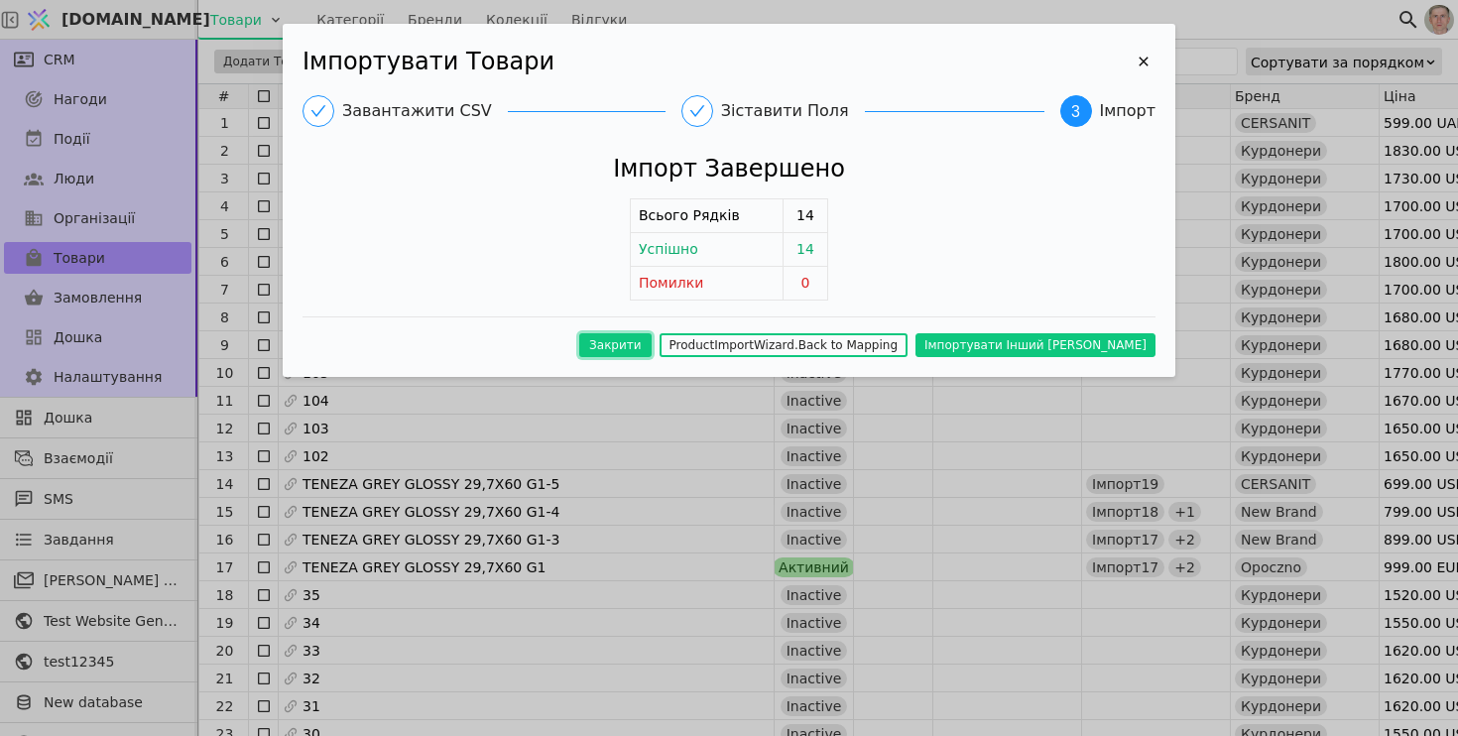
click at [652, 347] on button "Закрити" at bounding box center [615, 345] width 72 height 24
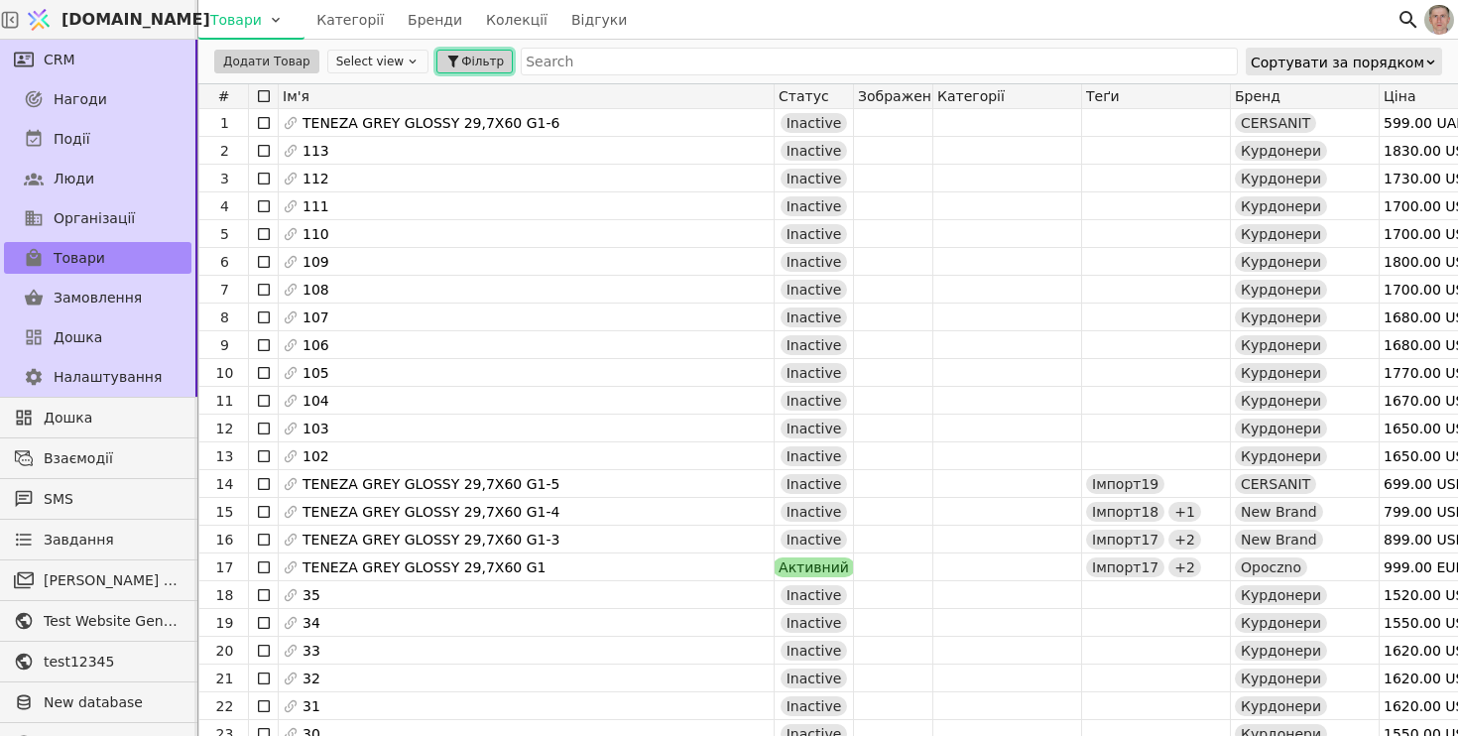
click at [485, 53] on span "Фільтр" at bounding box center [482, 62] width 43 height 18
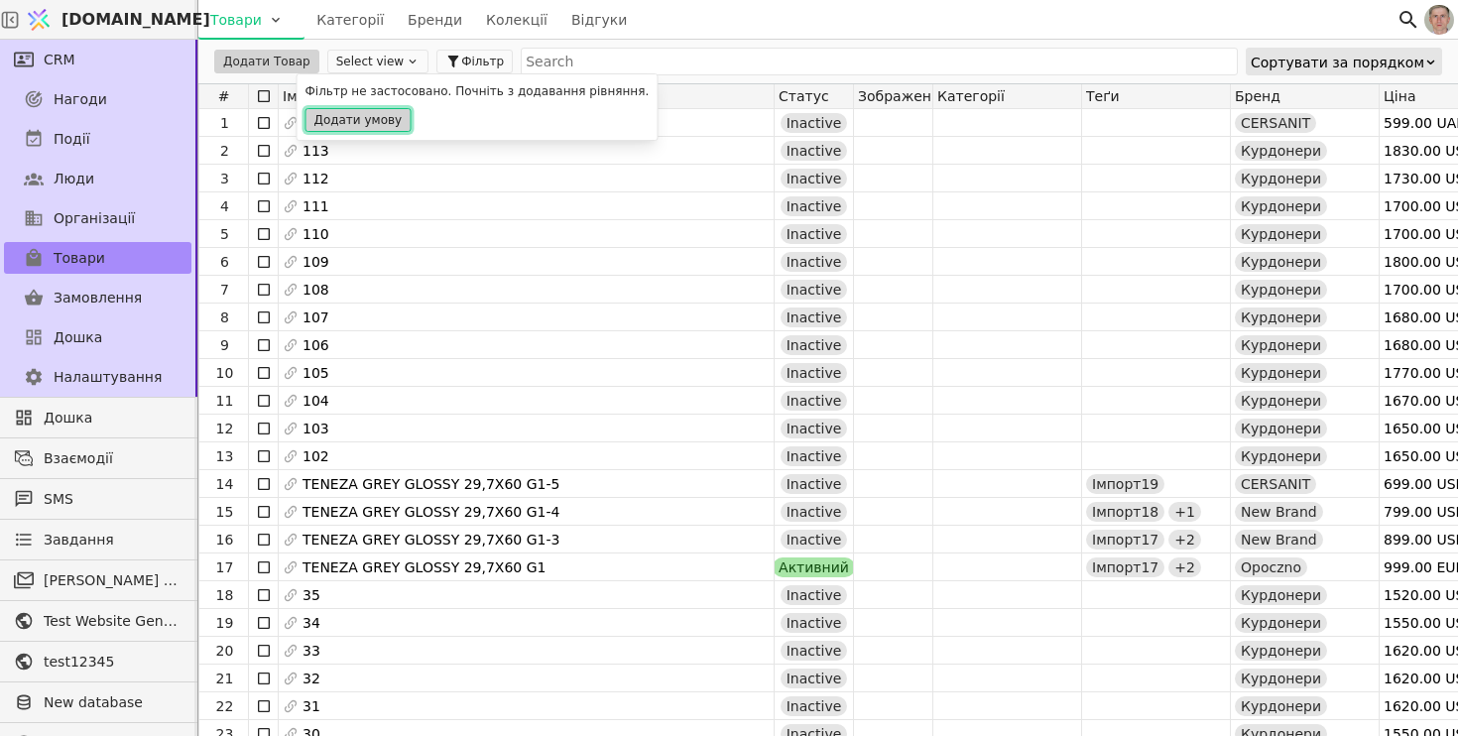
click at [392, 122] on button "Додати умову" at bounding box center [359, 120] width 106 height 24
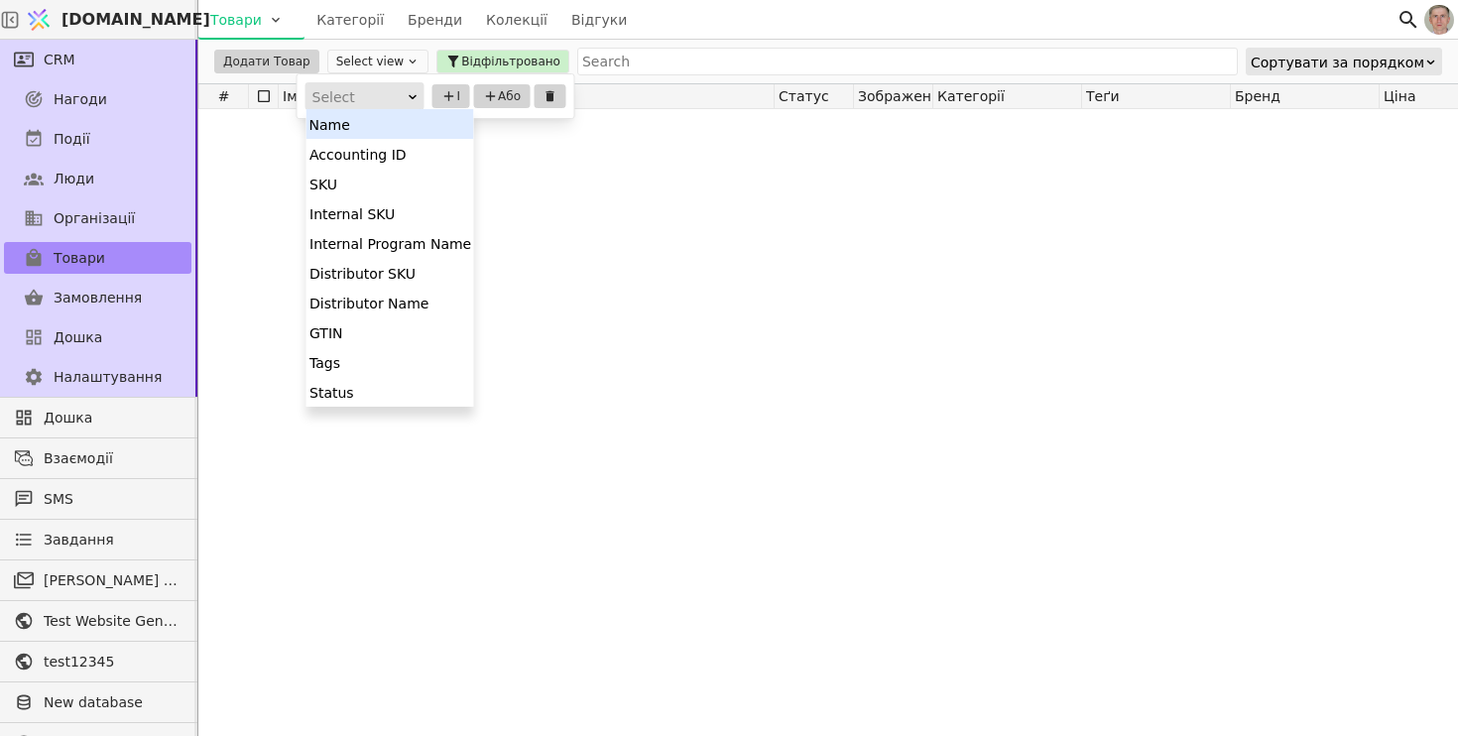
click at [381, 93] on div "Select" at bounding box center [358, 97] width 92 height 28
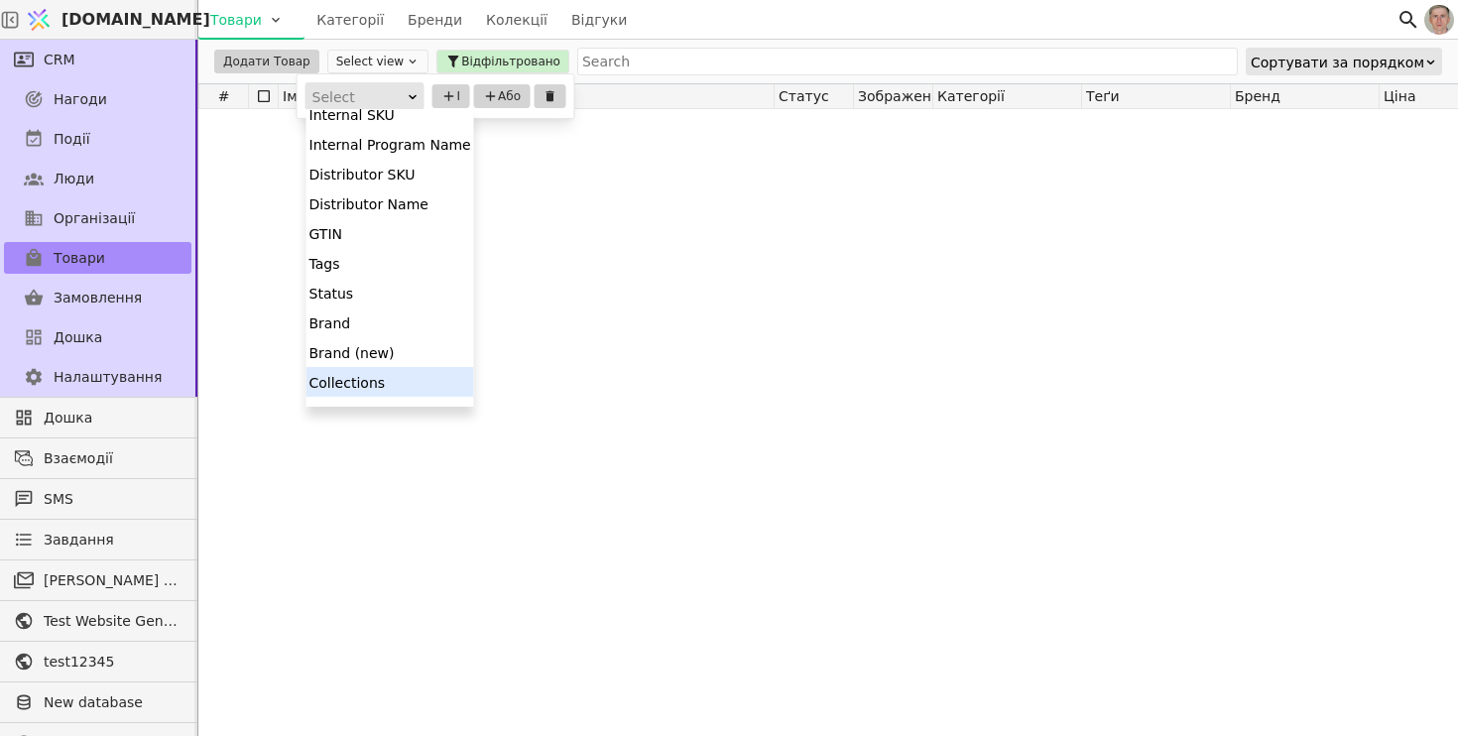
scroll to position [179, 0]
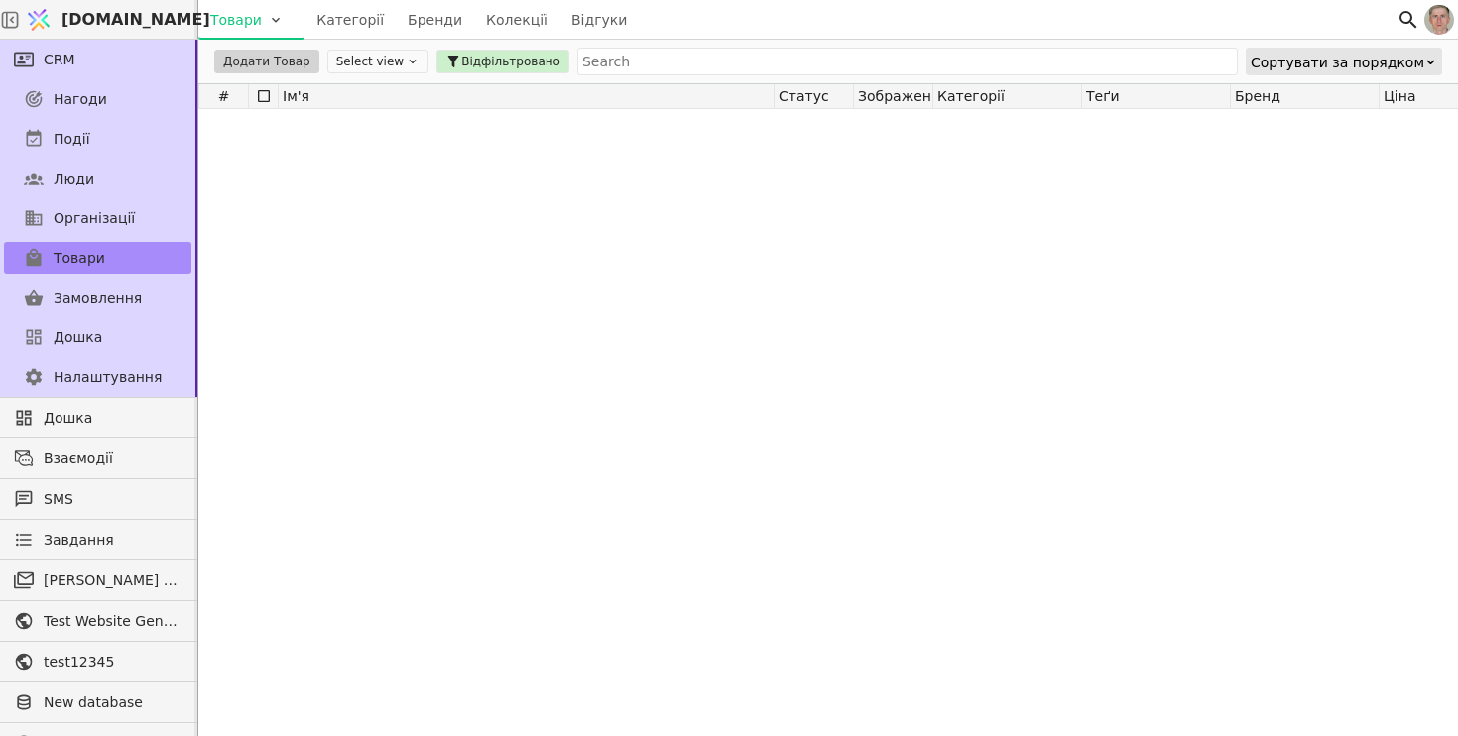
click at [685, 182] on div at bounding box center [1242, 422] width 2089 height 627
click at [512, 56] on span "Відфільтровано" at bounding box center [510, 62] width 99 height 18
click at [602, 96] on icon at bounding box center [604, 96] width 8 height 11
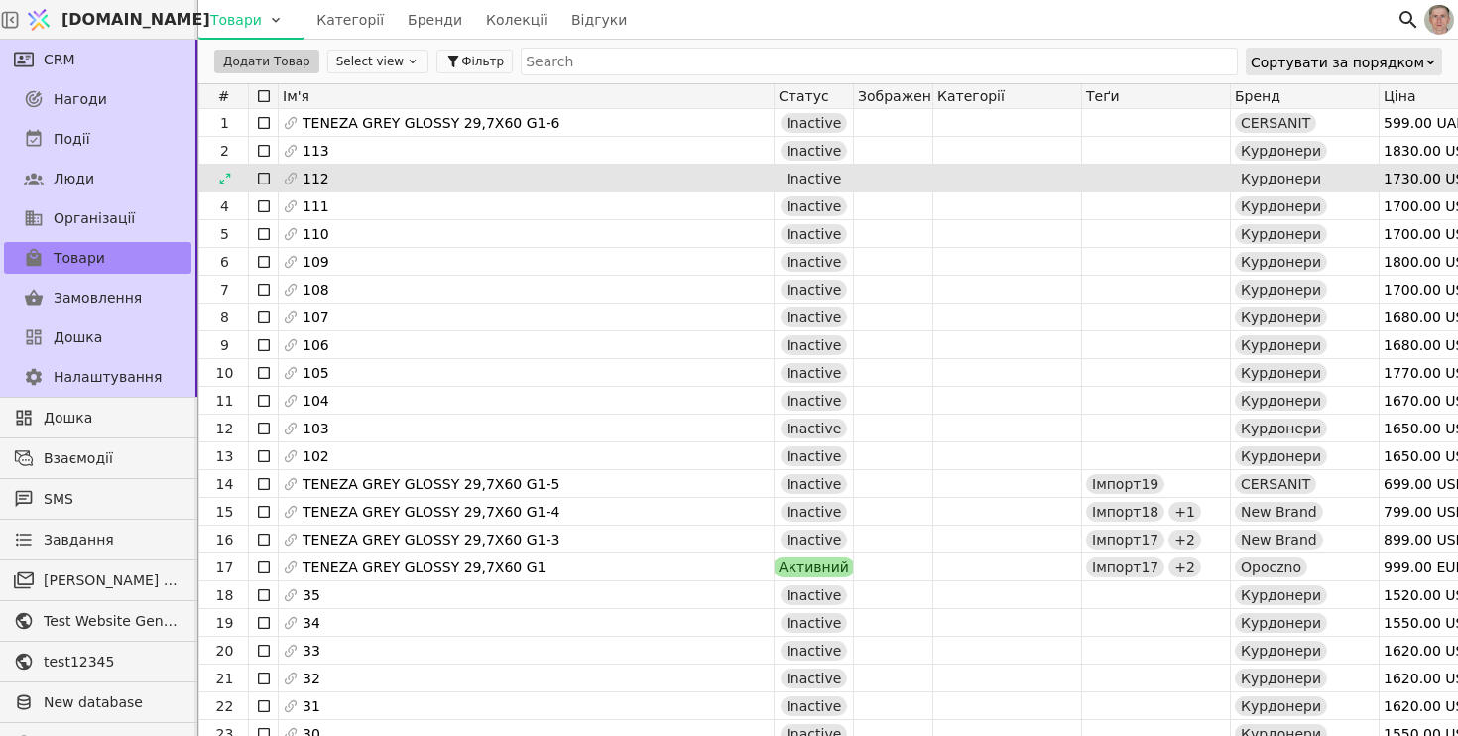
click at [597, 182] on div "112" at bounding box center [526, 179] width 495 height 28
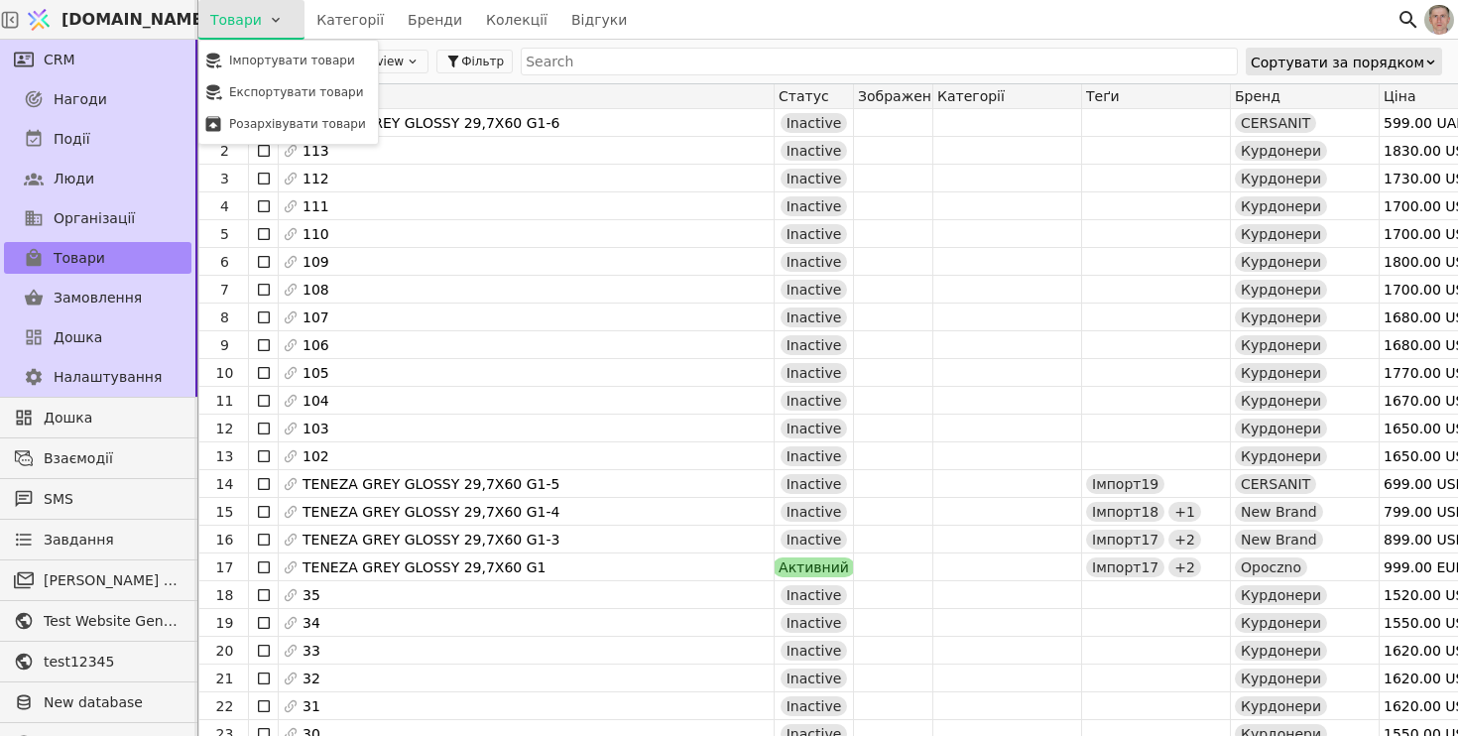
click at [257, 16] on html "[DOMAIN_NAME] Товари Категорії Бренди Колекції Відгуки CRM Нагоди Події Люди Ор…" at bounding box center [729, 368] width 1458 height 736
click at [278, 62] on div "Імпортувати товари" at bounding box center [288, 61] width 171 height 32
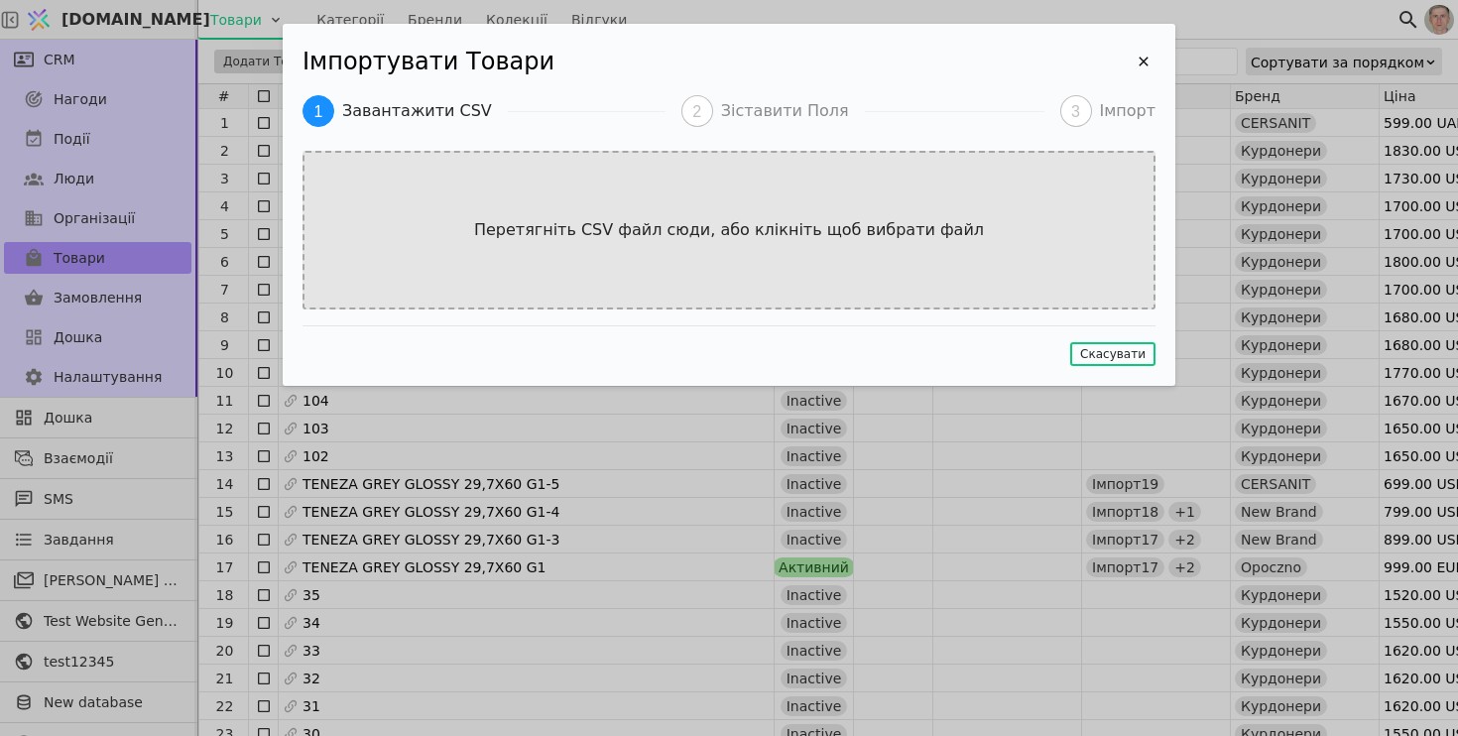
click at [963, 200] on div "Перетягніть CSV файл сюди, або клікніть щоб вибрати файл" at bounding box center [729, 230] width 853 height 159
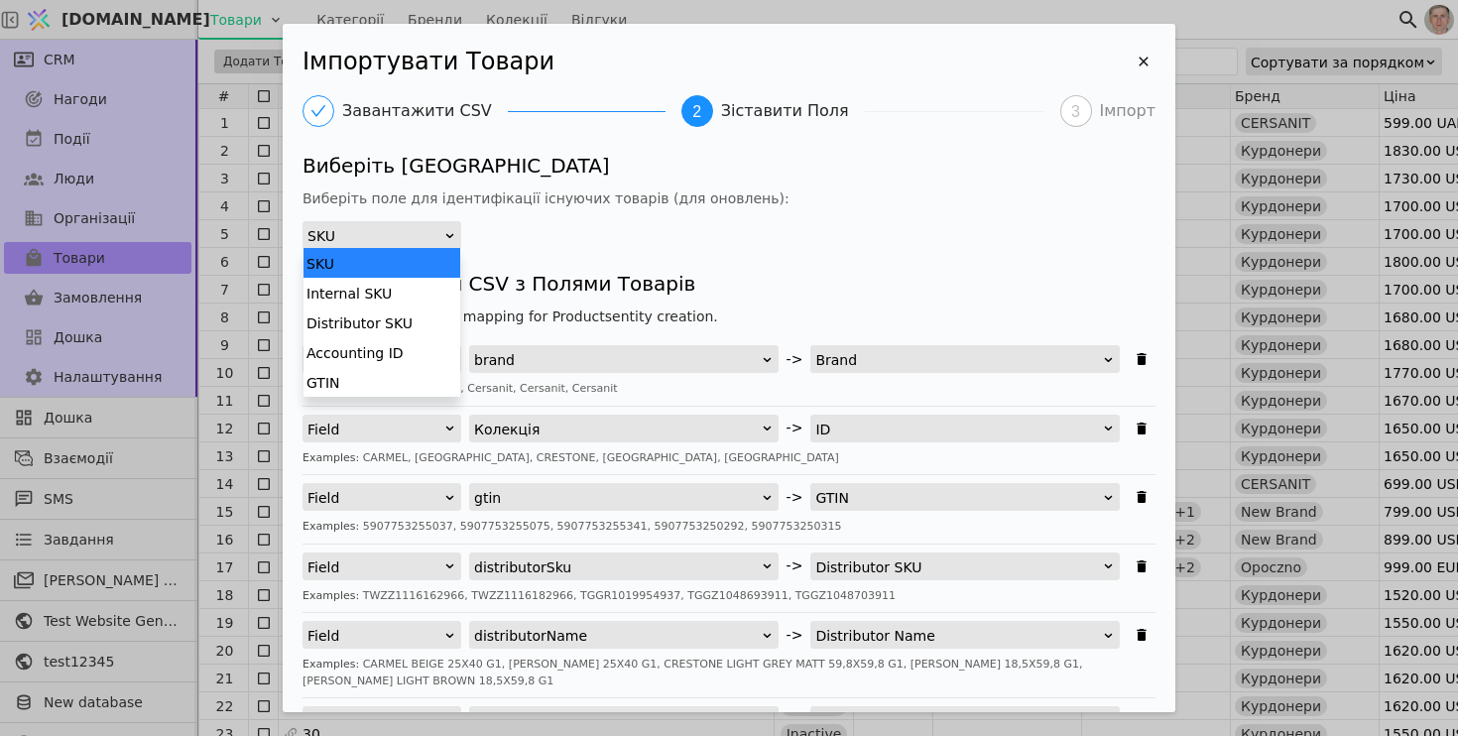
click at [405, 228] on div "SKU" at bounding box center [375, 236] width 136 height 28
click at [415, 322] on div "Distributor SKU" at bounding box center [382, 322] width 157 height 30
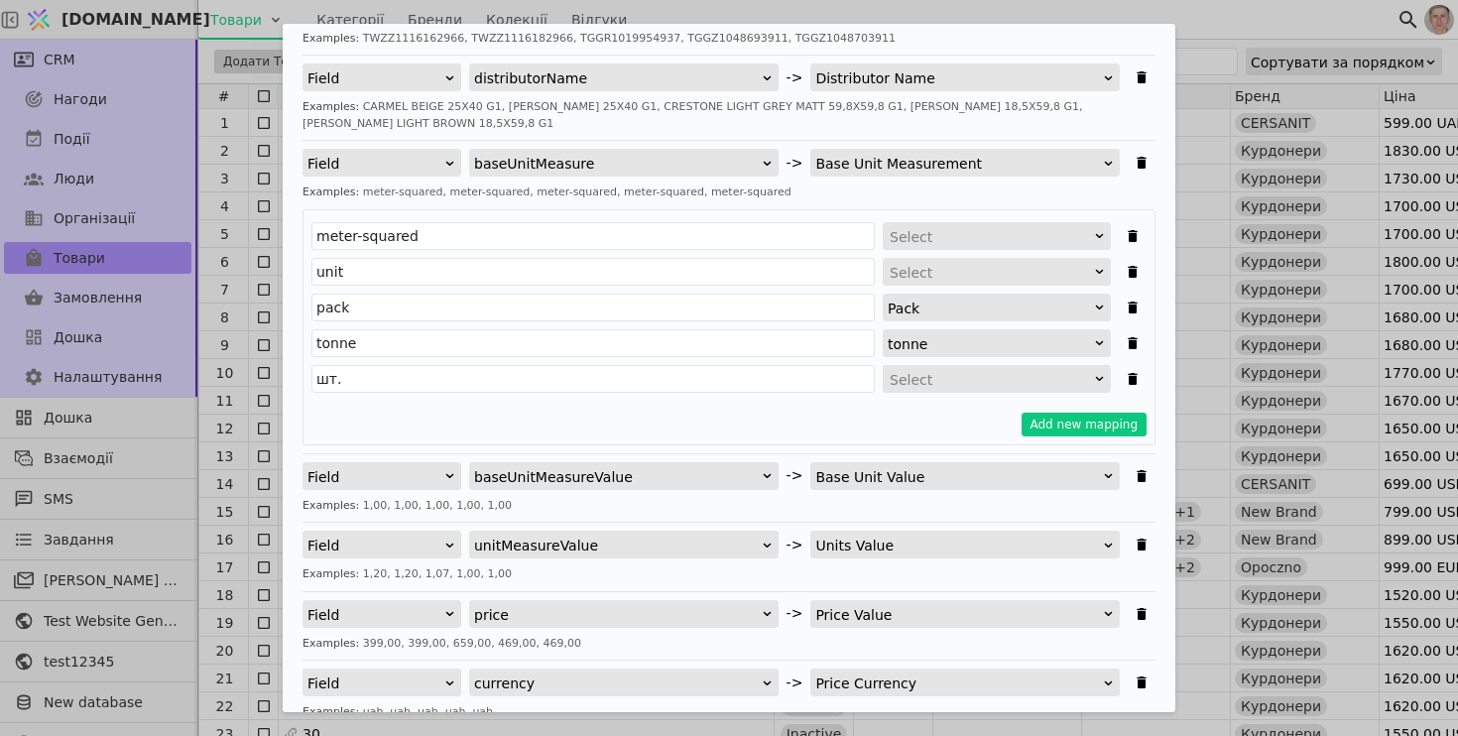
scroll to position [978, 0]
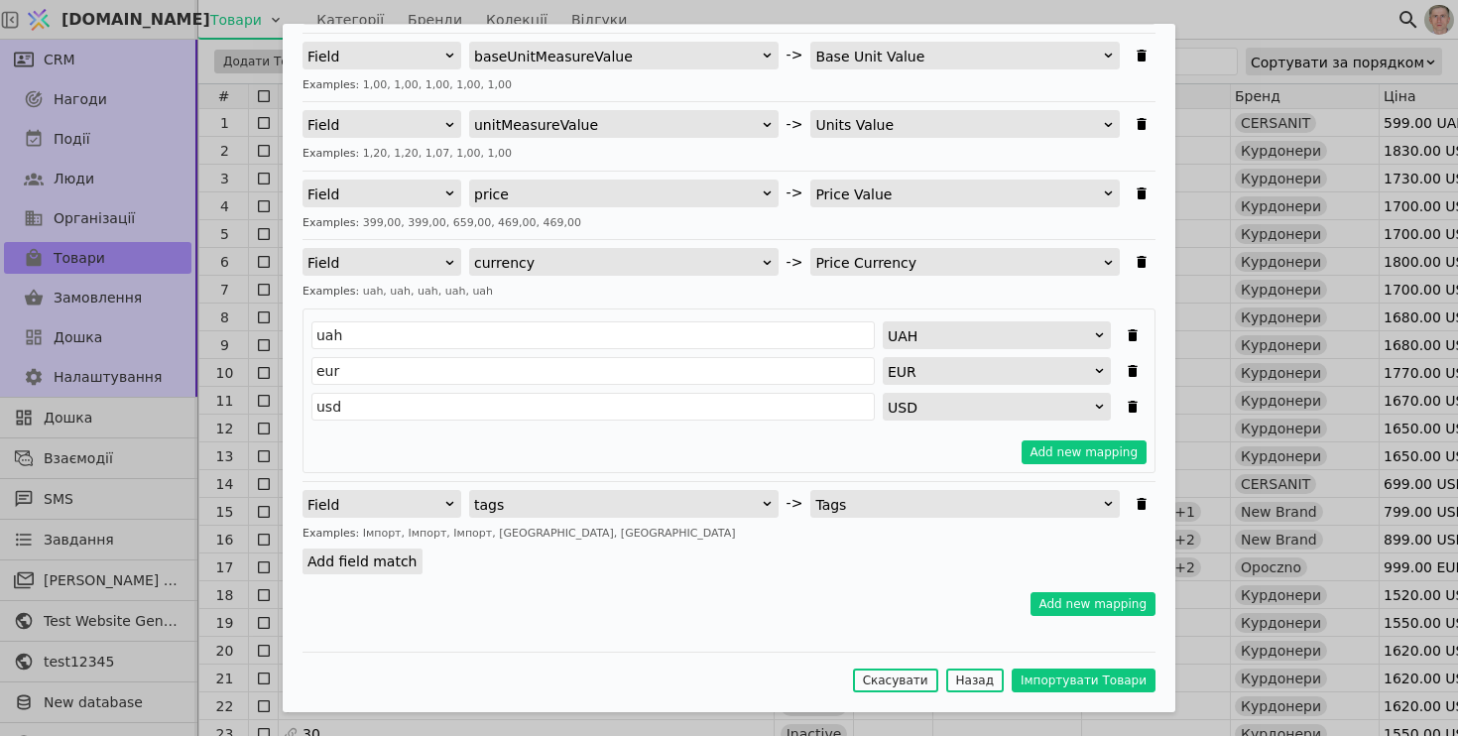
click at [365, 566] on label "Add field match" at bounding box center [363, 562] width 120 height 26
click at [0, 0] on input "Add field match" at bounding box center [0, 0] width 0 height 0
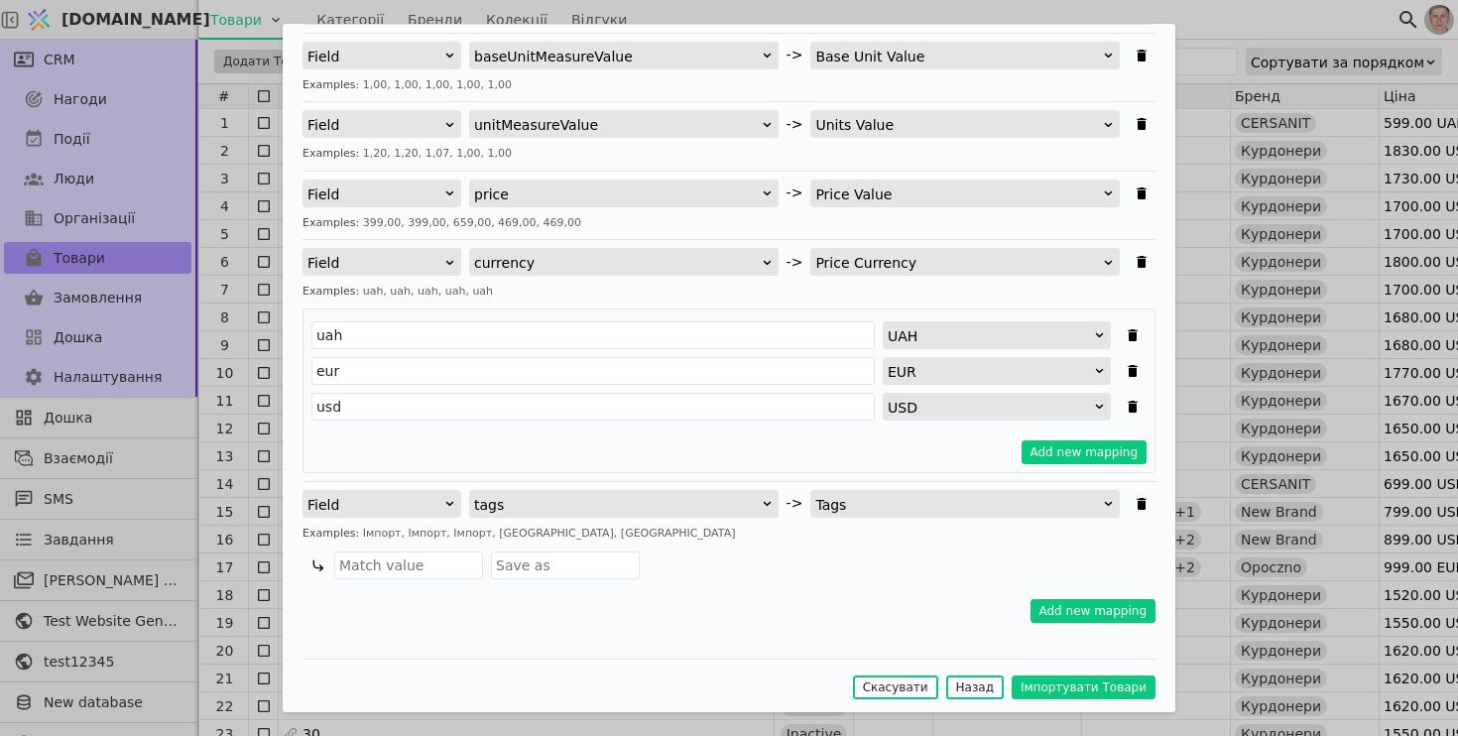
click at [501, 531] on div "Examples: Імпорт, Імпорт, Імпорт, [GEOGRAPHIC_DATA], [GEOGRAPHIC_DATA]" at bounding box center [729, 534] width 853 height 17
copy div "Імпорт"
click at [406, 571] on input "Імпортувати Товари" at bounding box center [408, 566] width 149 height 28
paste input "Імпорт"
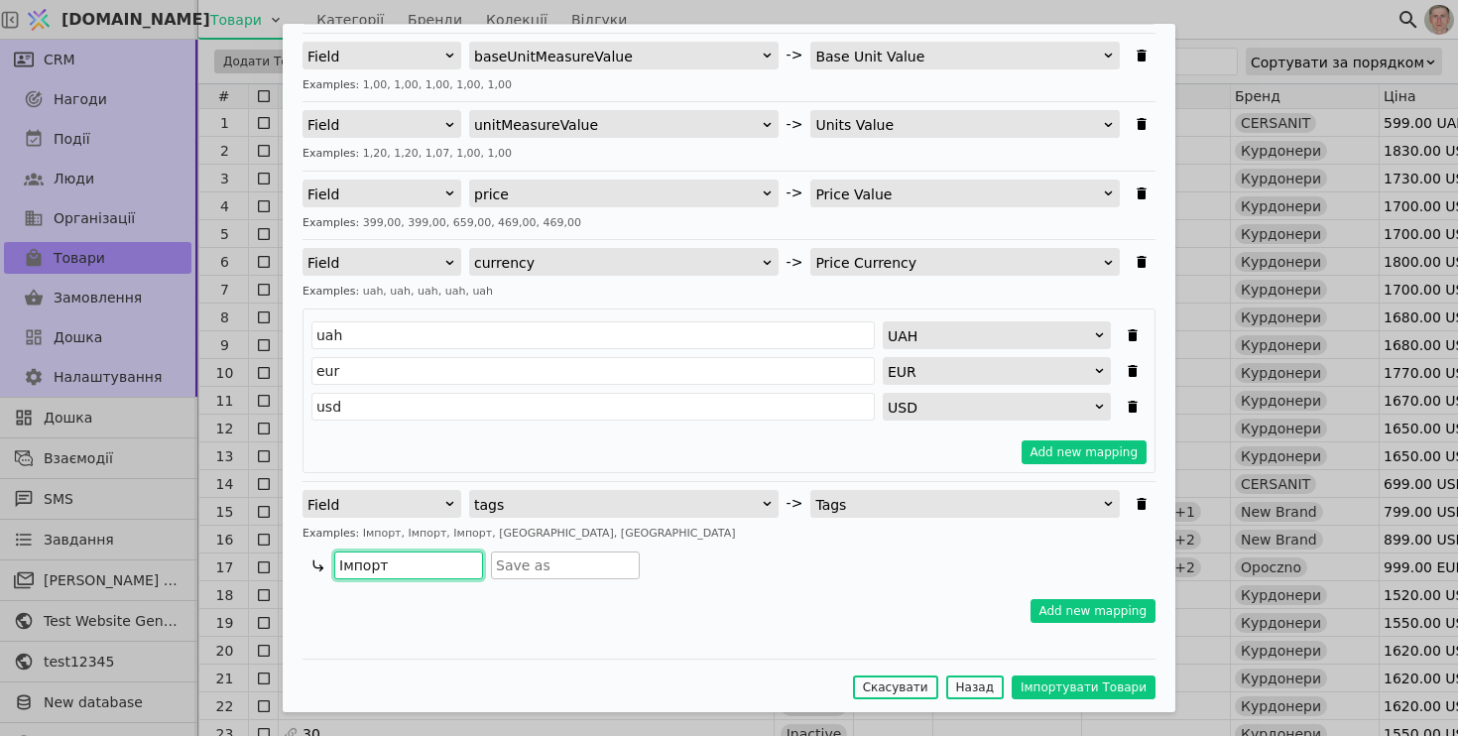
type input "Імпорт"
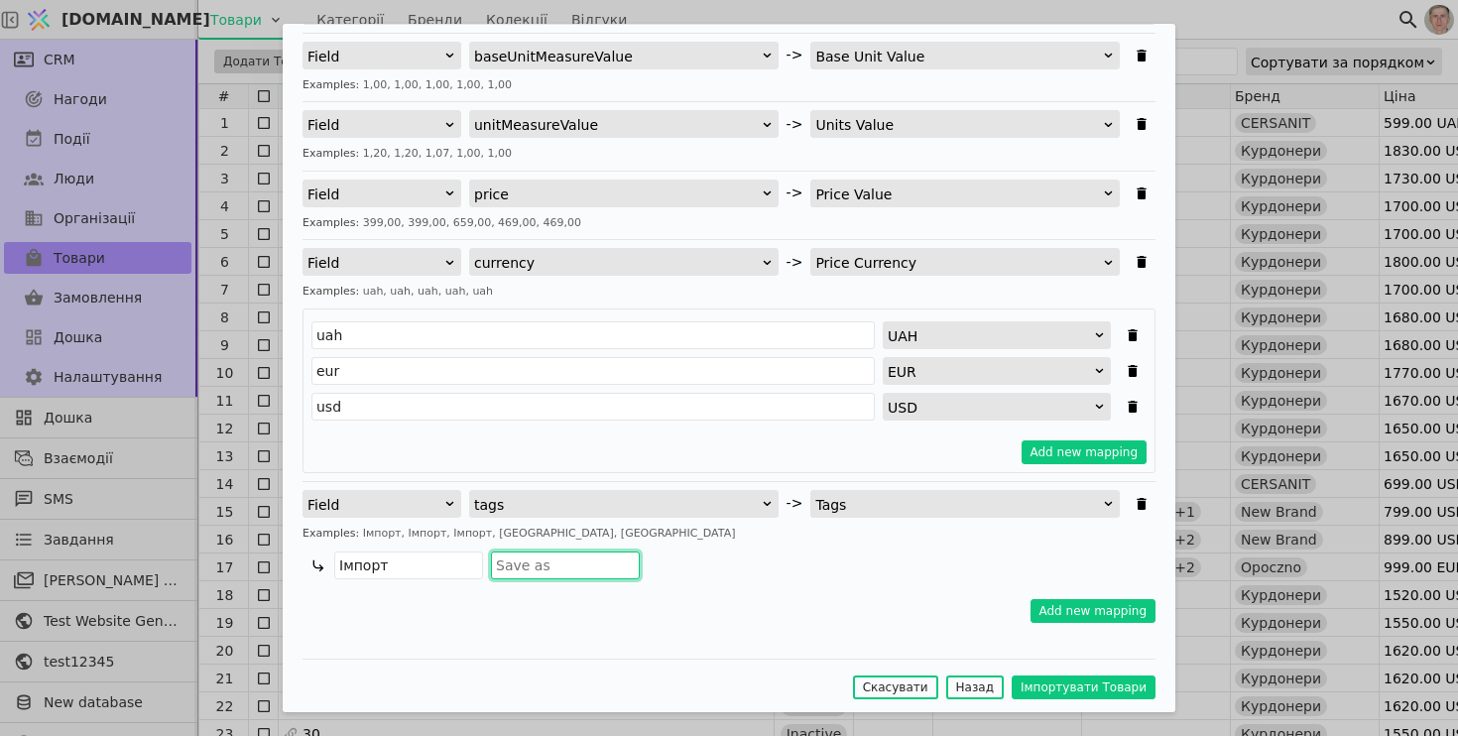
click at [541, 558] on input "Імпортувати Товари" at bounding box center [565, 566] width 149 height 28
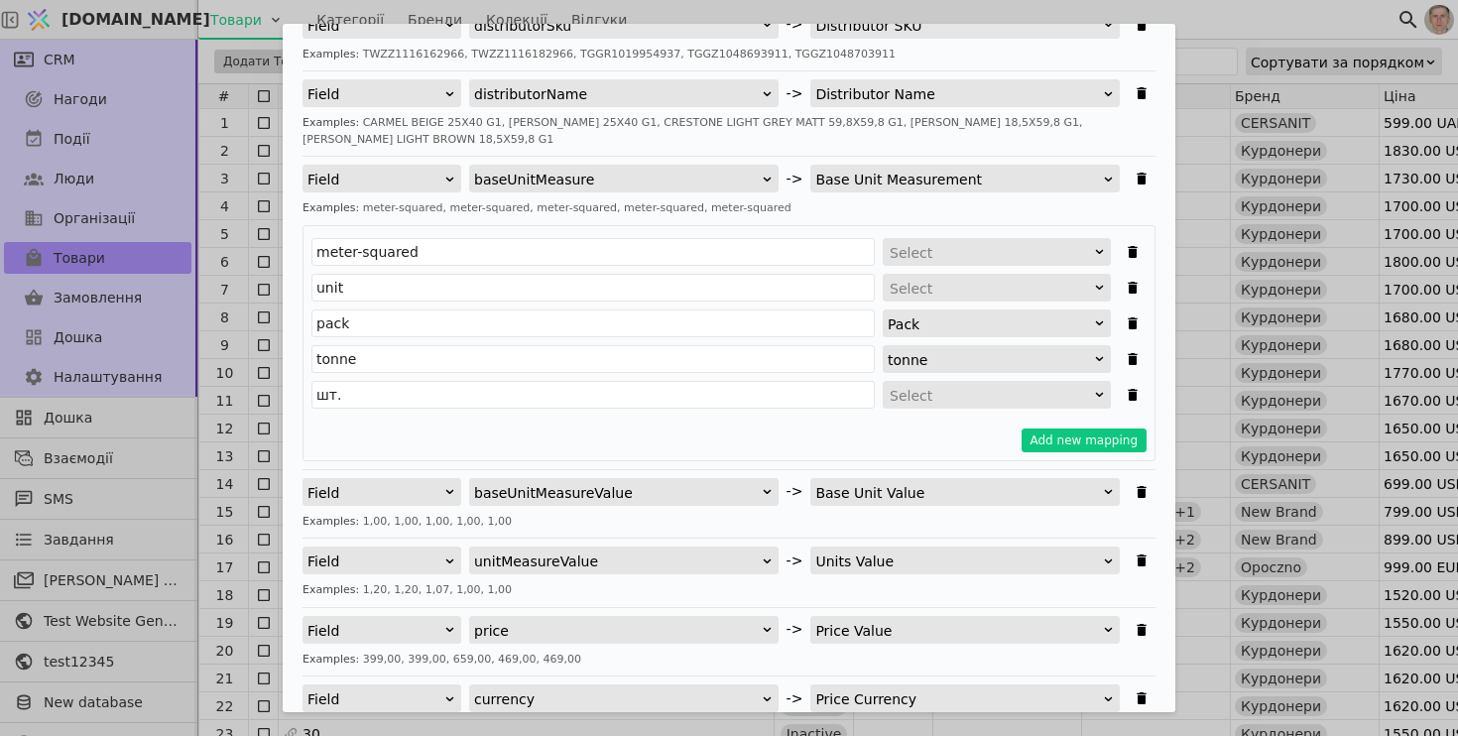
scroll to position [540, 0]
type input "Імпорт1"
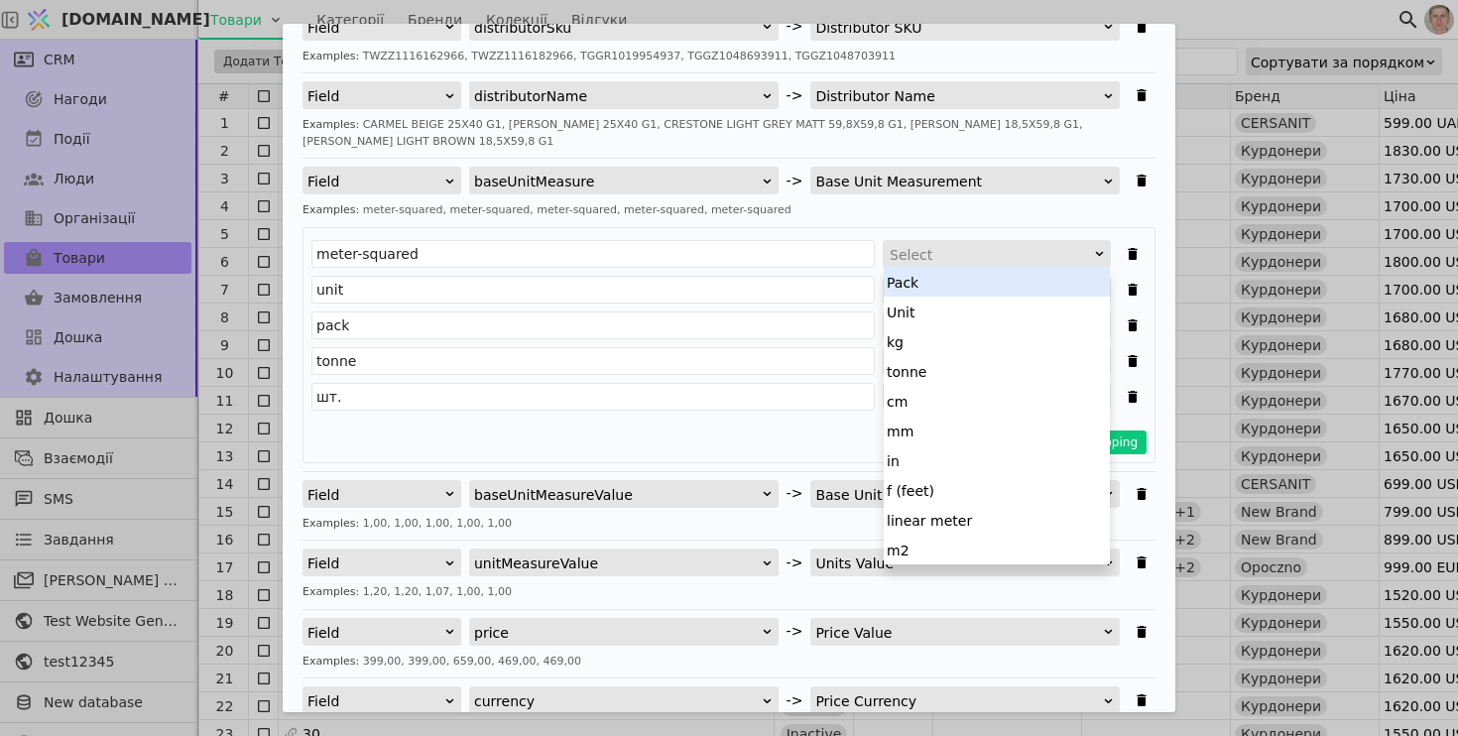
click at [933, 256] on div "Select" at bounding box center [990, 255] width 201 height 28
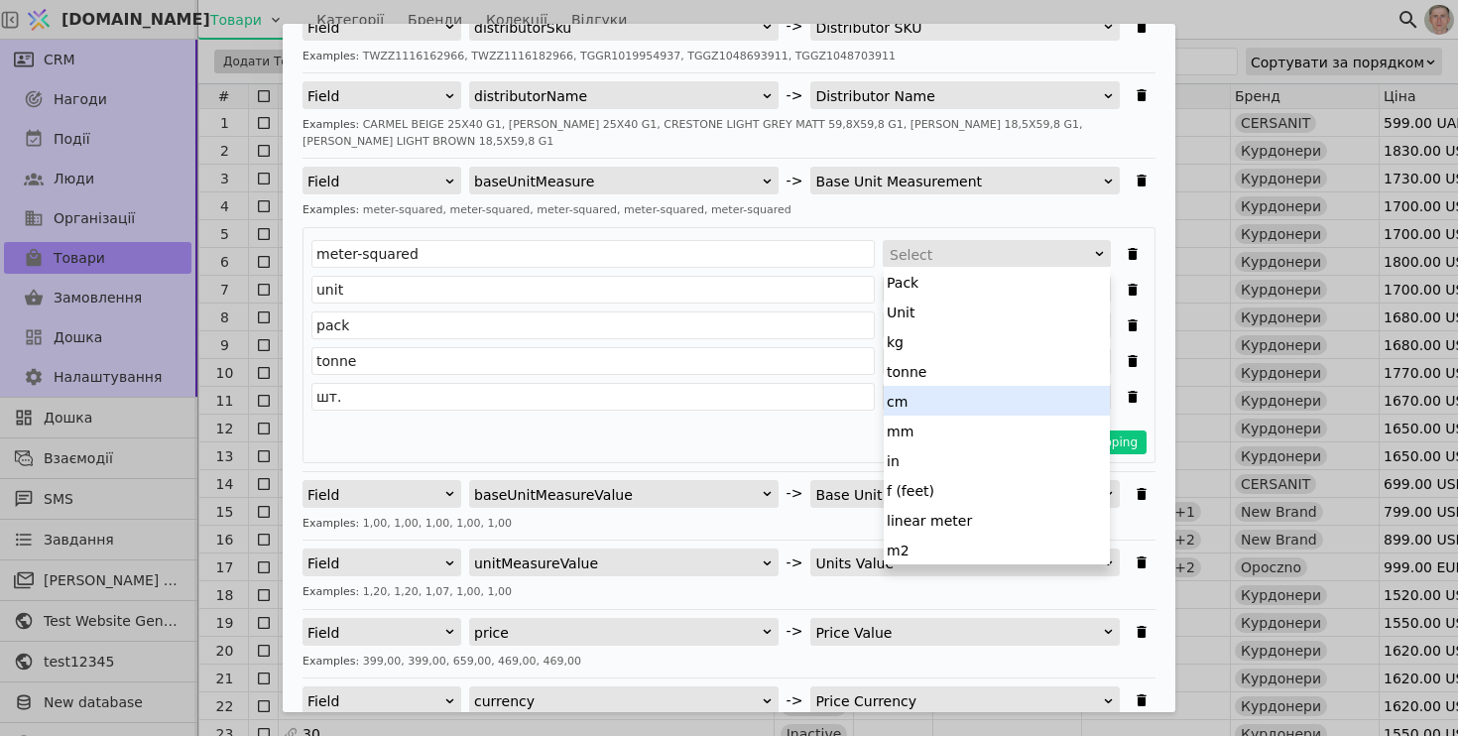
scroll to position [60, 0]
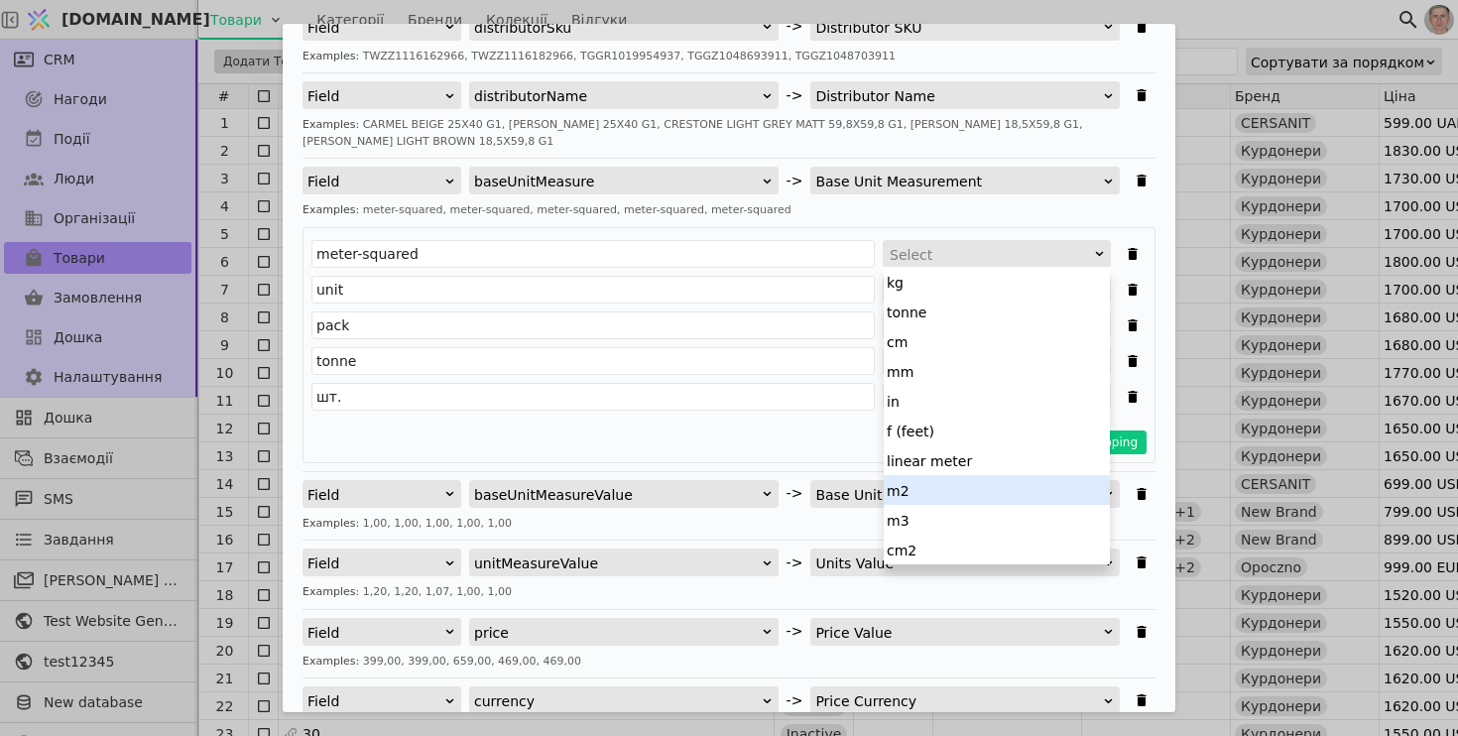
click at [950, 486] on div "m2" at bounding box center [997, 490] width 226 height 30
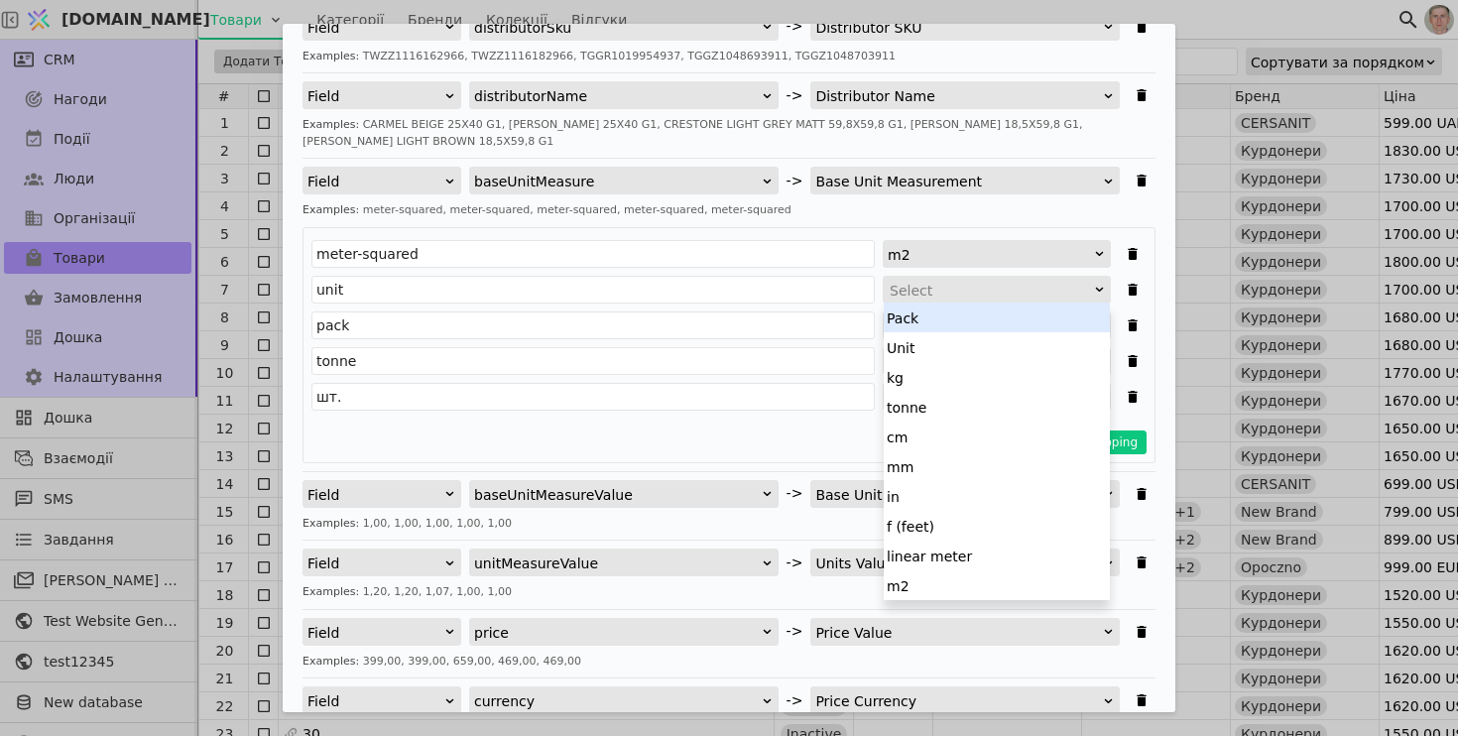
click at [944, 290] on div "Select" at bounding box center [990, 291] width 201 height 28
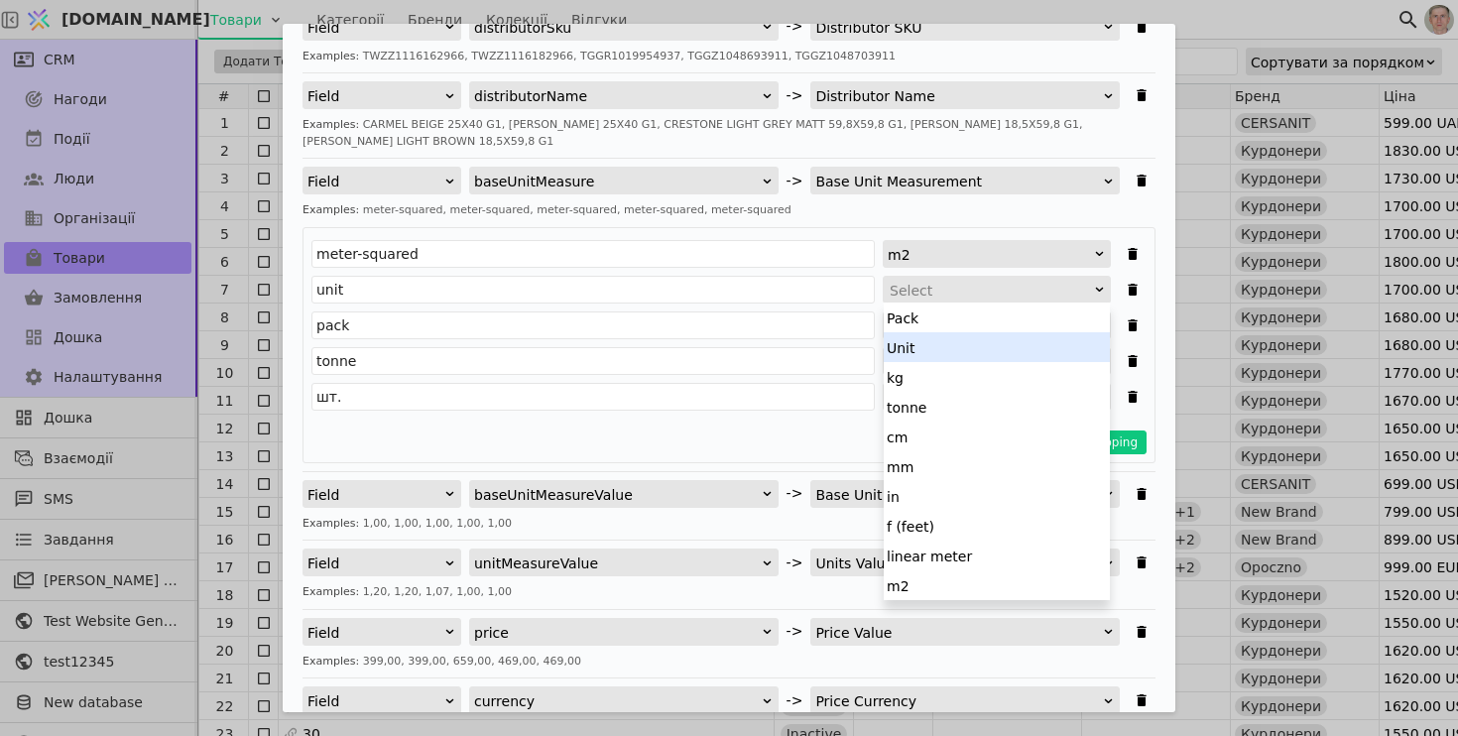
click at [965, 345] on div "Unit" at bounding box center [997, 347] width 226 height 30
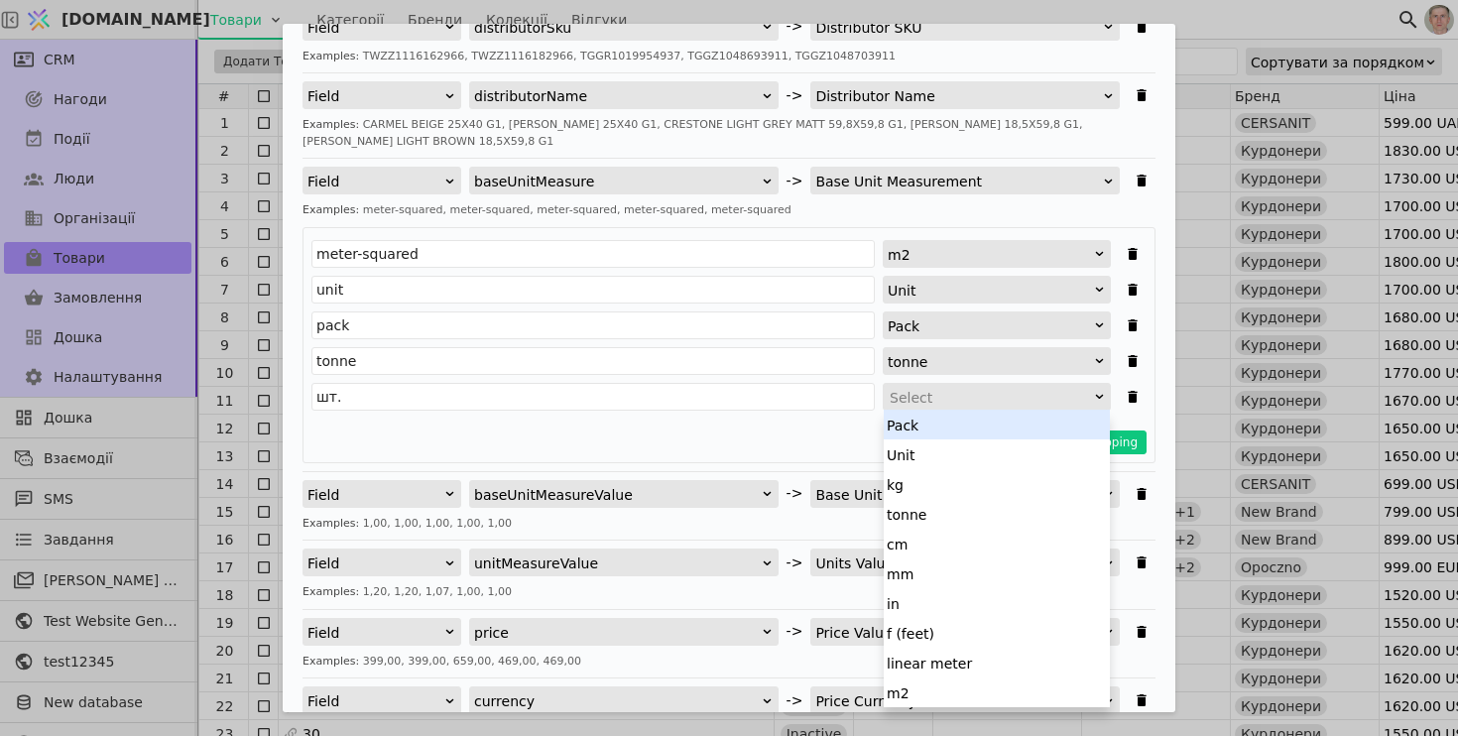
click at [925, 394] on div "Select" at bounding box center [990, 398] width 201 height 28
click at [955, 465] on div "Unit" at bounding box center [997, 454] width 226 height 30
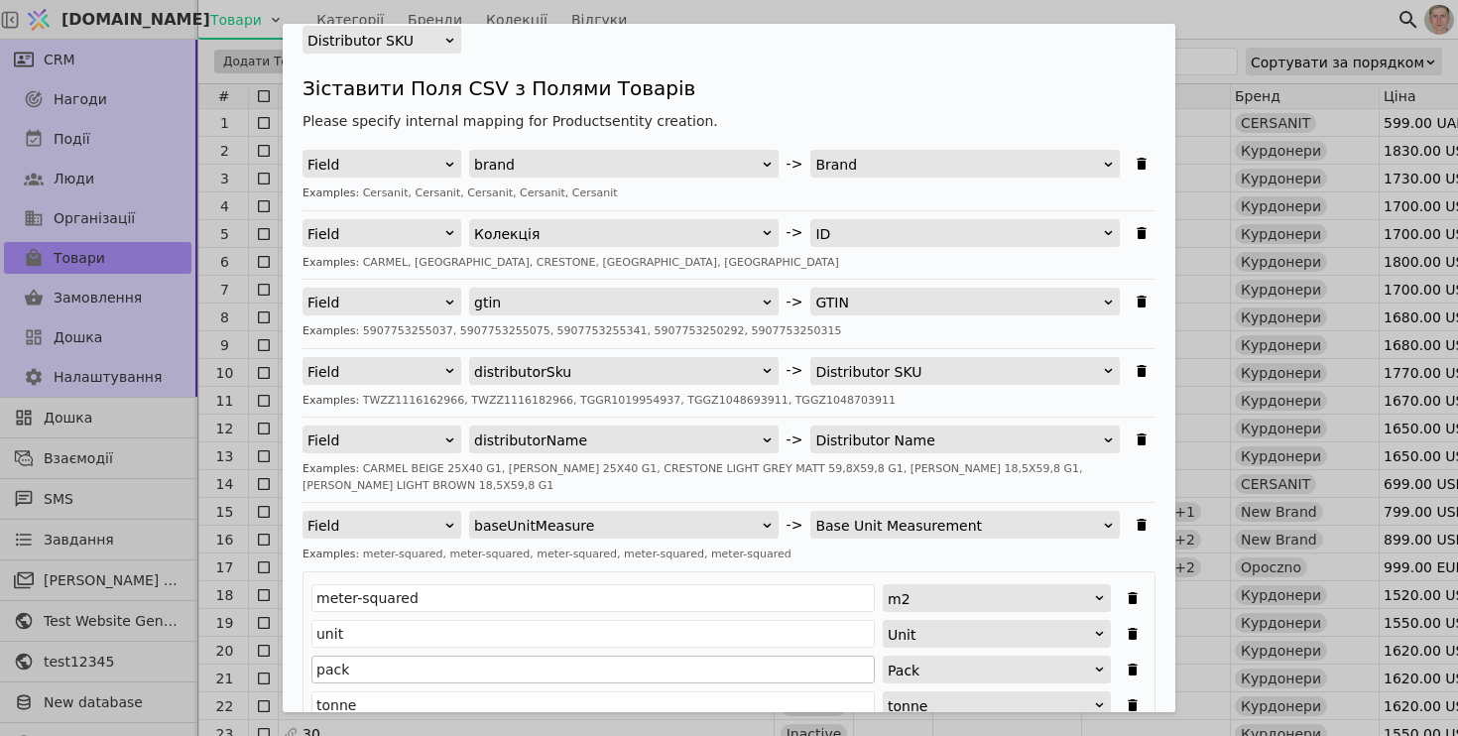
scroll to position [192, 0]
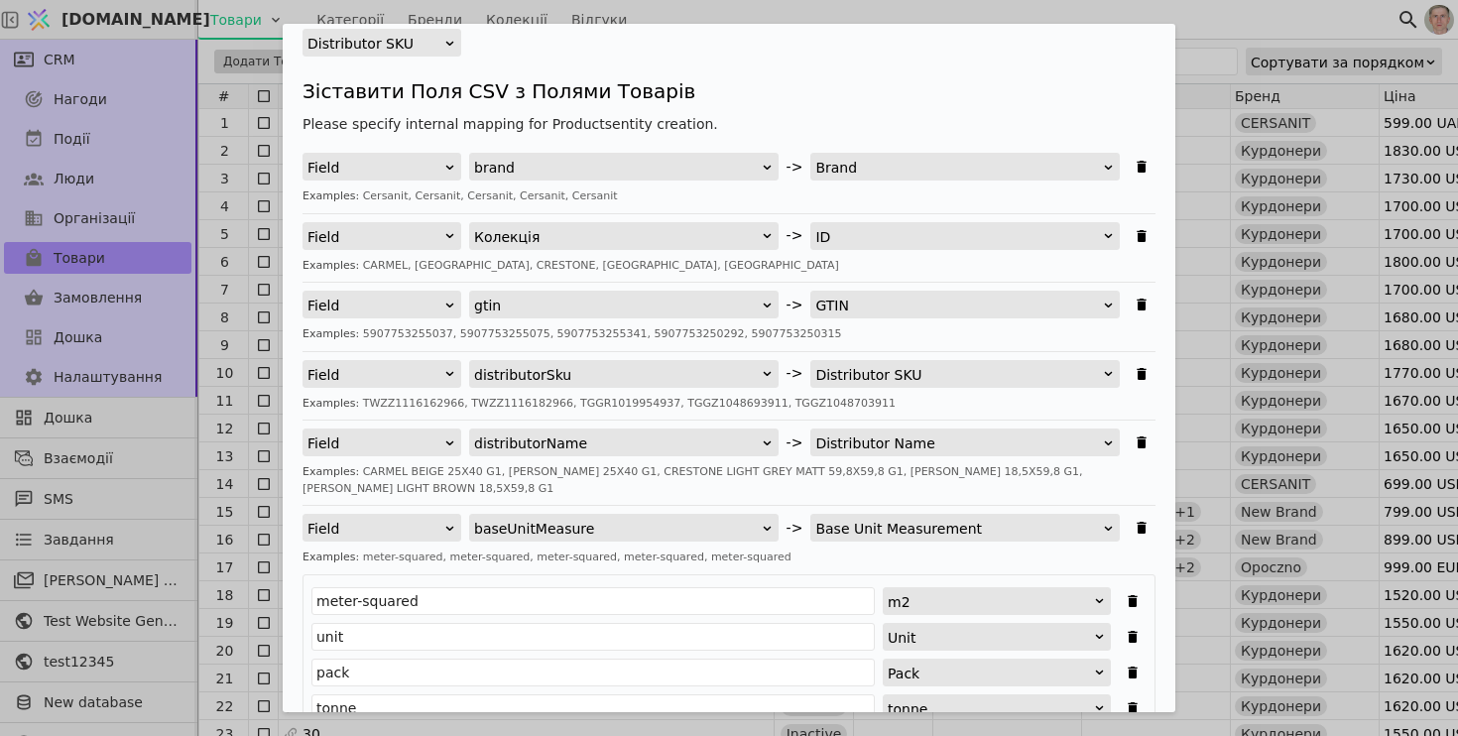
click at [901, 210] on div "Field brand -> Brand Examples: Cersanit, Cersanit, Cersanit, Cersanit, Cersanit" at bounding box center [729, 183] width 853 height 61
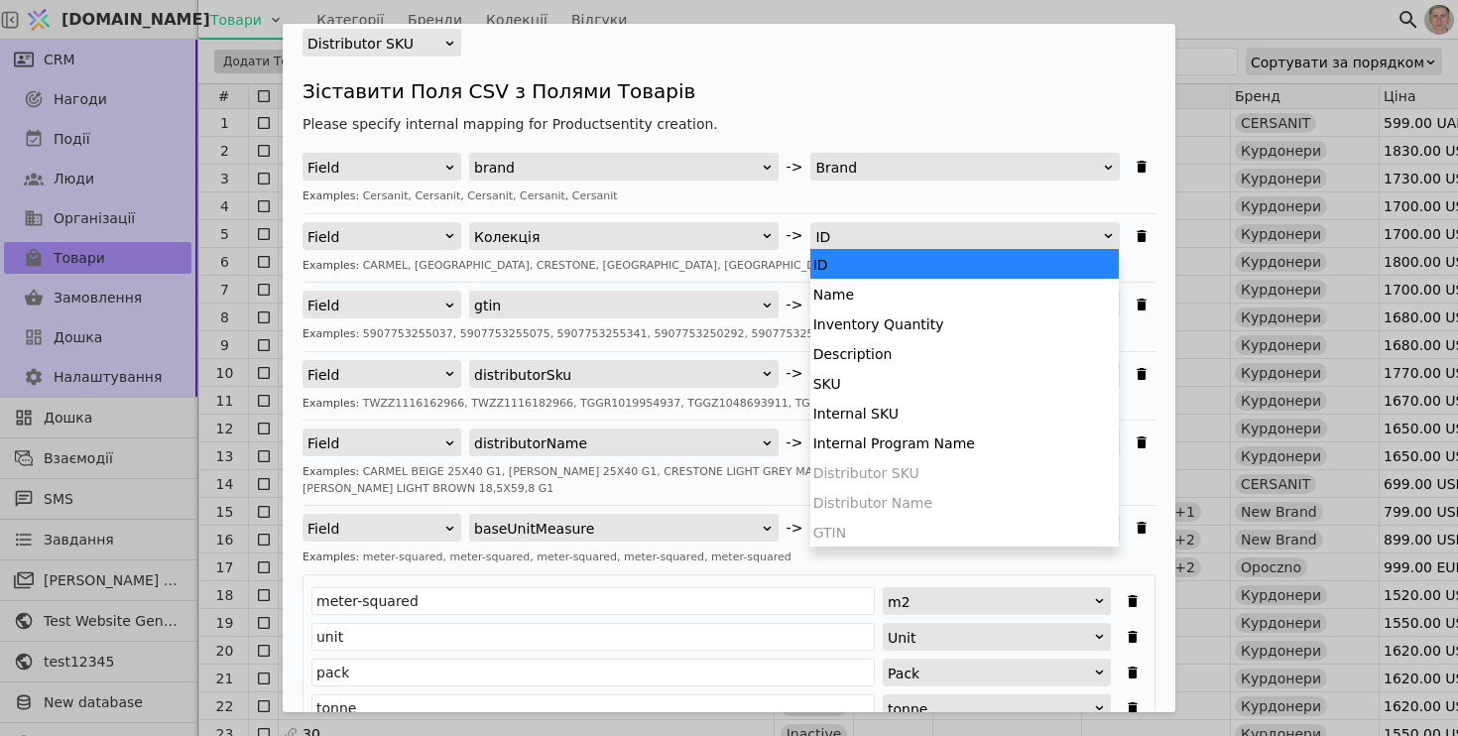
click at [889, 227] on div "ID" at bounding box center [958, 237] width 287 height 28
click at [929, 354] on div "Description" at bounding box center [964, 353] width 308 height 30
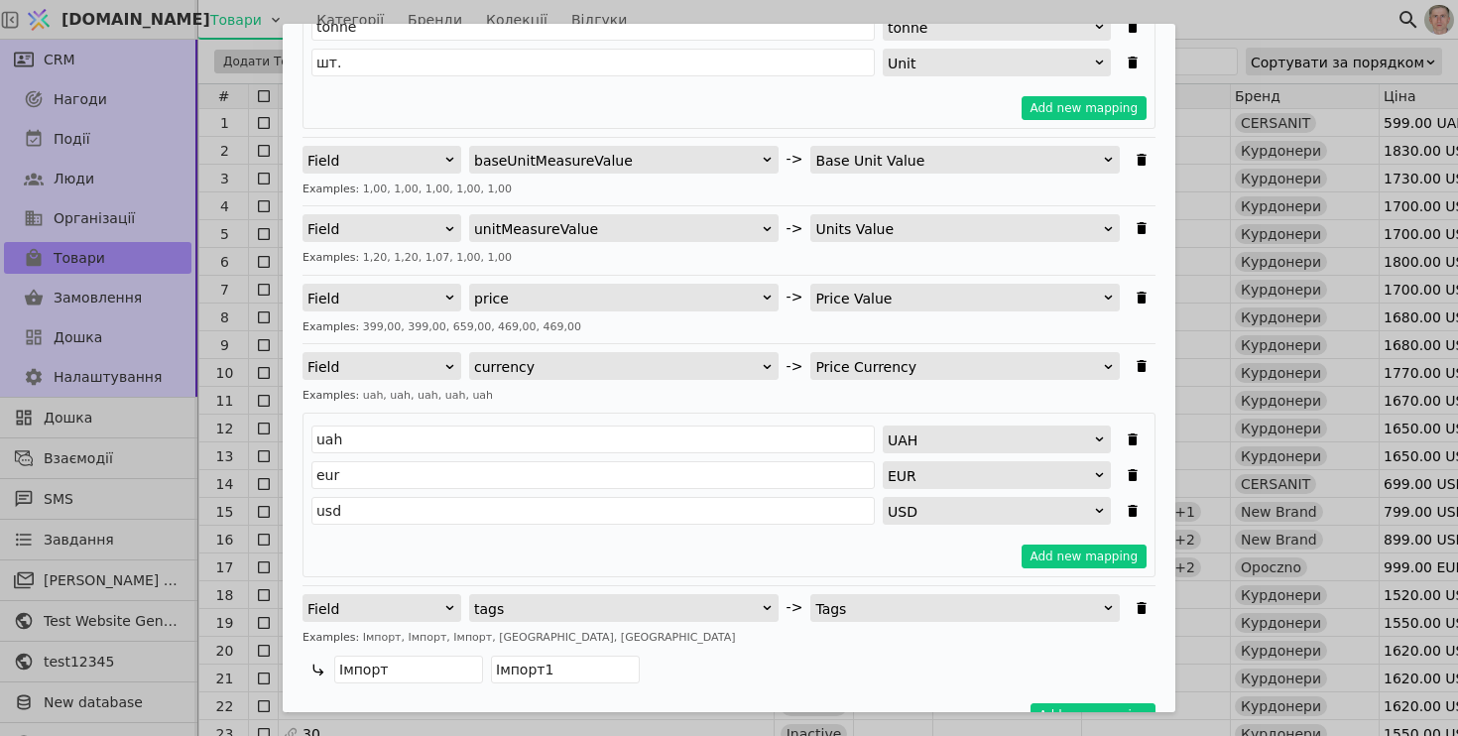
scroll to position [985, 0]
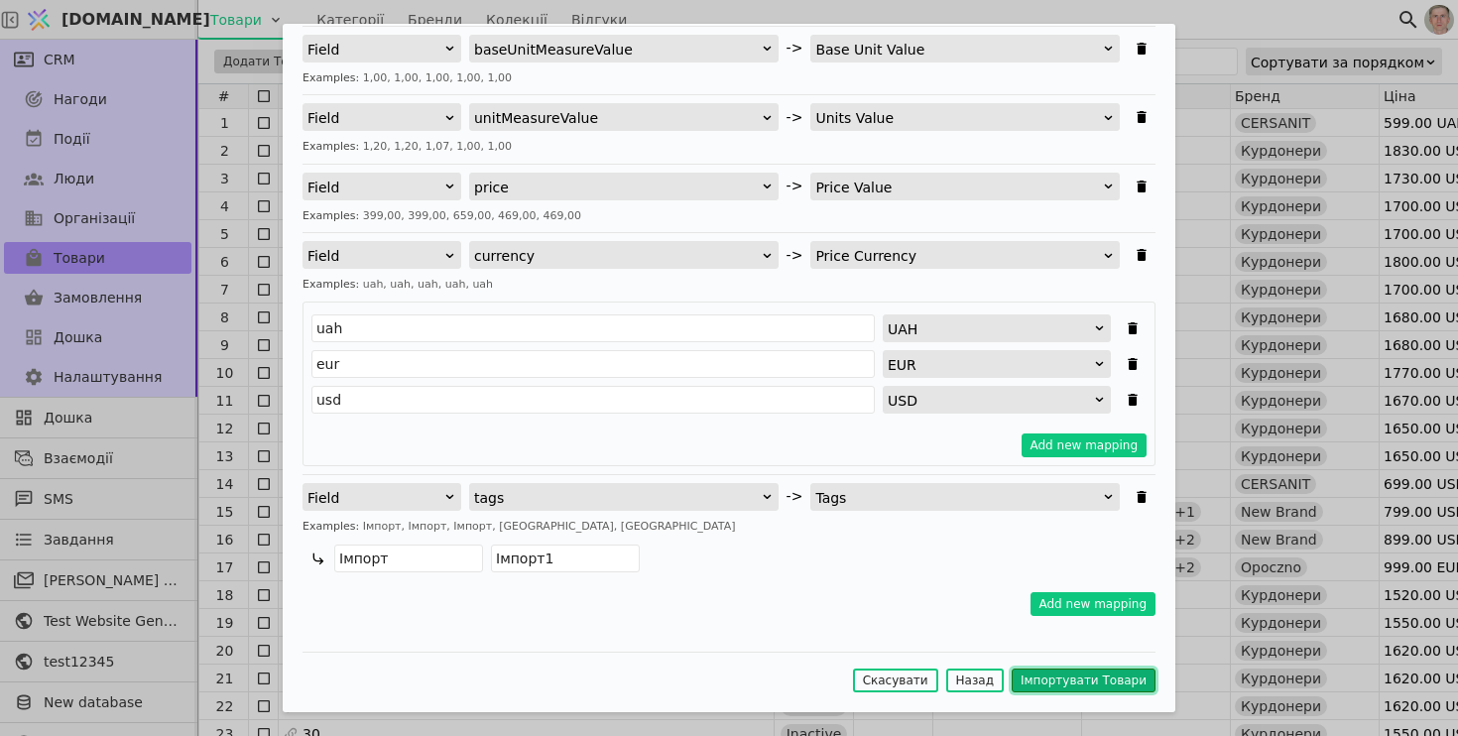
click at [1056, 681] on button "Імпортувати Товари" at bounding box center [1084, 681] width 144 height 24
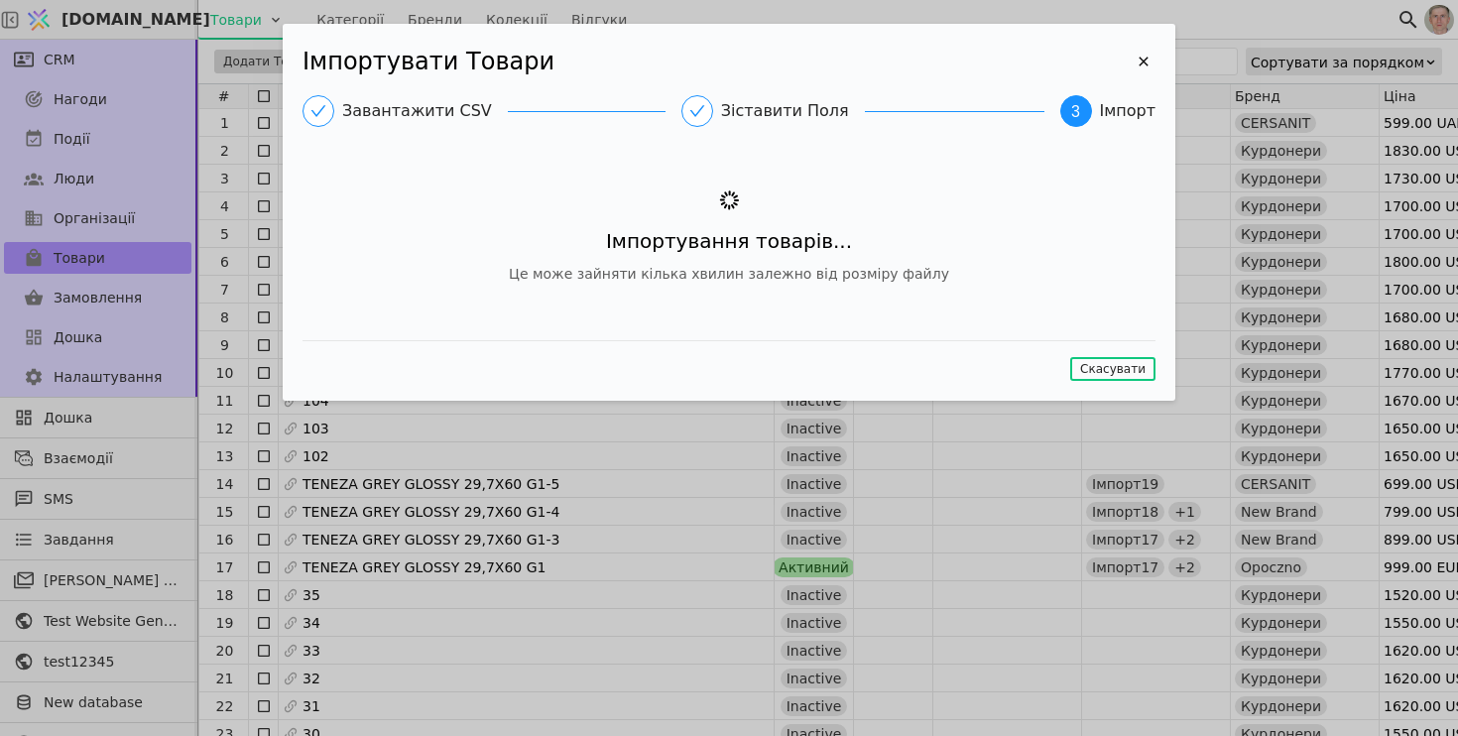
scroll to position [0, 0]
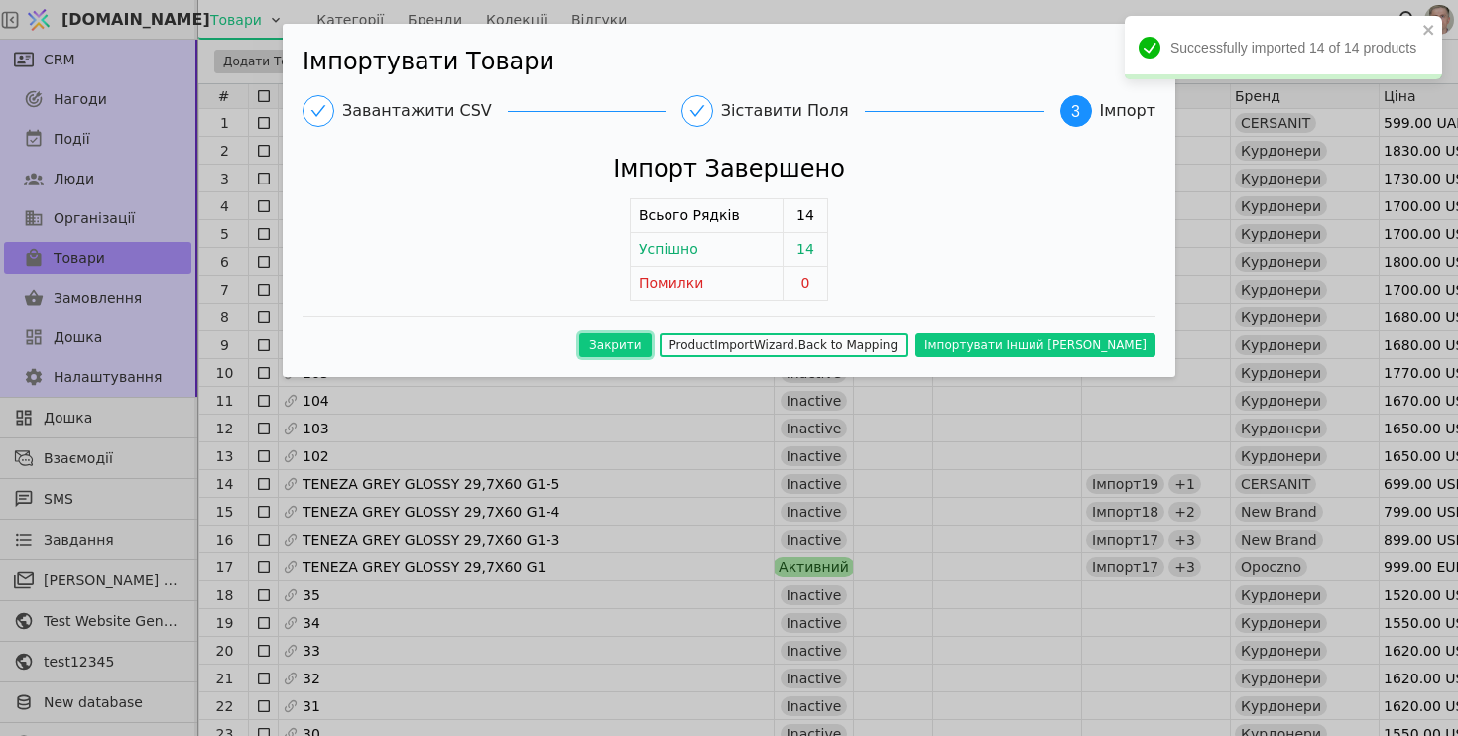
click at [652, 353] on button "Закрити" at bounding box center [615, 345] width 72 height 24
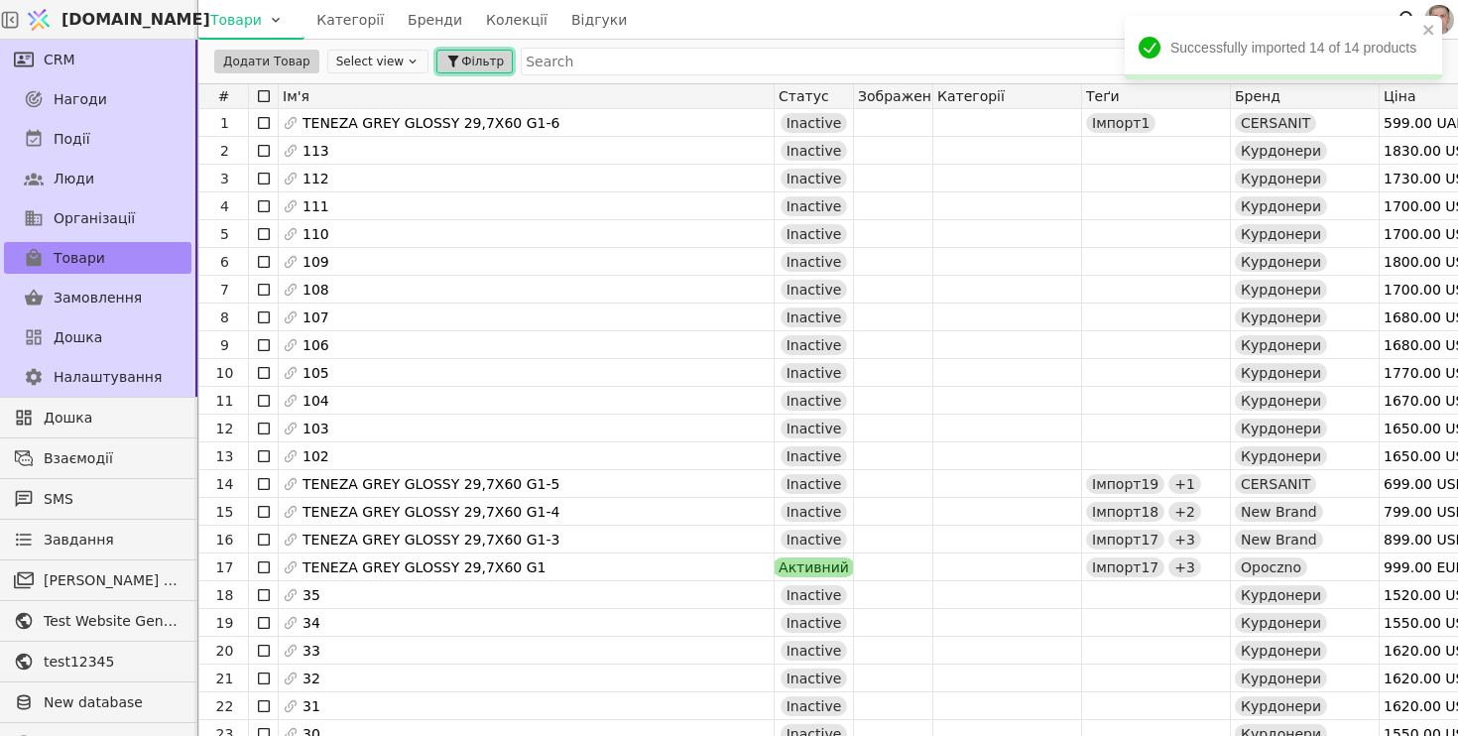
click at [482, 55] on span "Фільтр" at bounding box center [482, 62] width 43 height 18
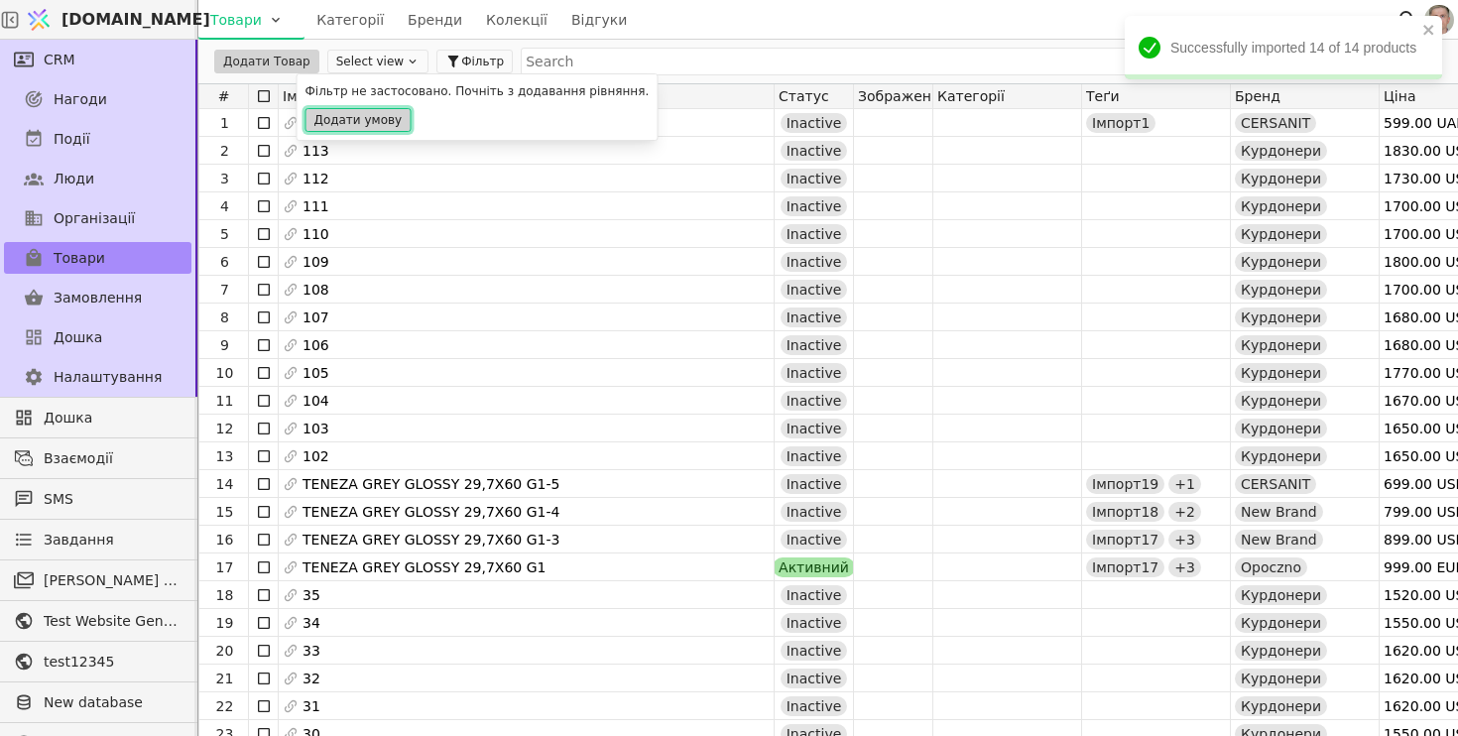
click at [346, 111] on button "Додати умову" at bounding box center [359, 120] width 106 height 24
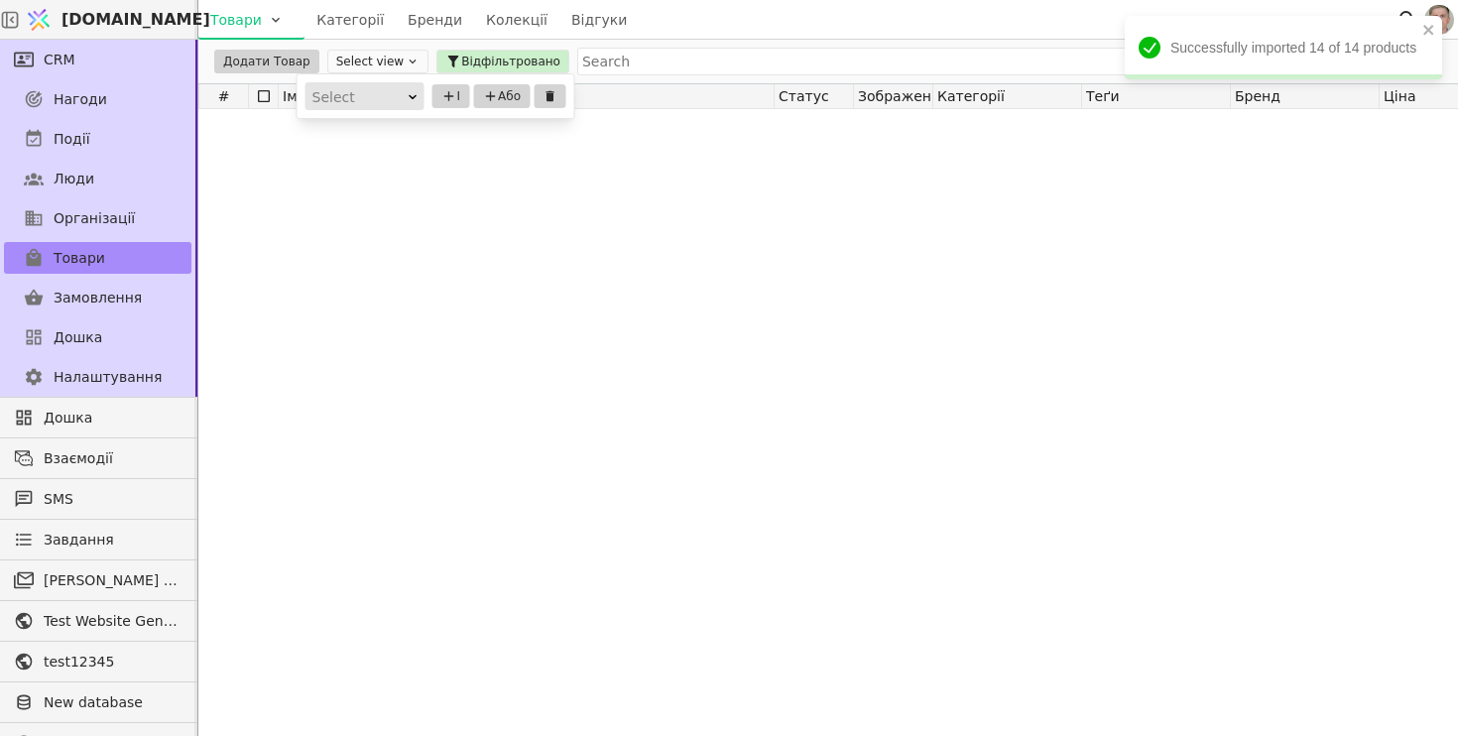
click at [364, 96] on div "Select" at bounding box center [358, 97] width 92 height 28
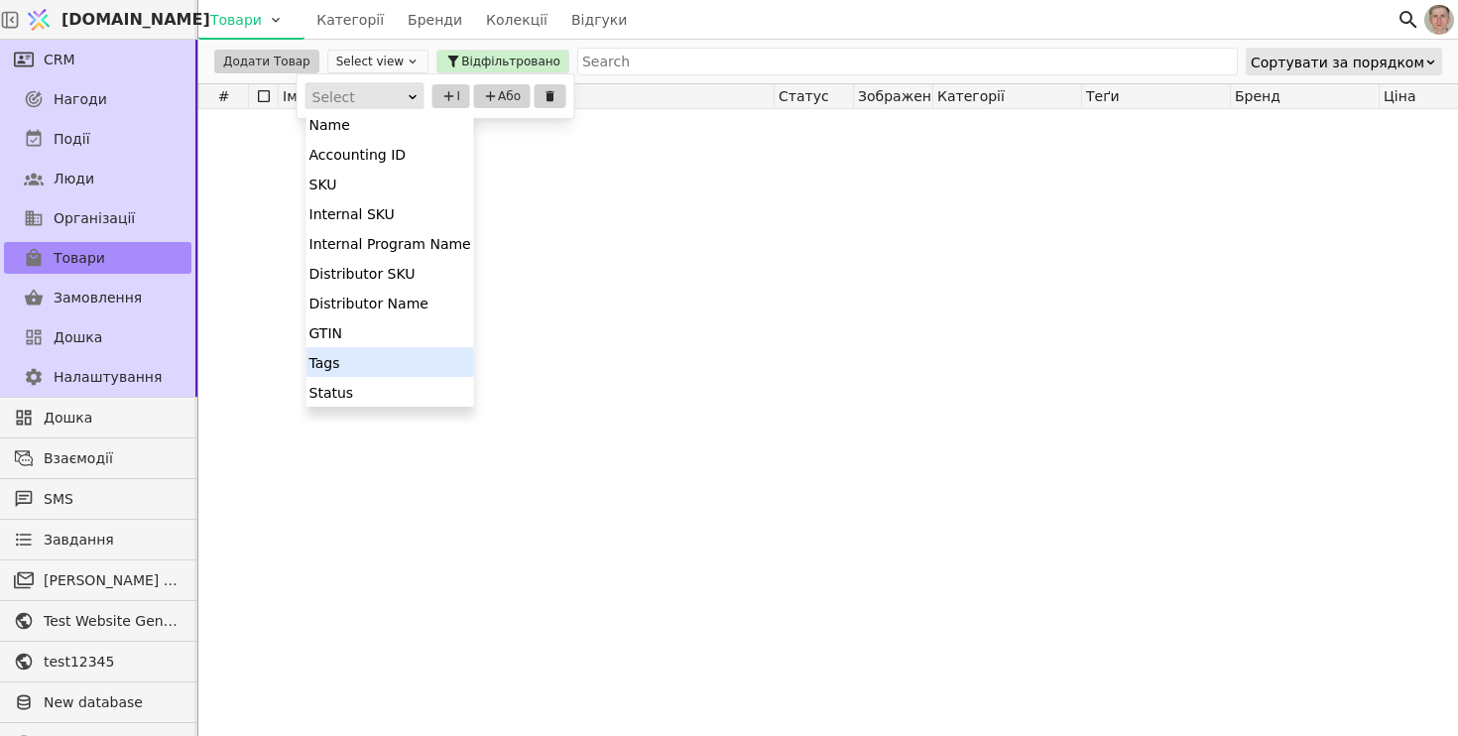
click at [411, 358] on div "Tags" at bounding box center [391, 362] width 168 height 30
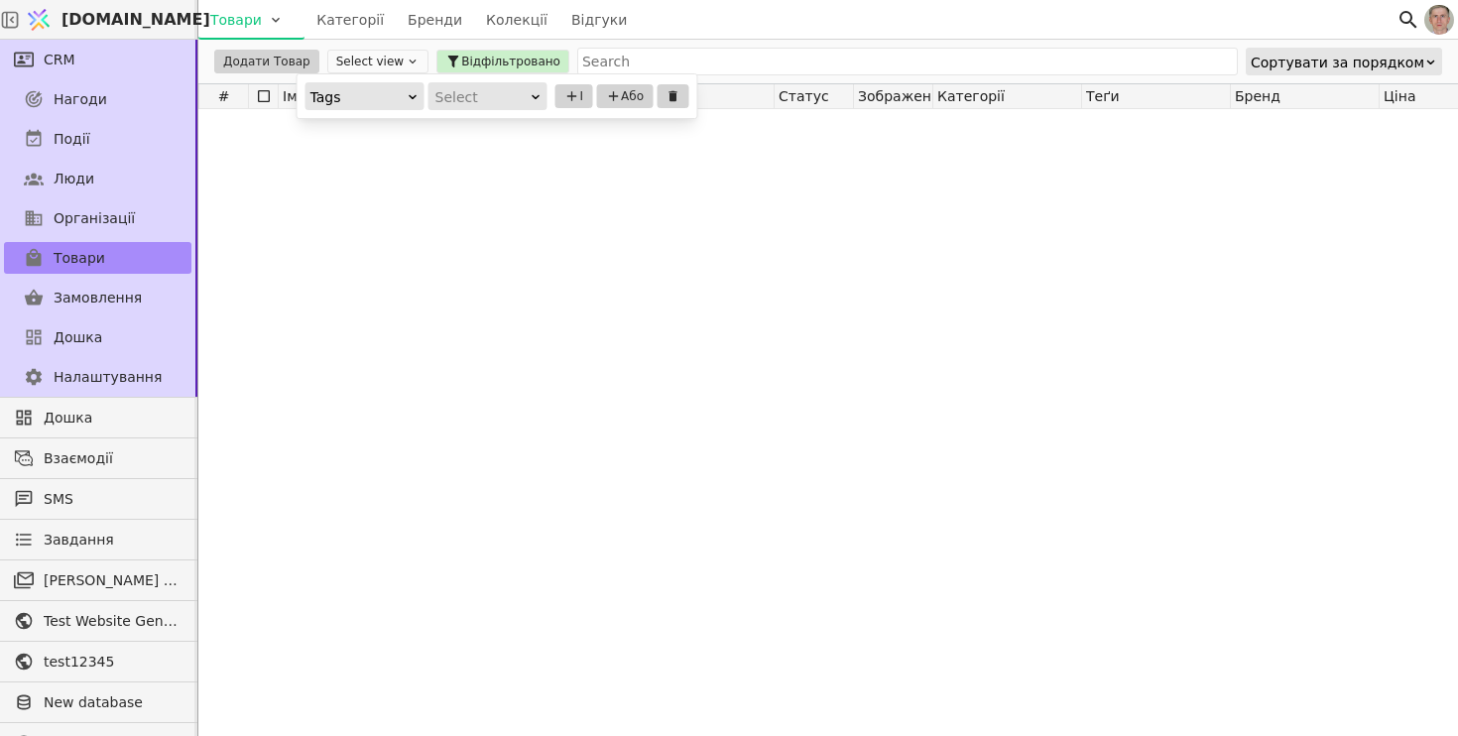
click at [511, 90] on div "Select" at bounding box center [481, 97] width 92 height 28
click at [523, 187] on div "Містить" at bounding box center [487, 184] width 117 height 30
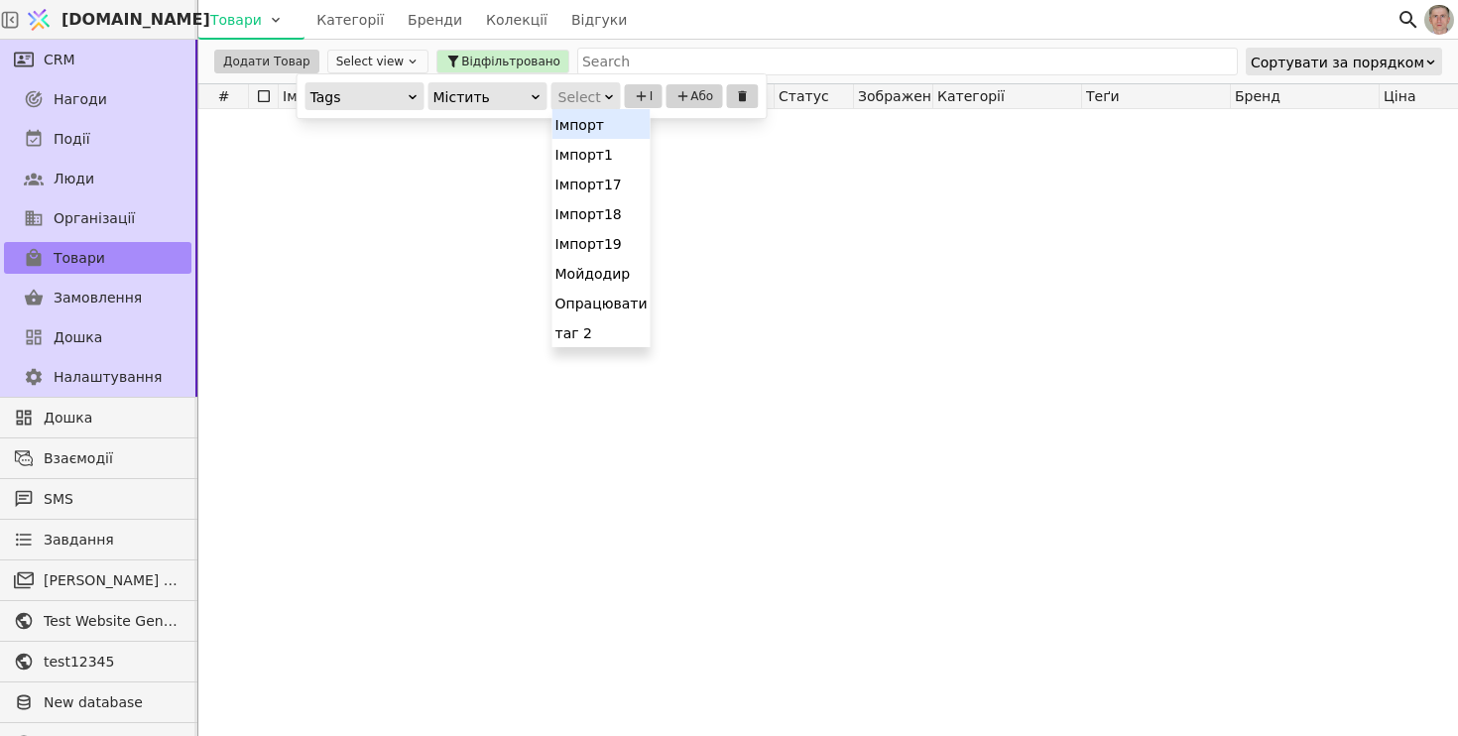
click at [586, 94] on div "Select" at bounding box center [579, 97] width 43 height 28
click at [612, 163] on div "Імпорт1" at bounding box center [601, 154] width 98 height 30
